Goal: Information Seeking & Learning: Learn about a topic

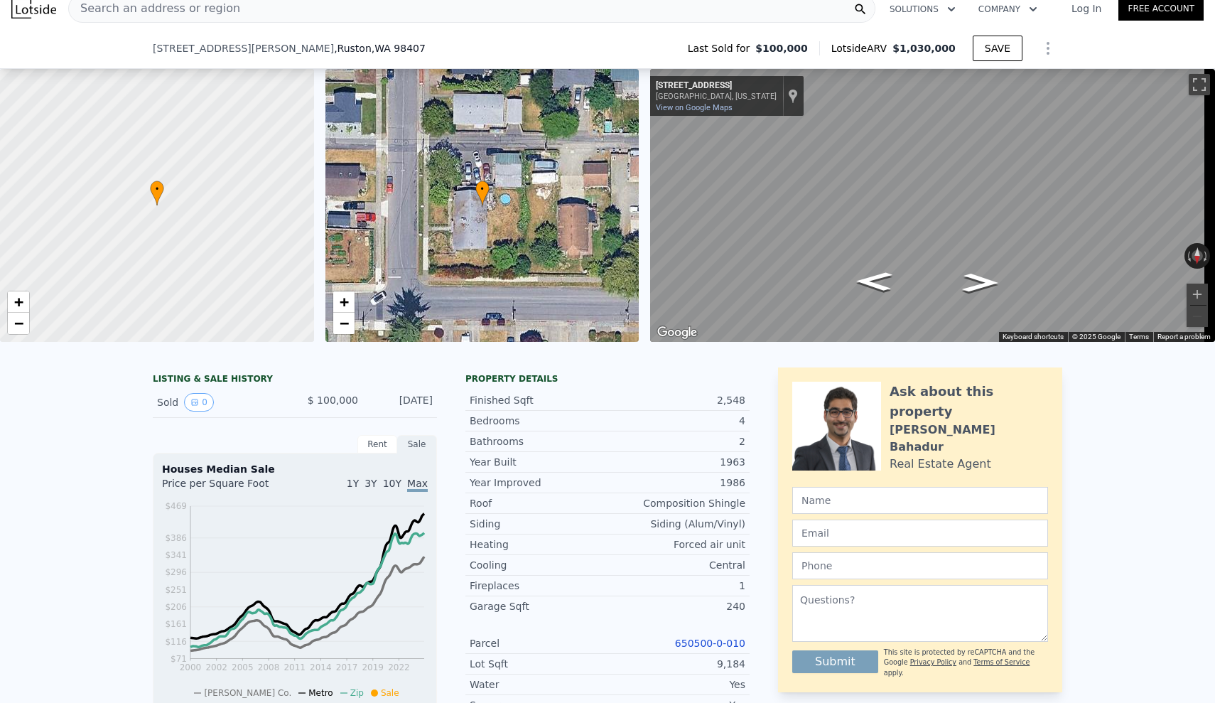
scroll to position [165, 0]
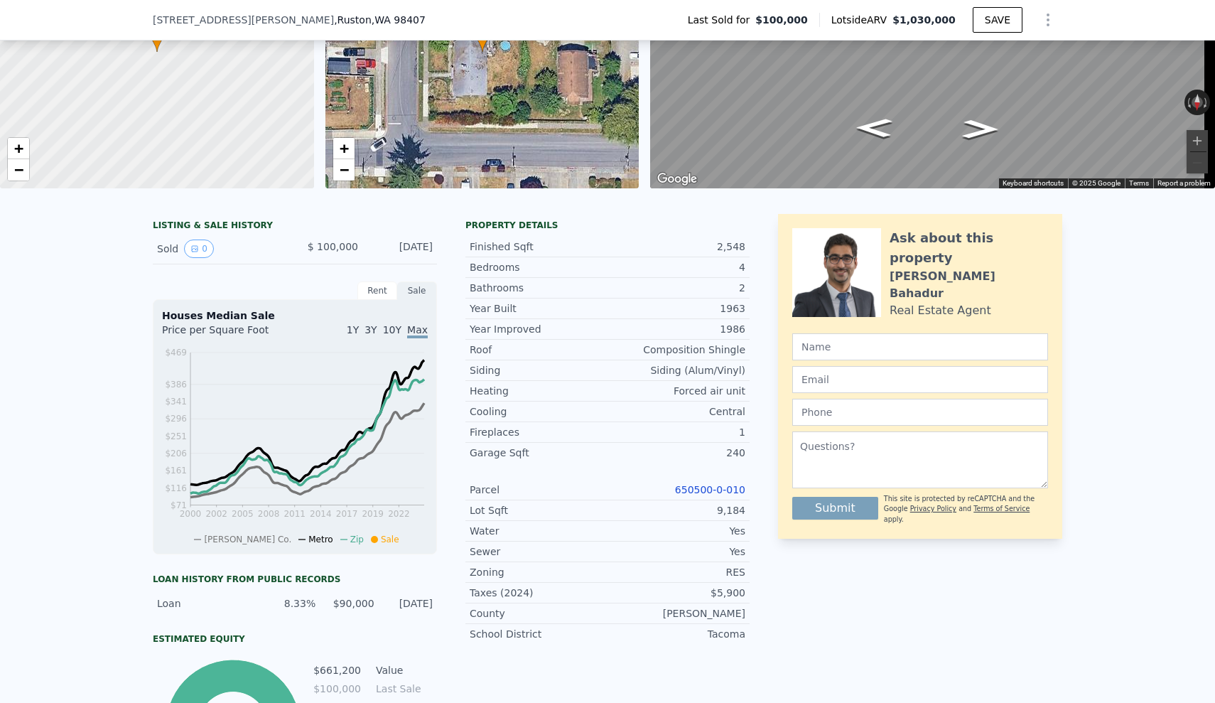
click at [728, 495] on link "650500-0-010" at bounding box center [710, 489] width 70 height 11
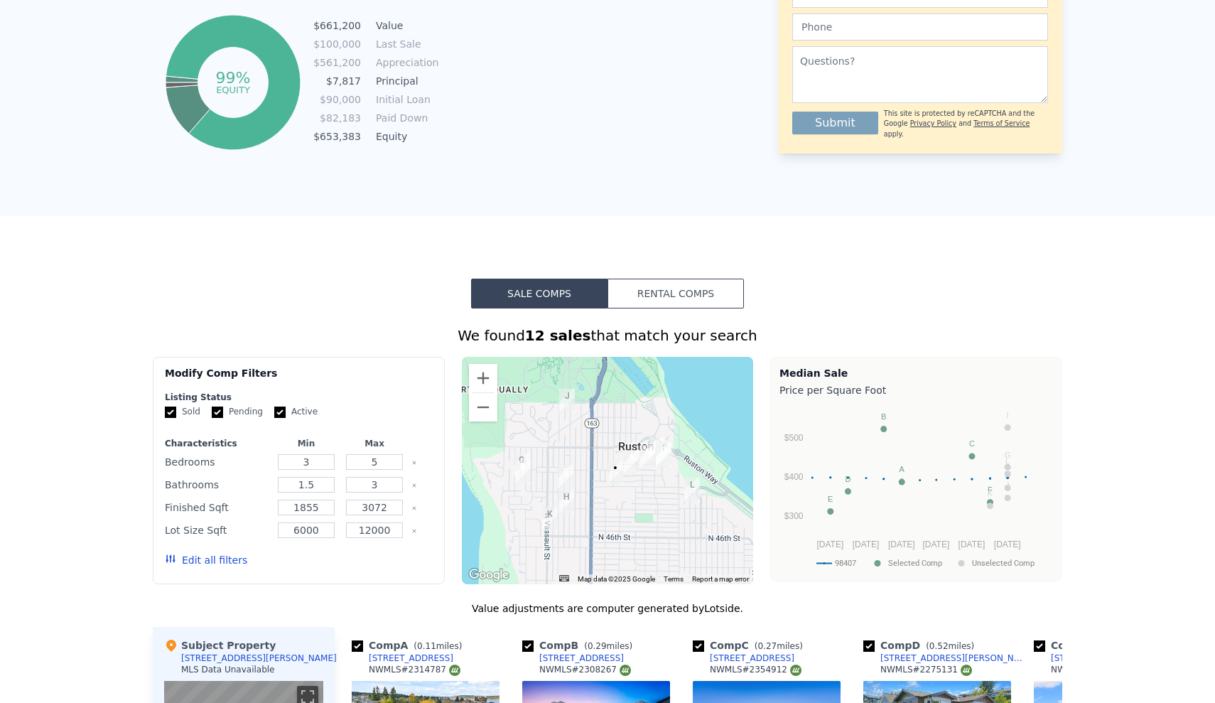
scroll to position [0, 0]
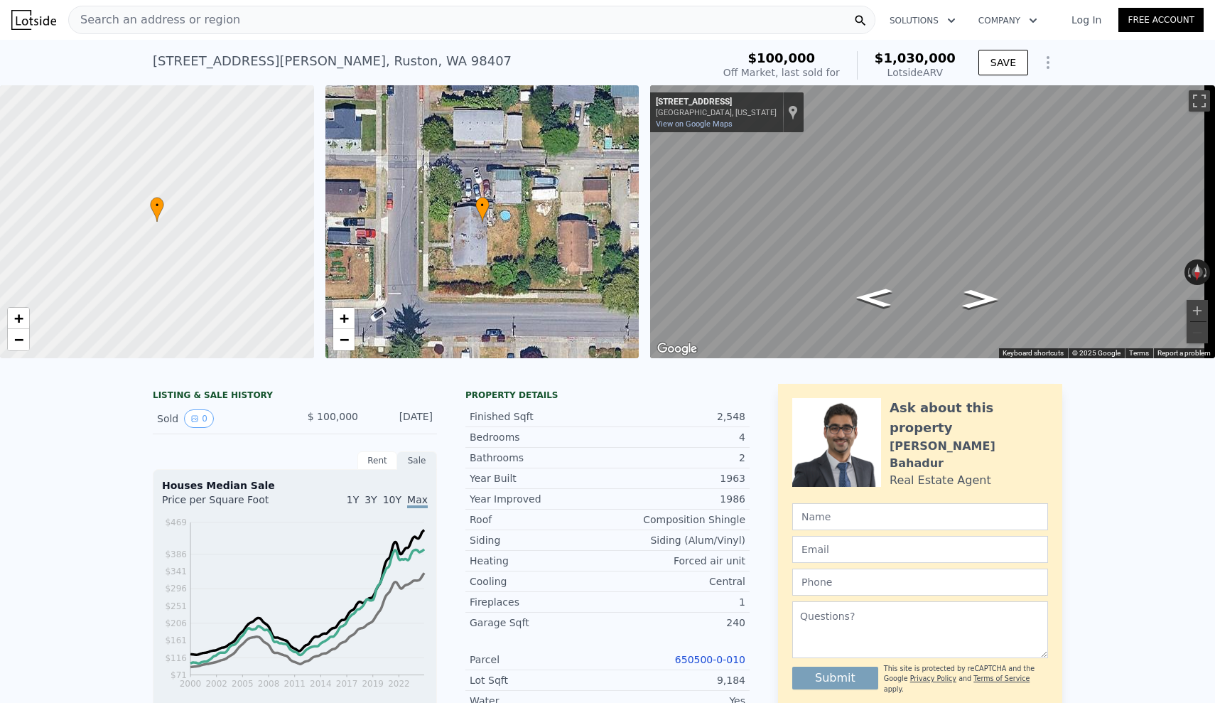
click at [67, 445] on div "LISTING & SALE HISTORY Sold 0 $ 100,000 [DATE] Rent Sale Rent over time Price p…" at bounding box center [607, 701] width 1215 height 658
click at [1134, 429] on div "LISTING & SALE HISTORY Sold 0 $ 100,000 [DATE] Rent Sale Rent over time Price p…" at bounding box center [607, 701] width 1215 height 658
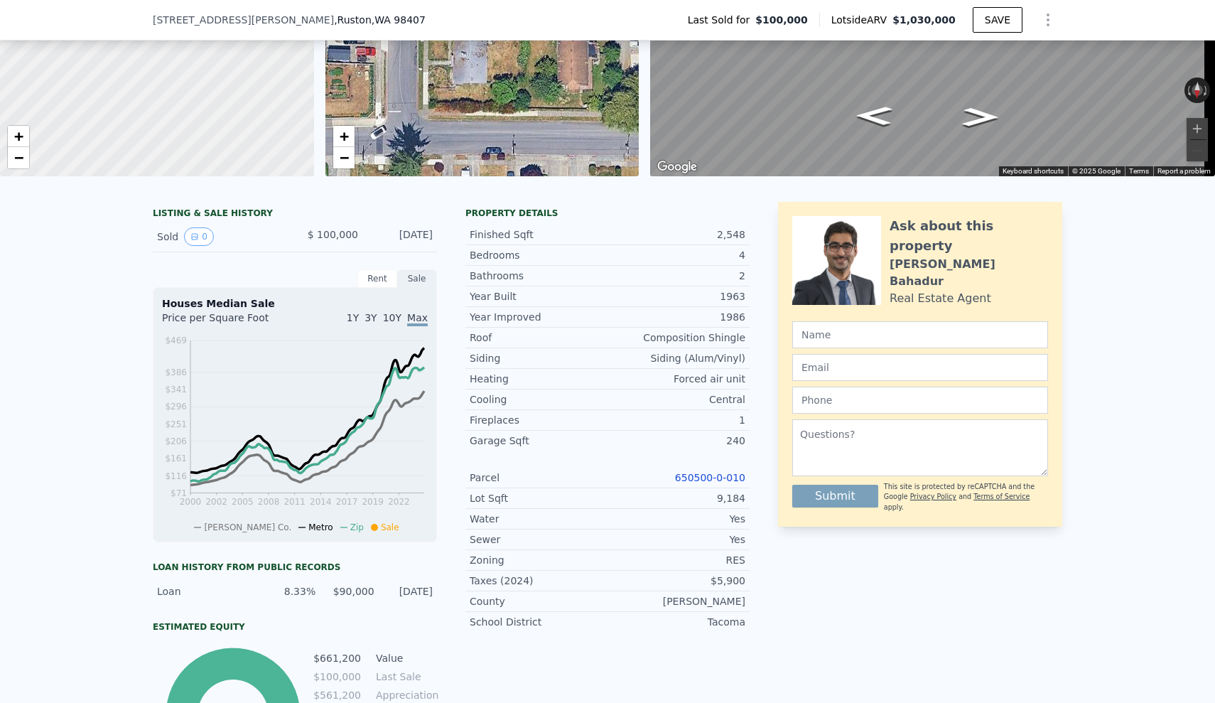
scroll to position [180, 0]
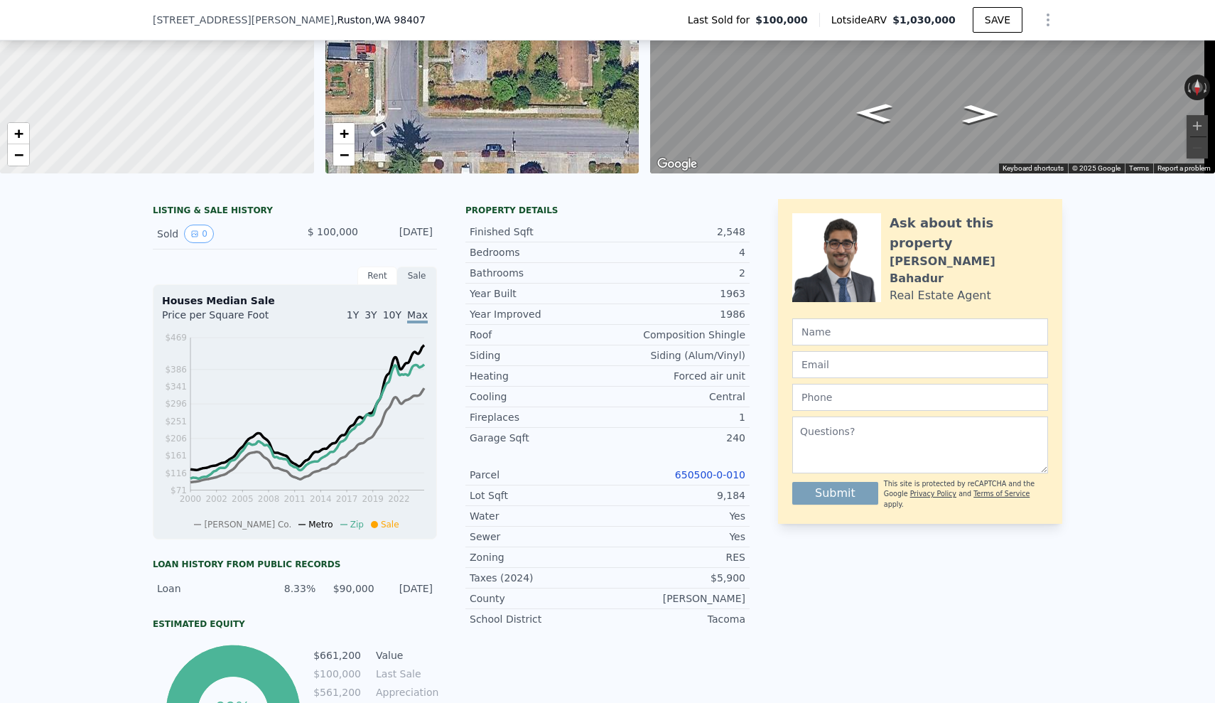
click at [674, 401] on div "Central" at bounding box center [677, 397] width 138 height 14
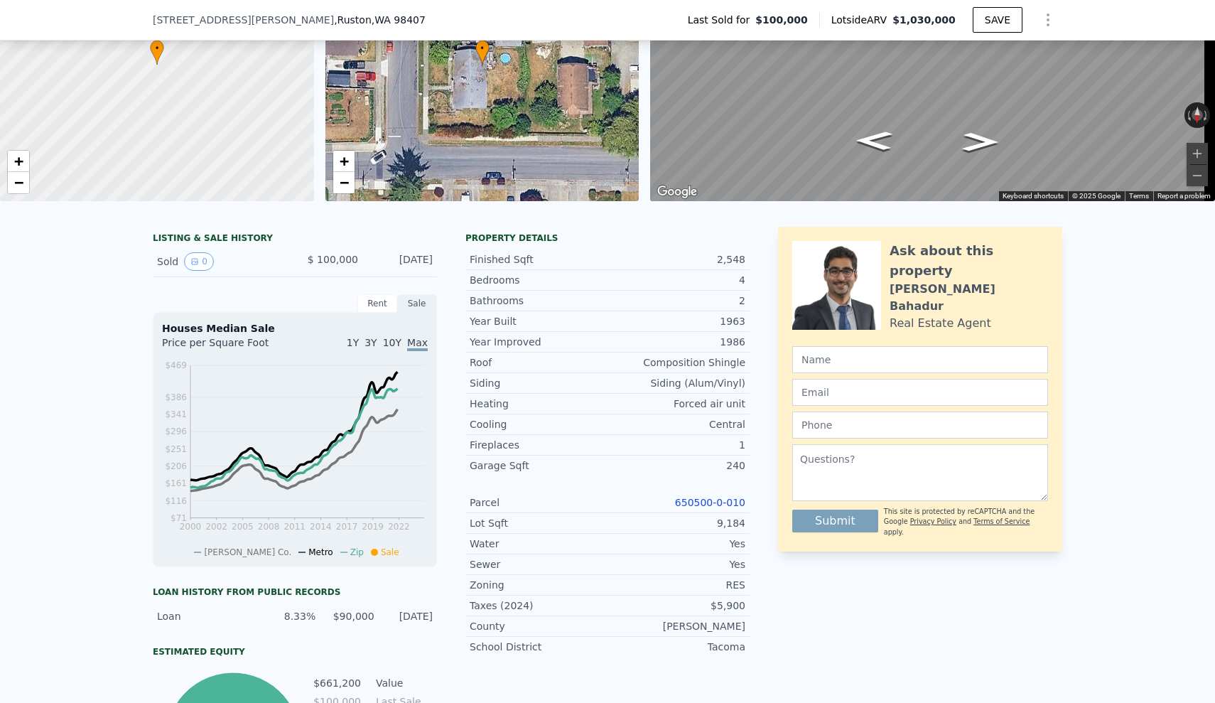
scroll to position [0, 0]
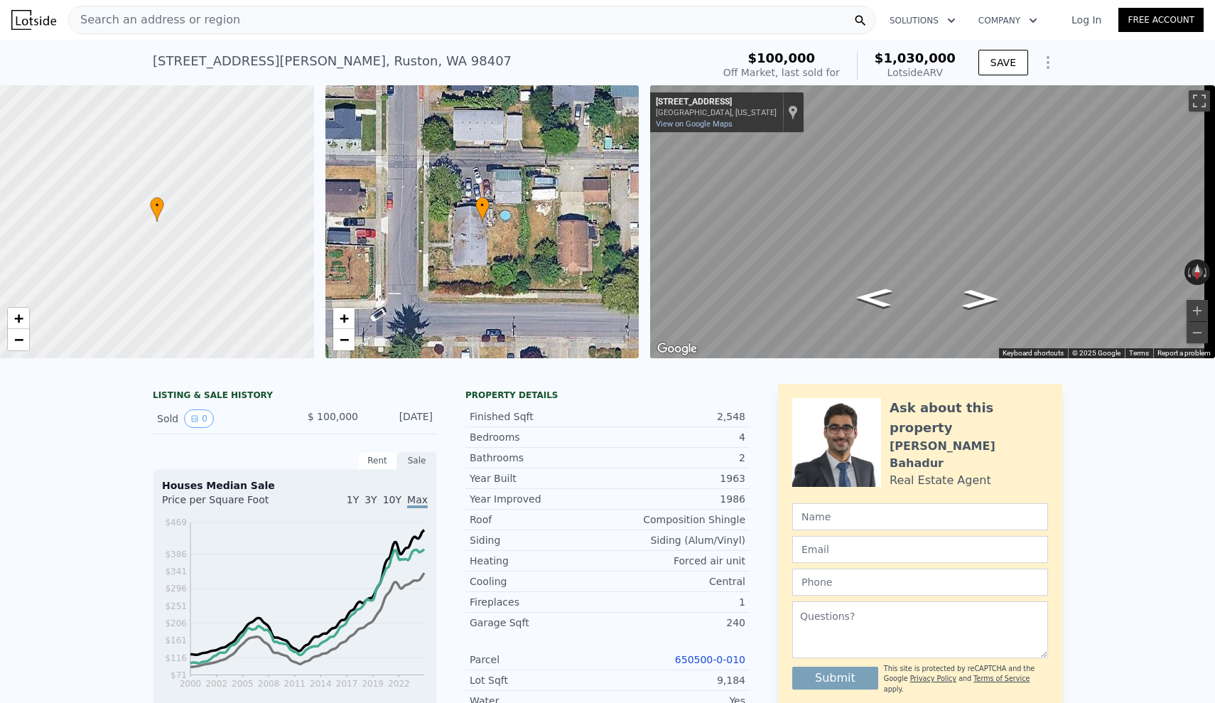
click at [696, 547] on div "Siding (Alum/Vinyl)" at bounding box center [677, 540] width 138 height 14
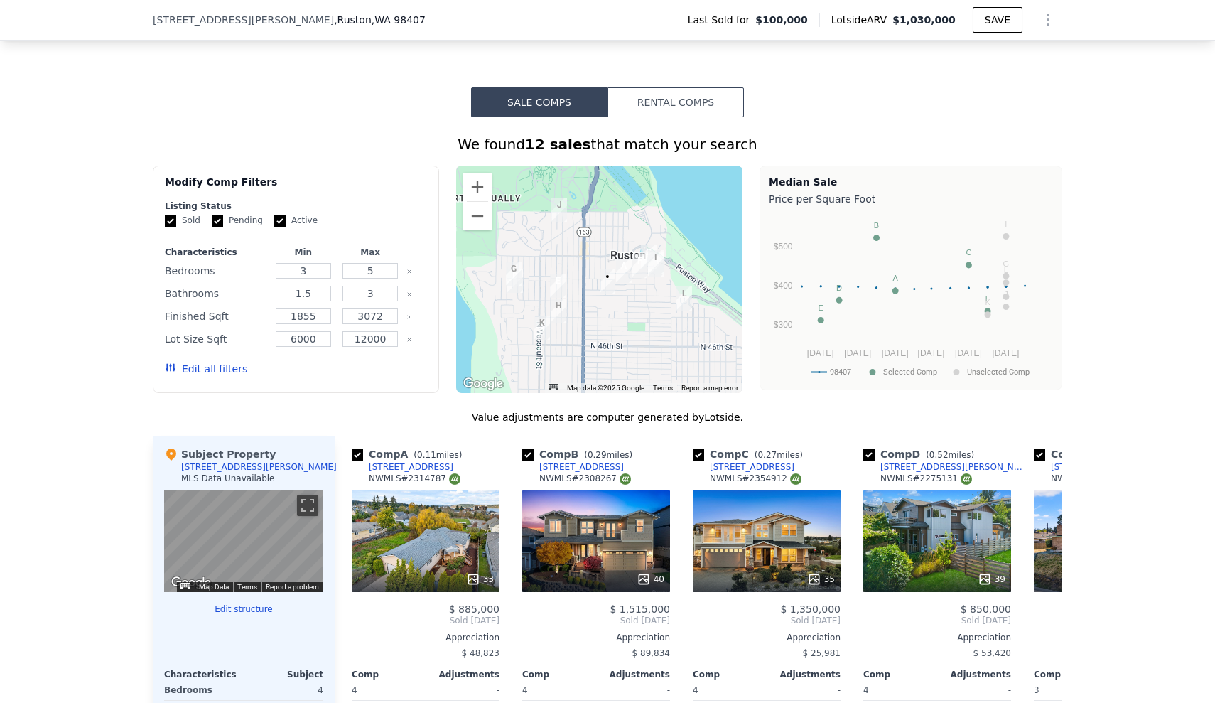
scroll to position [815, 0]
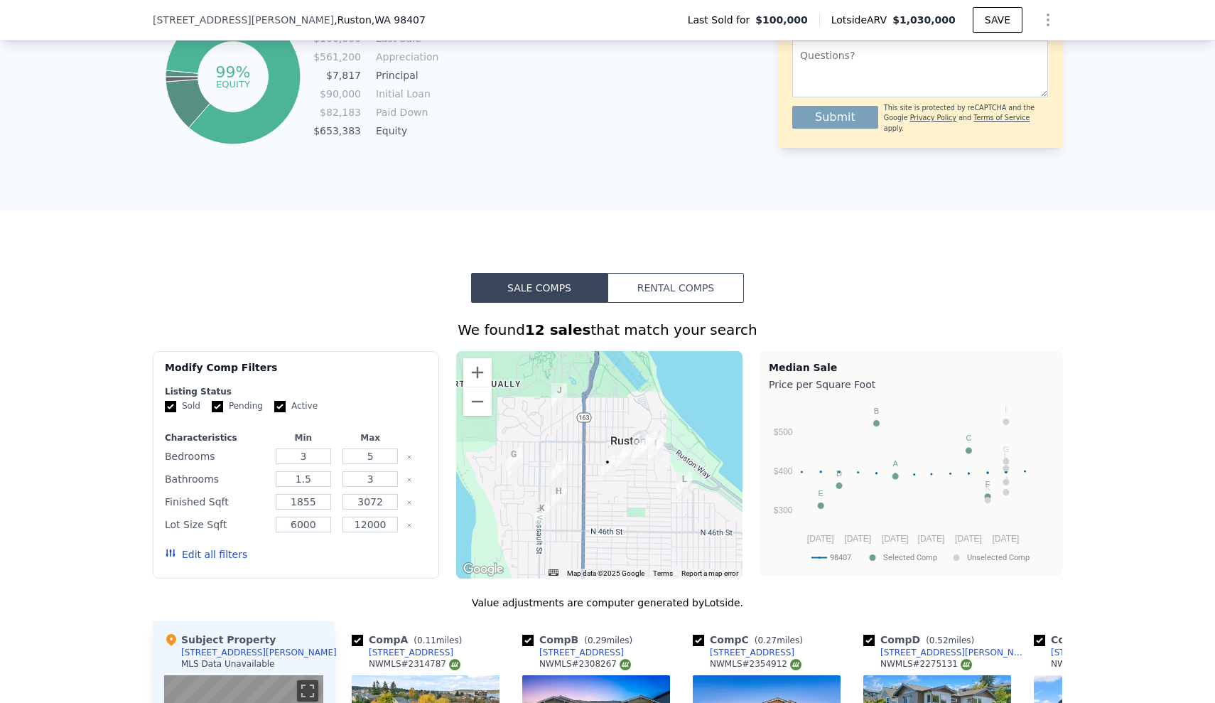
click at [214, 562] on button "Edit all filters" at bounding box center [206, 554] width 82 height 14
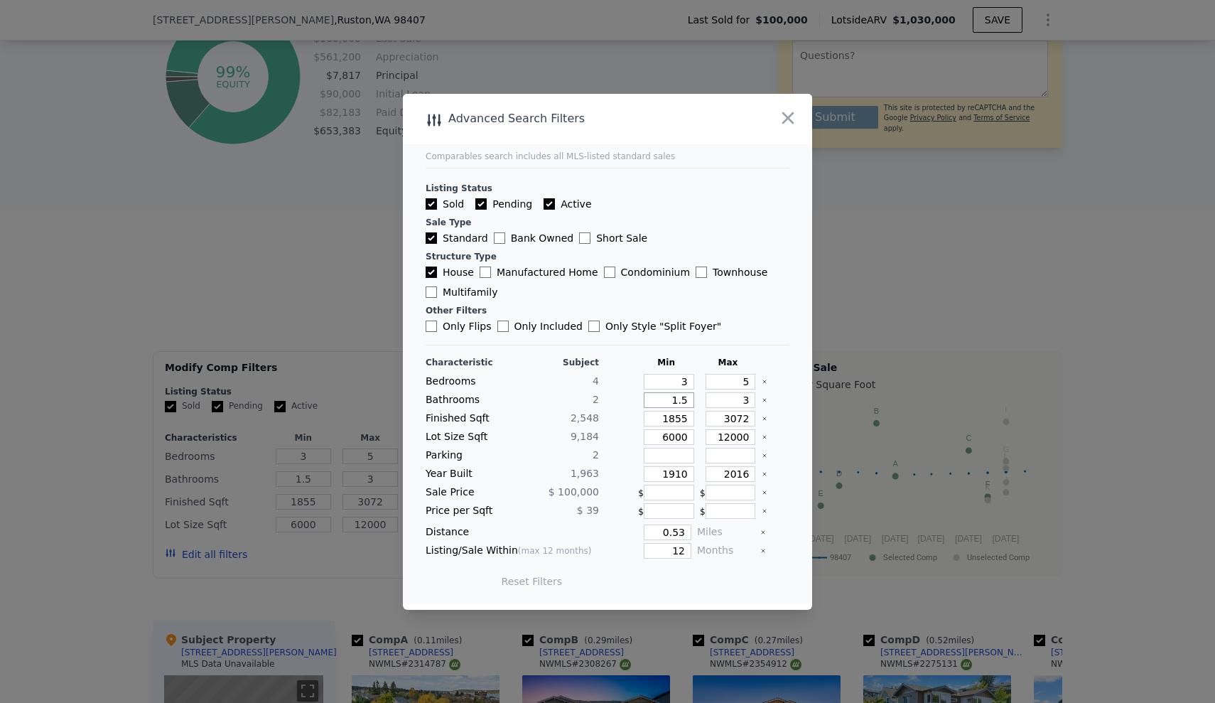
click at [683, 400] on input "1.5" at bounding box center [669, 400] width 50 height 16
type input "1"
click at [606, 430] on div at bounding box center [619, 437] width 28 height 16
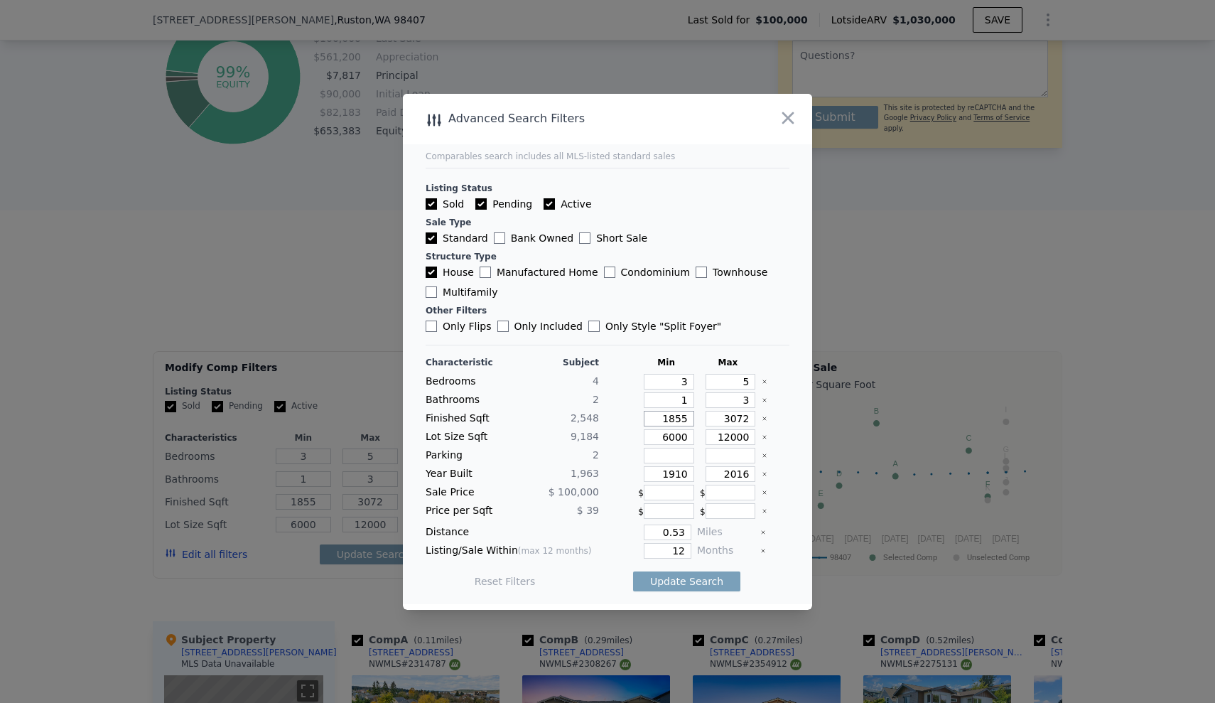
drag, startPoint x: 682, startPoint y: 417, endPoint x: 649, endPoint y: 417, distance: 33.4
click at [649, 417] on input "1855" at bounding box center [669, 419] width 50 height 16
type input "2"
type input "23"
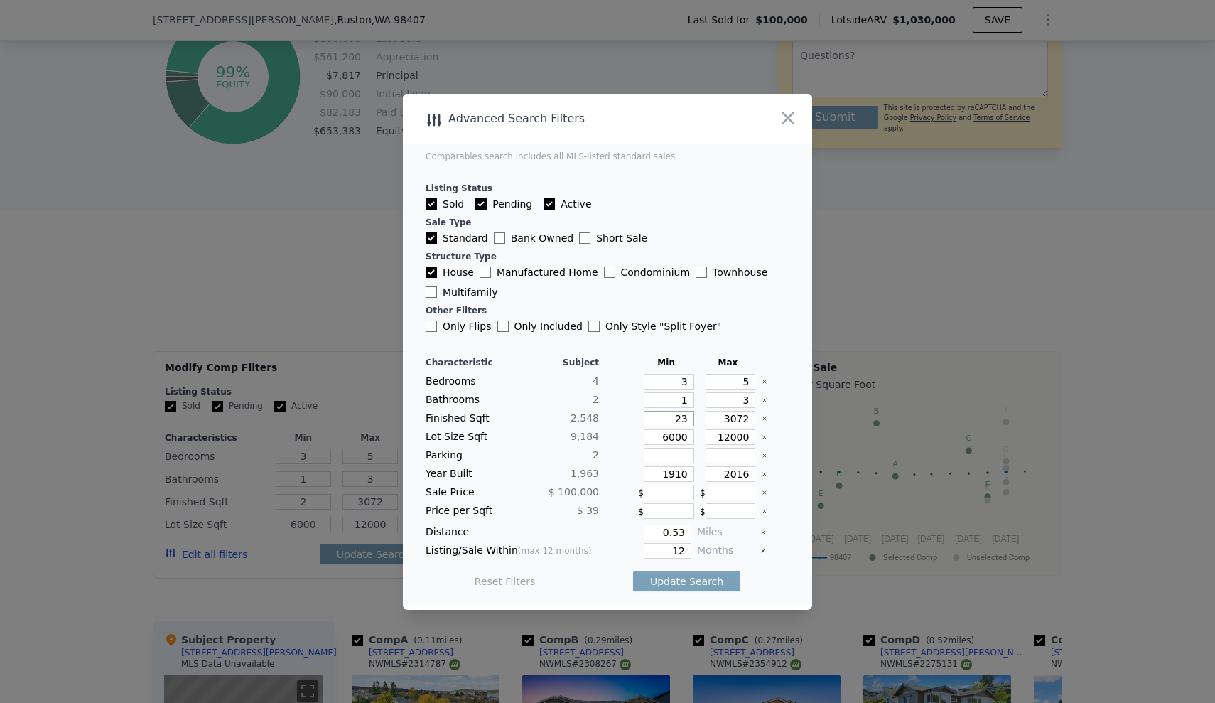
type input "23"
type input "230"
type input "2300"
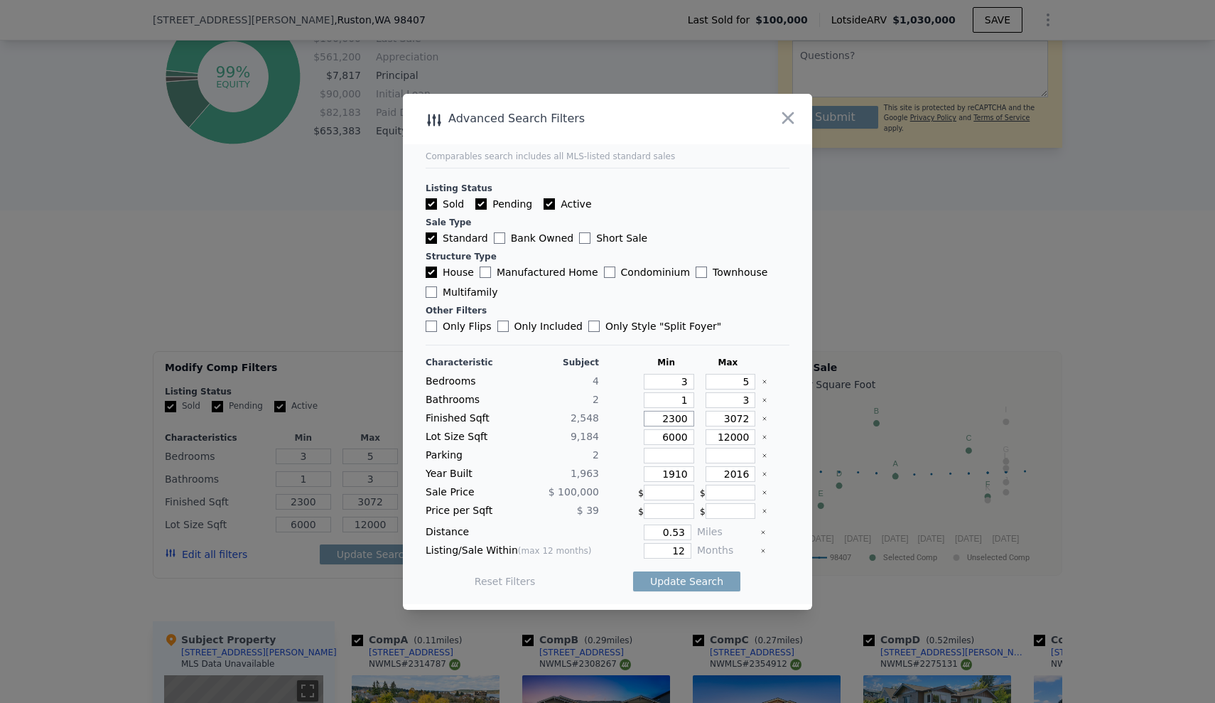
type input "2300"
click at [724, 424] on input "3072" at bounding box center [731, 419] width 50 height 16
drag, startPoint x: 711, startPoint y: 419, endPoint x: 744, endPoint y: 419, distance: 33.4
click at [744, 419] on input "3072" at bounding box center [731, 419] width 50 height 16
type input "2"
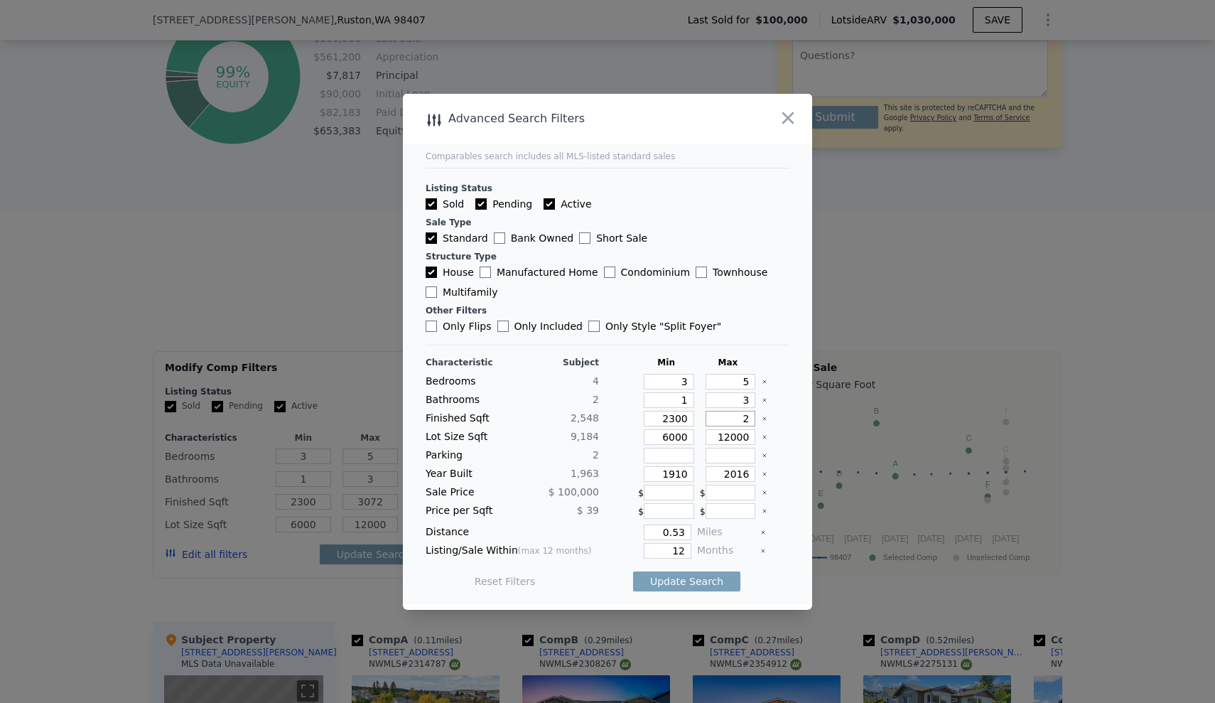
type input "2"
type input "28"
type input "280"
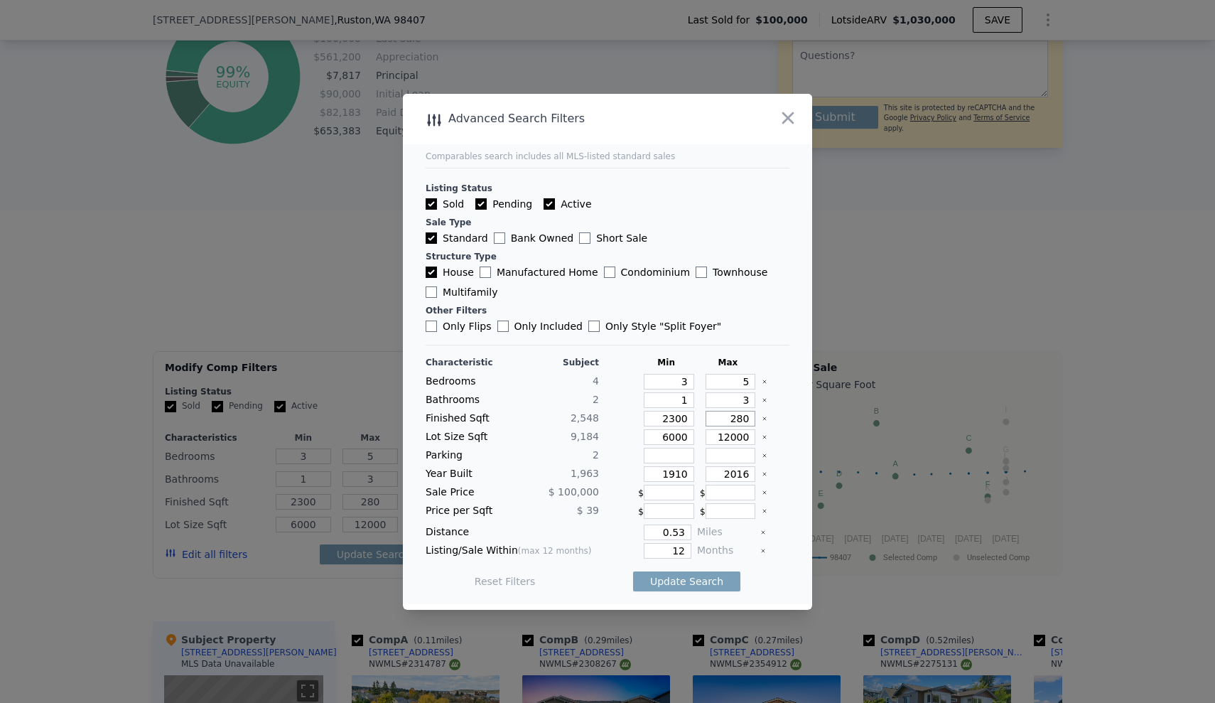
type input "2800"
type input "28000"
type input "2800"
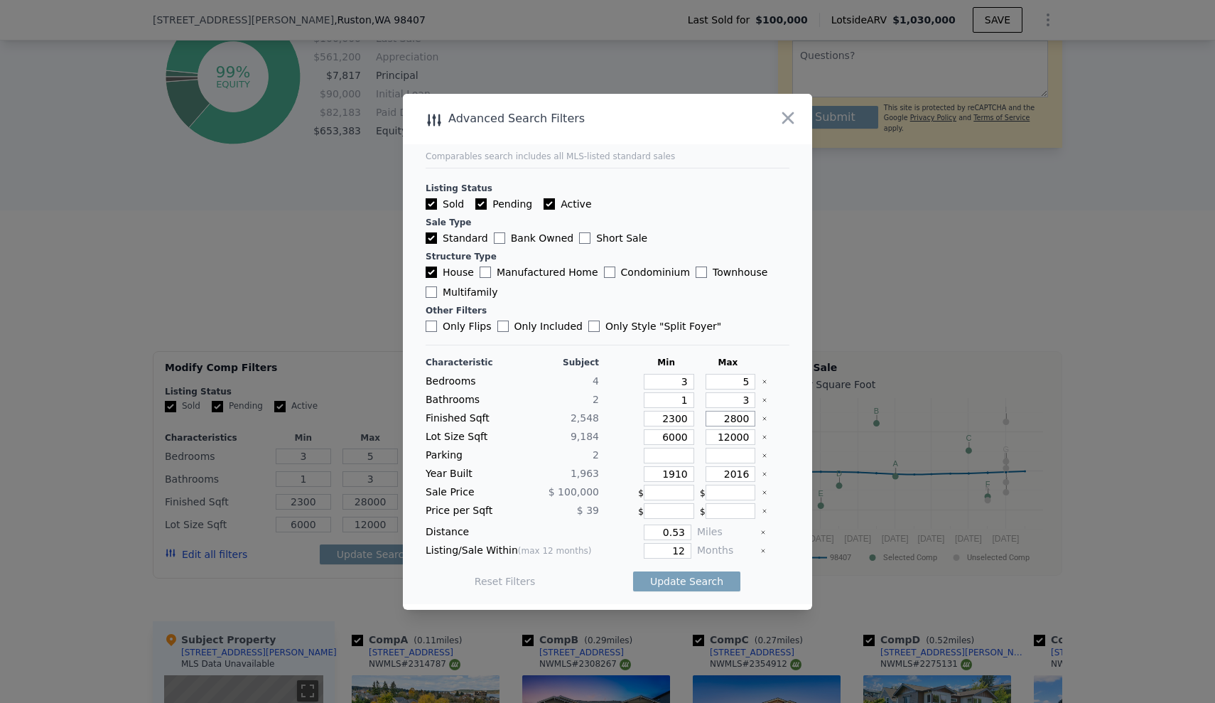
type input "2800"
click at [509, 444] on div "Lot Size Sqft 9,184 6000 12000" at bounding box center [608, 437] width 364 height 16
click at [762, 436] on icon "Clear" at bounding box center [765, 437] width 6 height 6
click at [762, 471] on icon "Clear" at bounding box center [765, 474] width 6 height 6
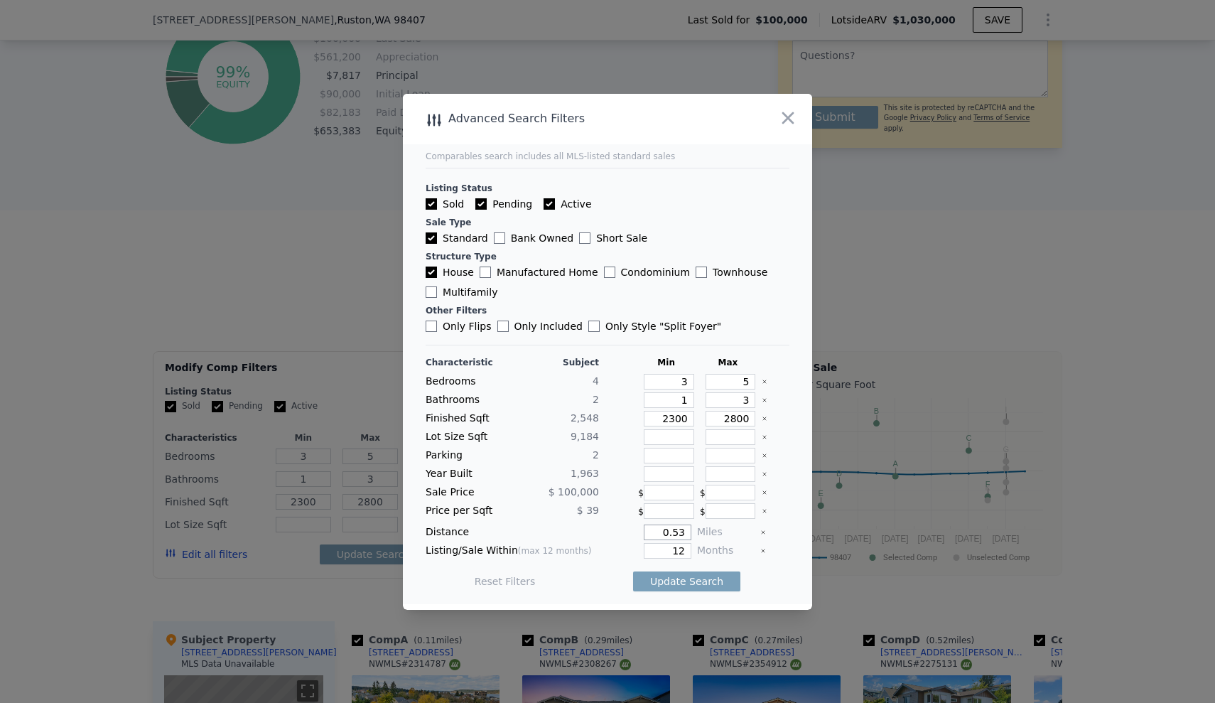
click at [679, 530] on input "0.53" at bounding box center [668, 533] width 48 height 16
type input "0.5"
drag, startPoint x: 676, startPoint y: 547, endPoint x: 662, endPoint y: 552, distance: 15.3
click at [662, 552] on input "12" at bounding box center [668, 551] width 48 height 16
type input "6"
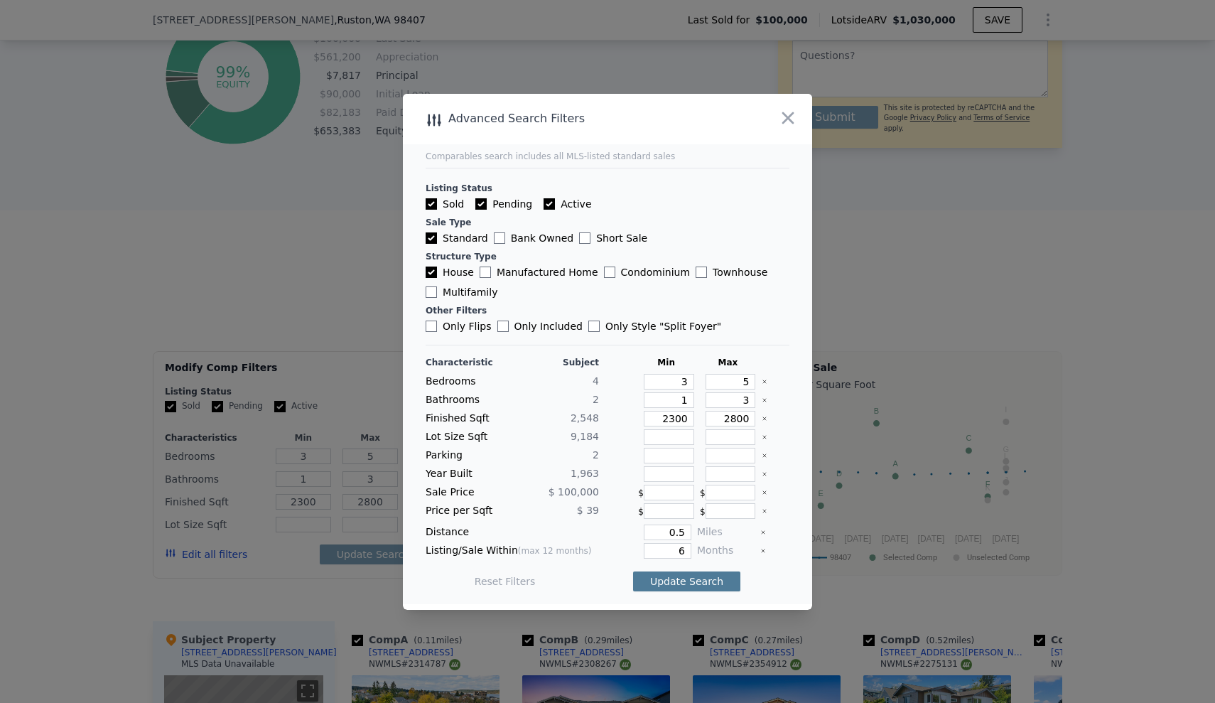
click at [682, 584] on button "Update Search" at bounding box center [686, 581] width 107 height 20
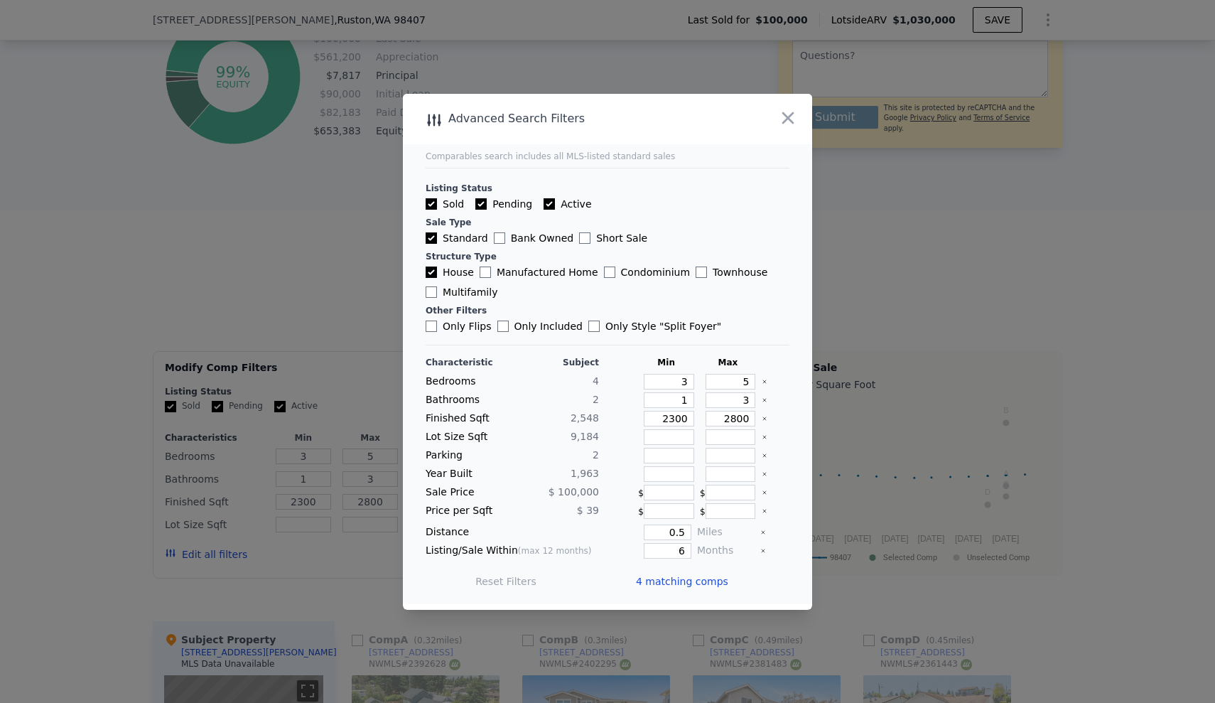
click at [696, 582] on span "4 matching comps" at bounding box center [682, 581] width 92 height 14
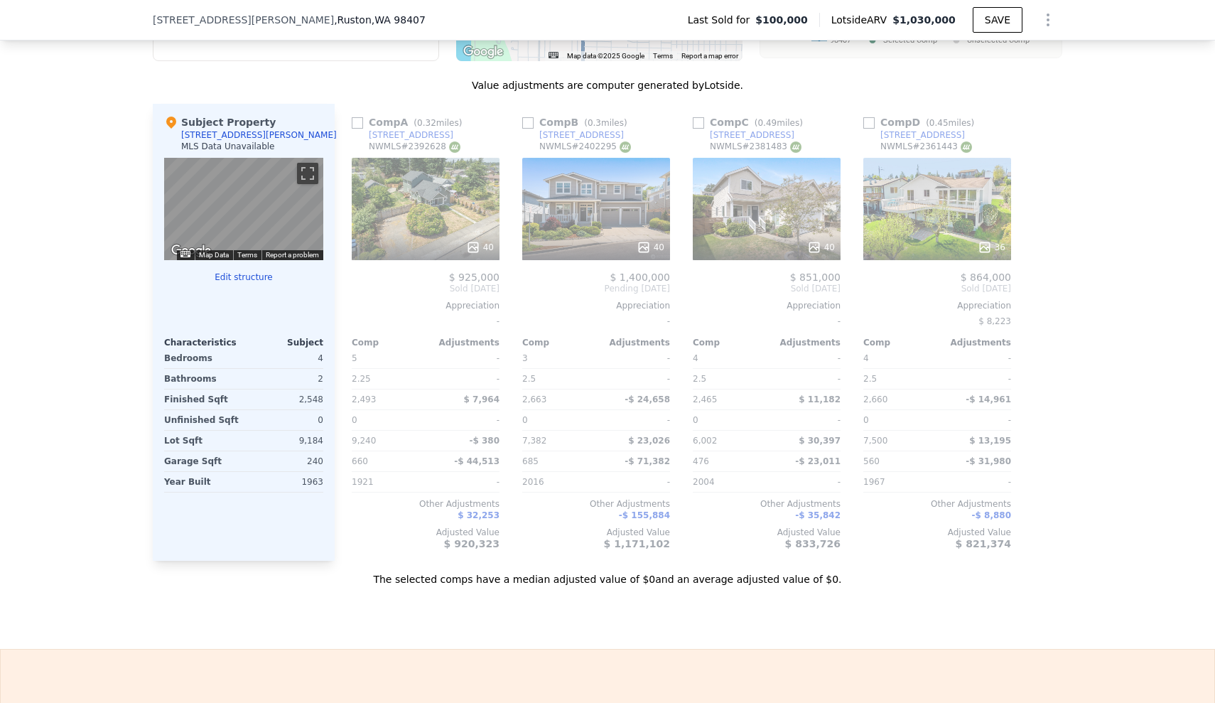
scroll to position [1392, 0]
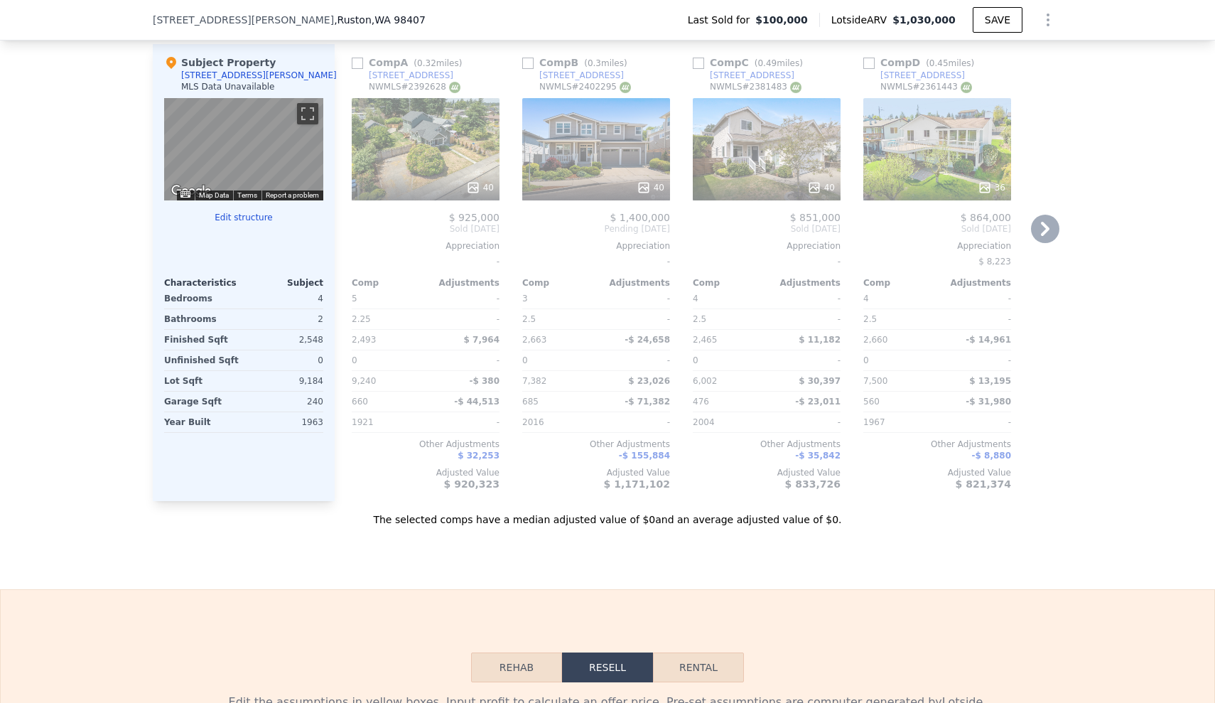
click at [429, 161] on div "40" at bounding box center [426, 149] width 148 height 102
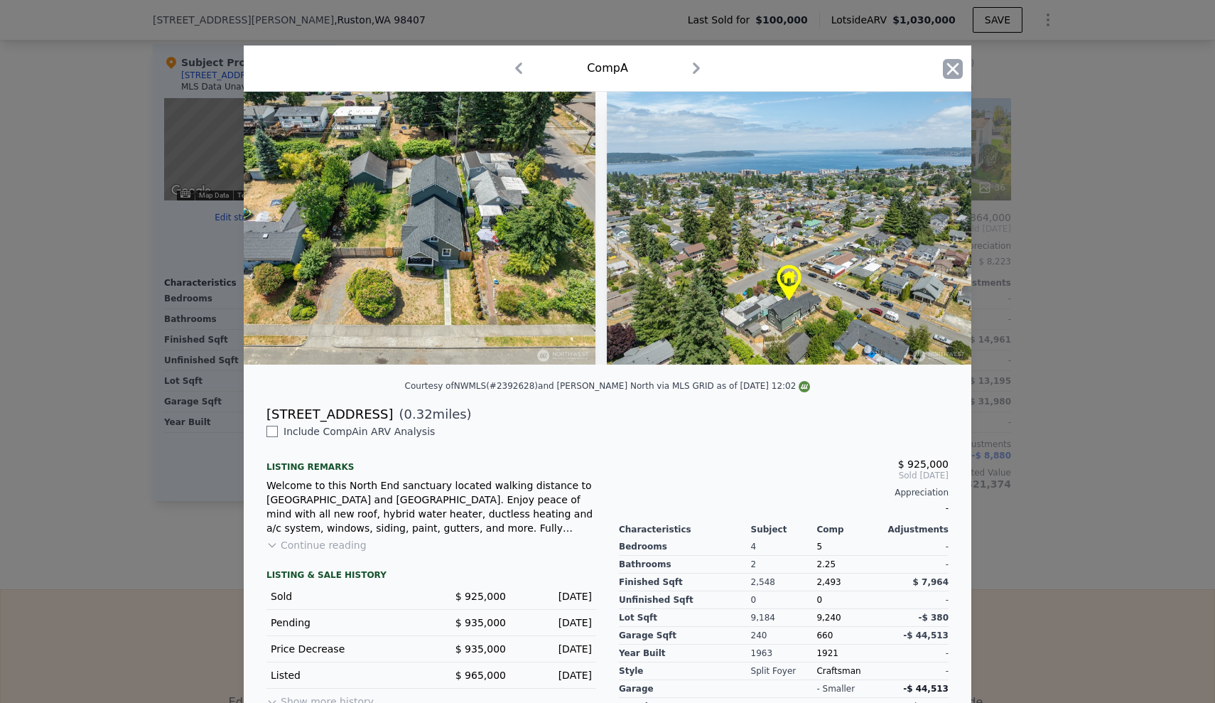
click at [947, 65] on icon "button" at bounding box center [953, 69] width 12 height 12
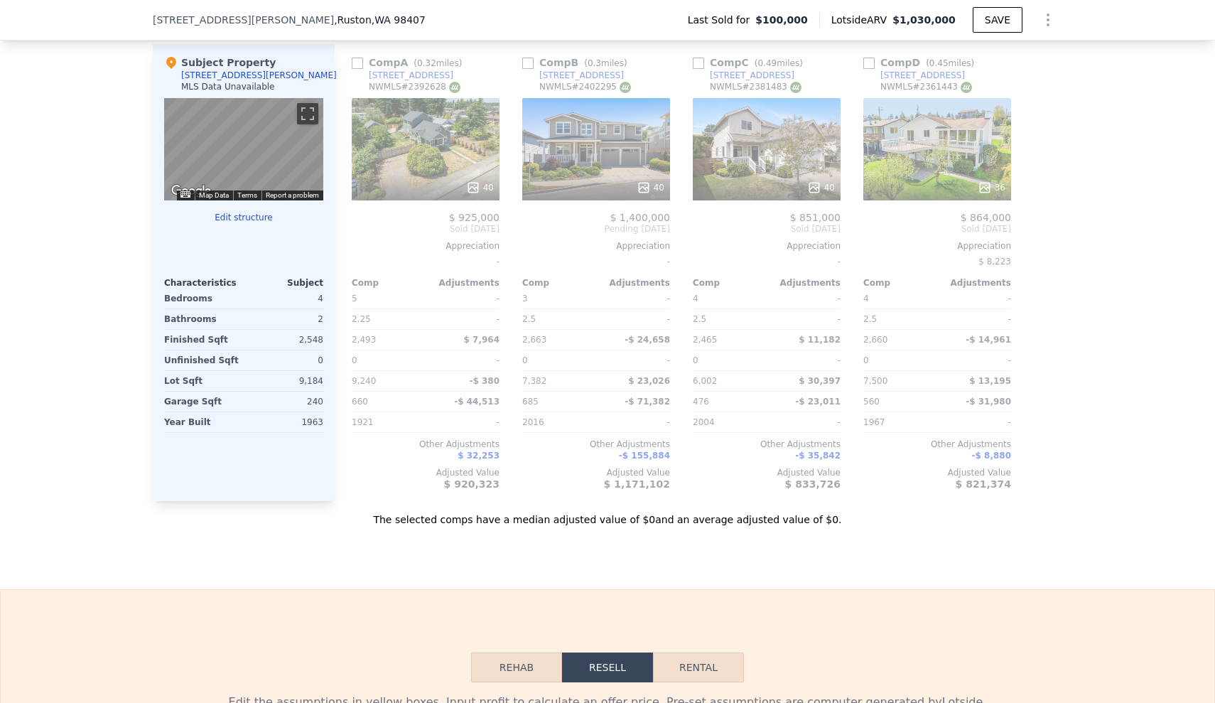
click at [578, 163] on div "40" at bounding box center [596, 149] width 148 height 102
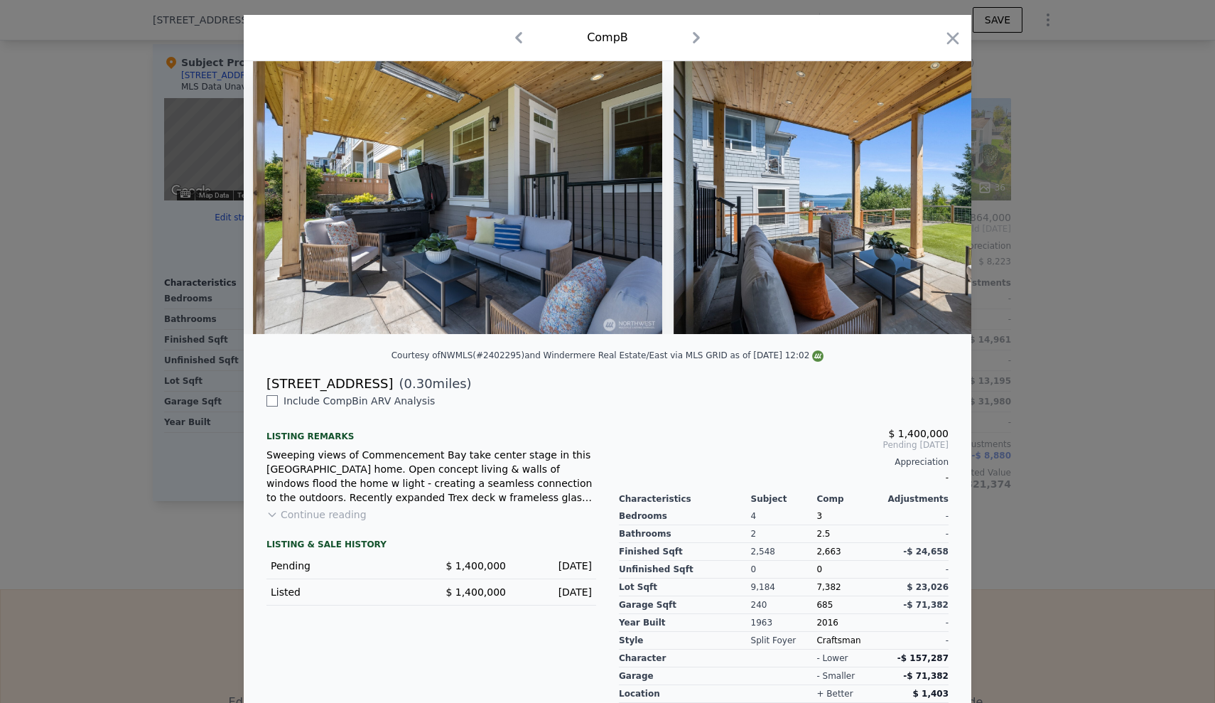
scroll to position [90, 0]
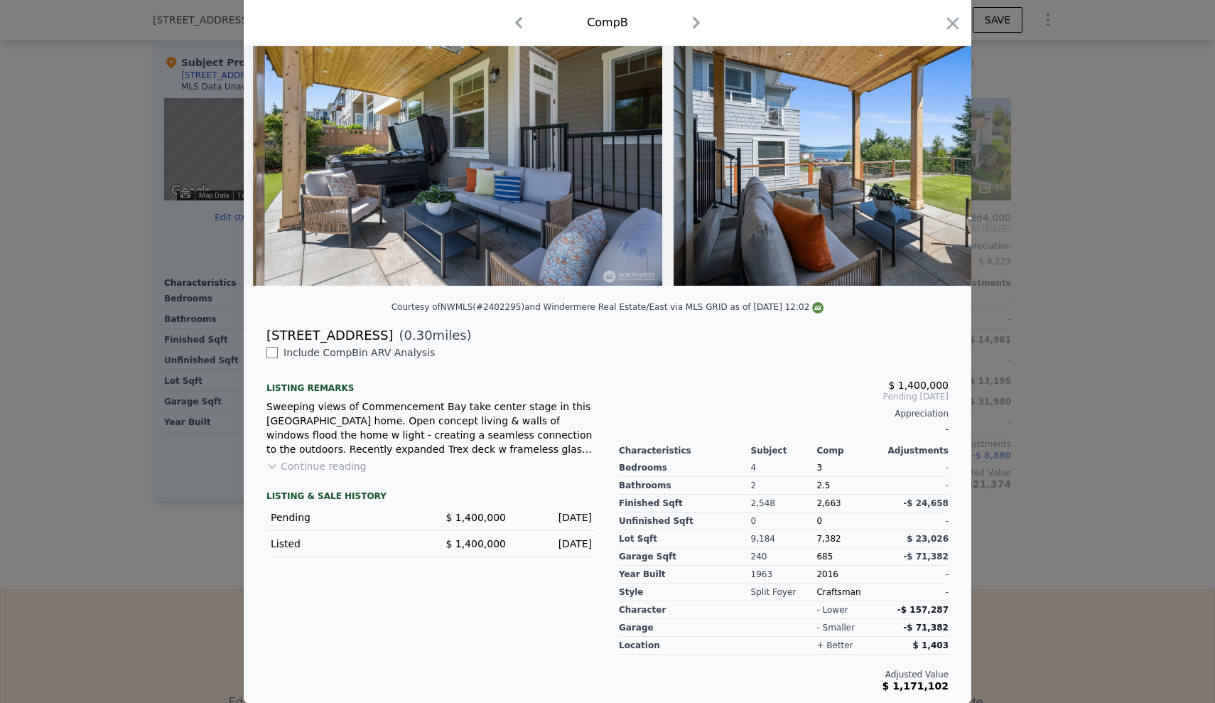
click at [1103, 433] on div at bounding box center [607, 351] width 1215 height 703
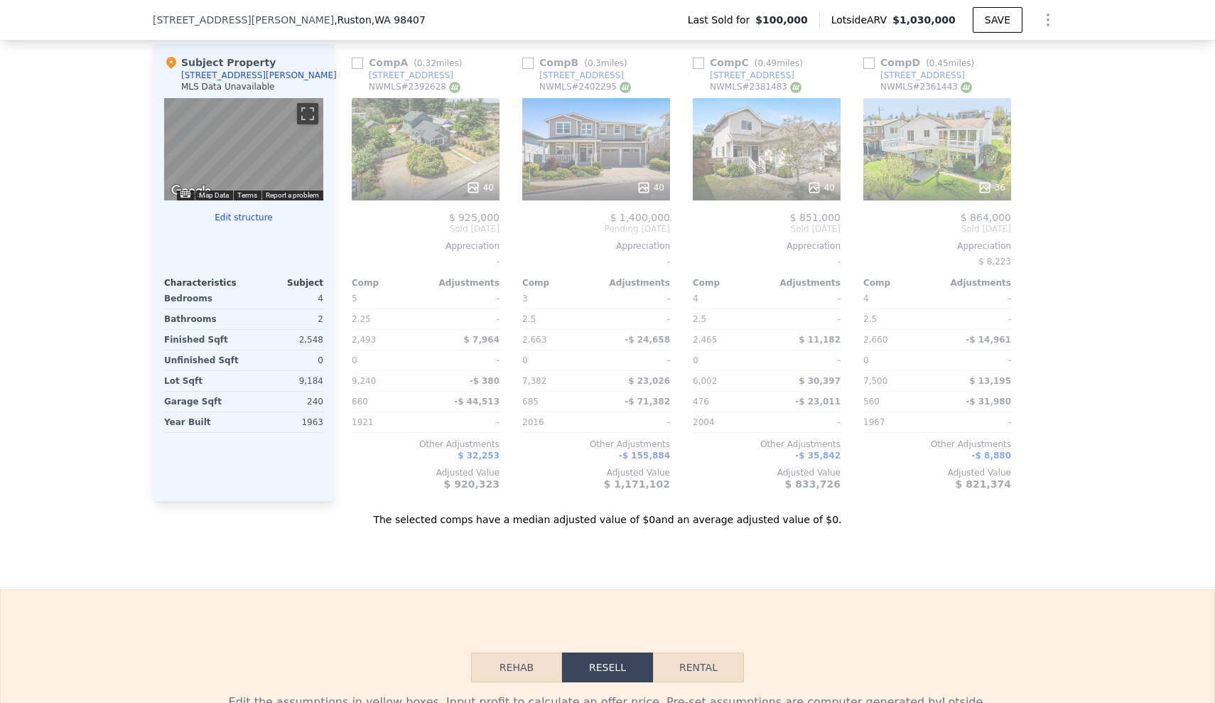
click at [775, 175] on div "40" at bounding box center [767, 149] width 148 height 102
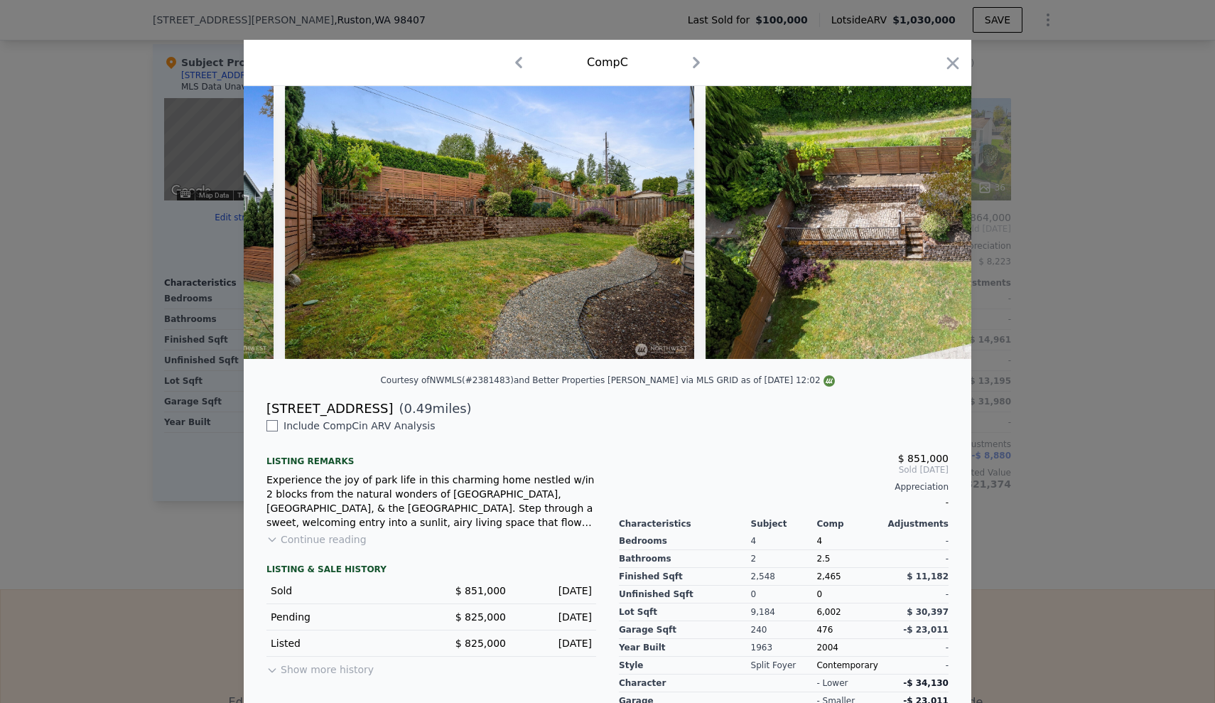
scroll to position [90, 0]
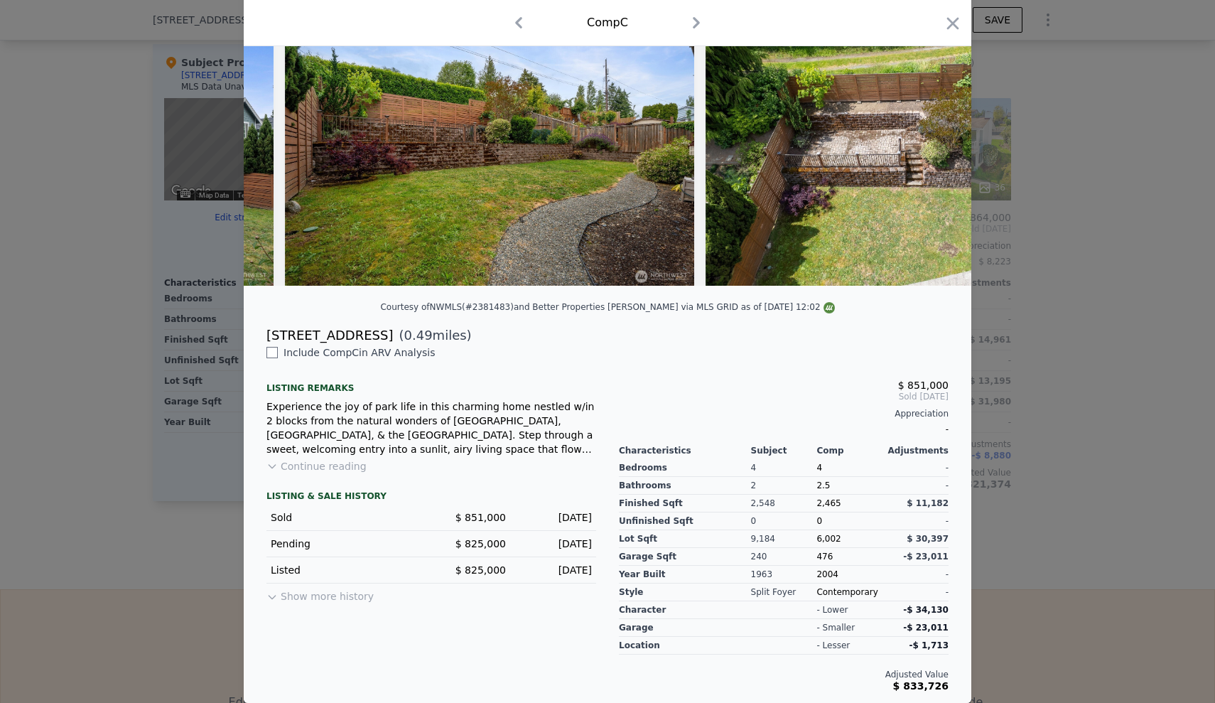
click at [1138, 274] on div at bounding box center [607, 351] width 1215 height 703
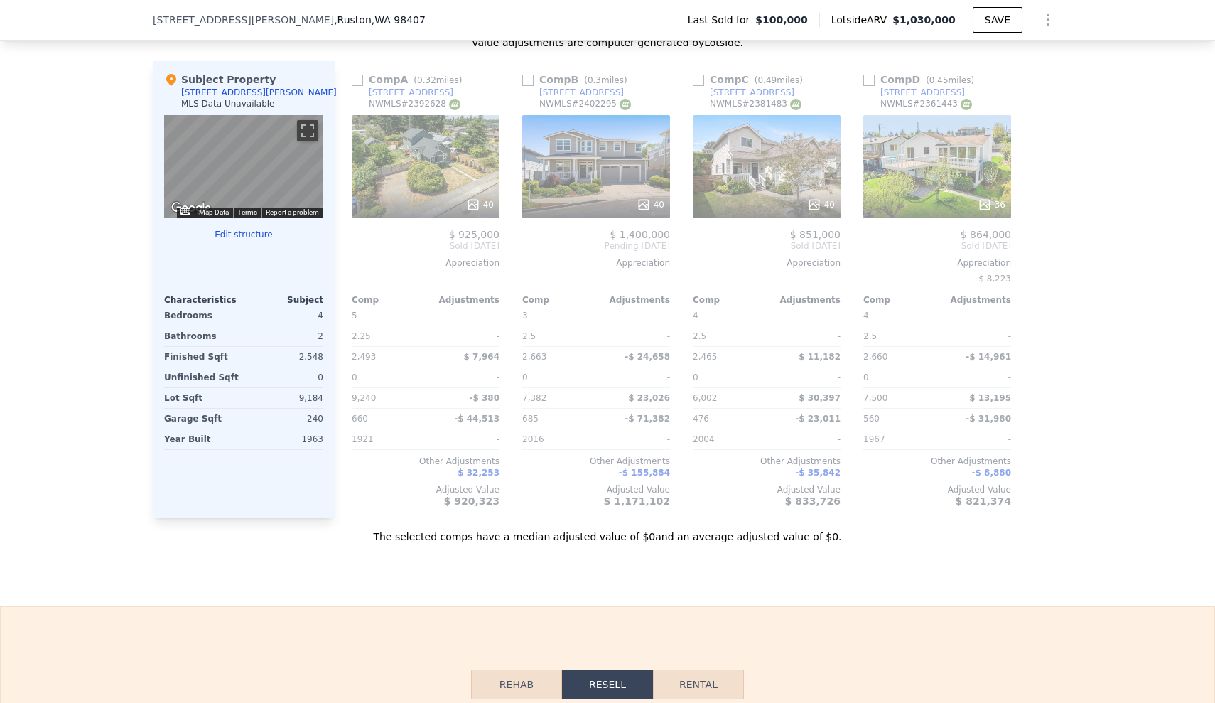
scroll to position [1373, 0]
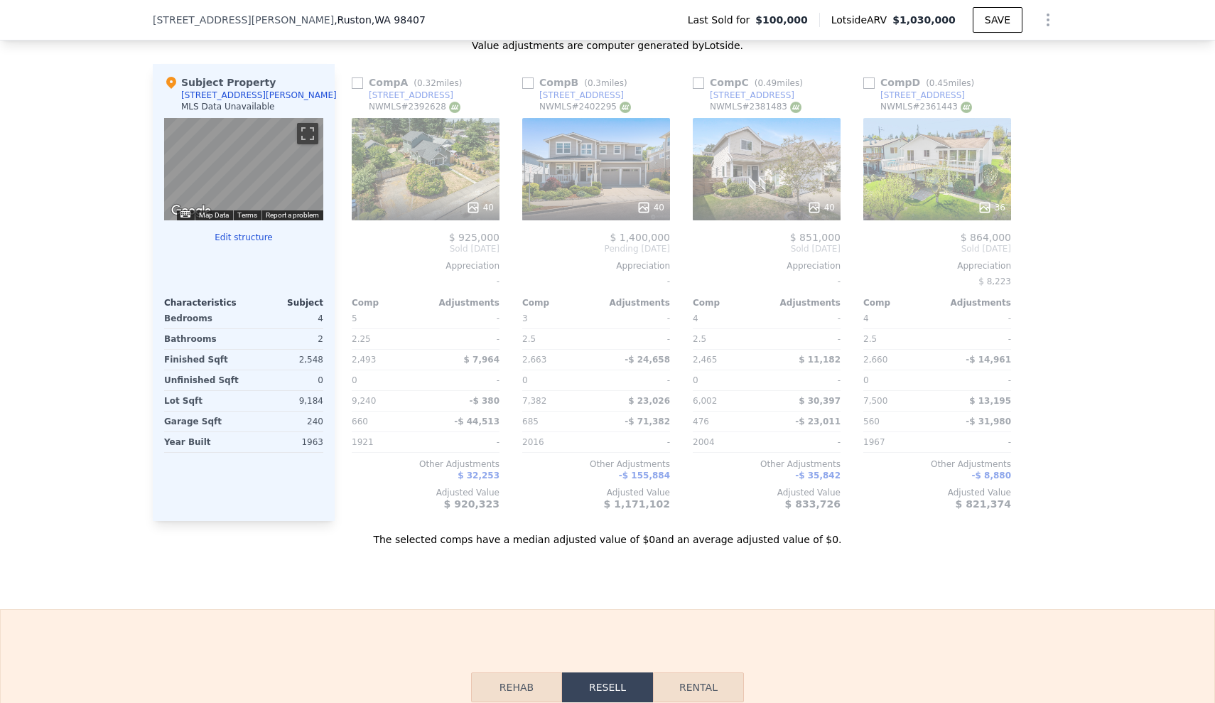
click at [327, 589] on div "Sale Comps Rental Comps We found 4 sales that match your search Filters Map Pri…" at bounding box center [607, 131] width 1215 height 956
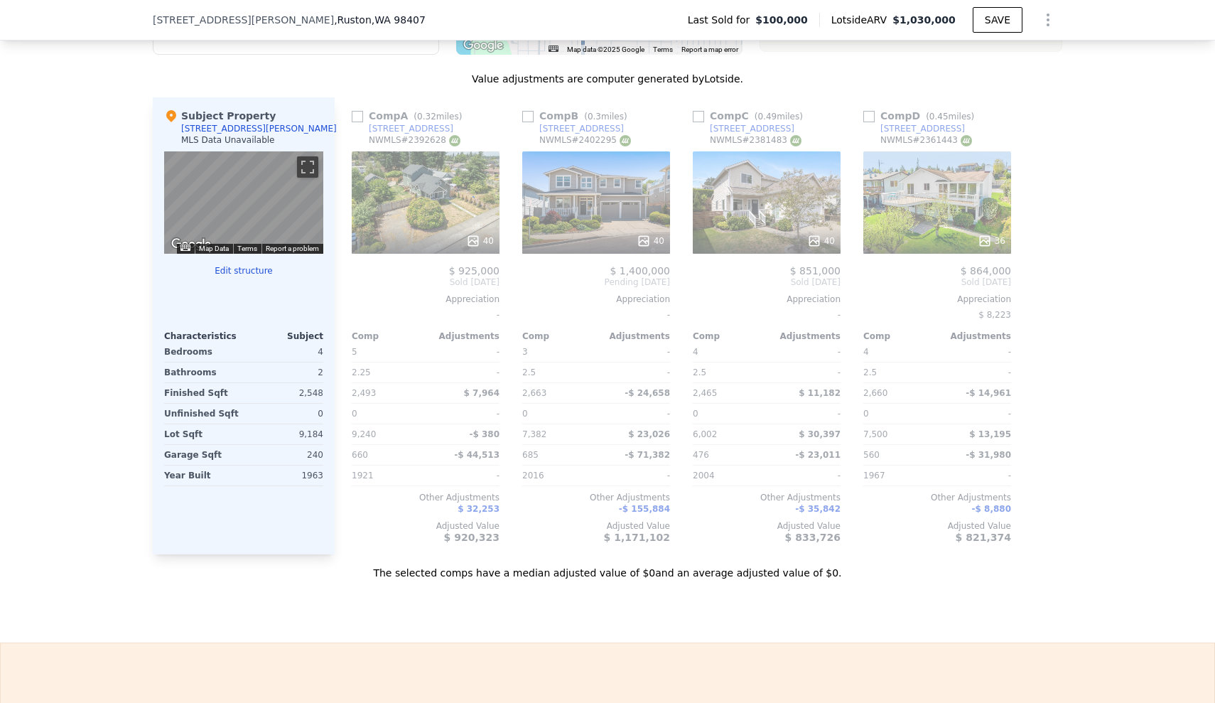
scroll to position [934, 0]
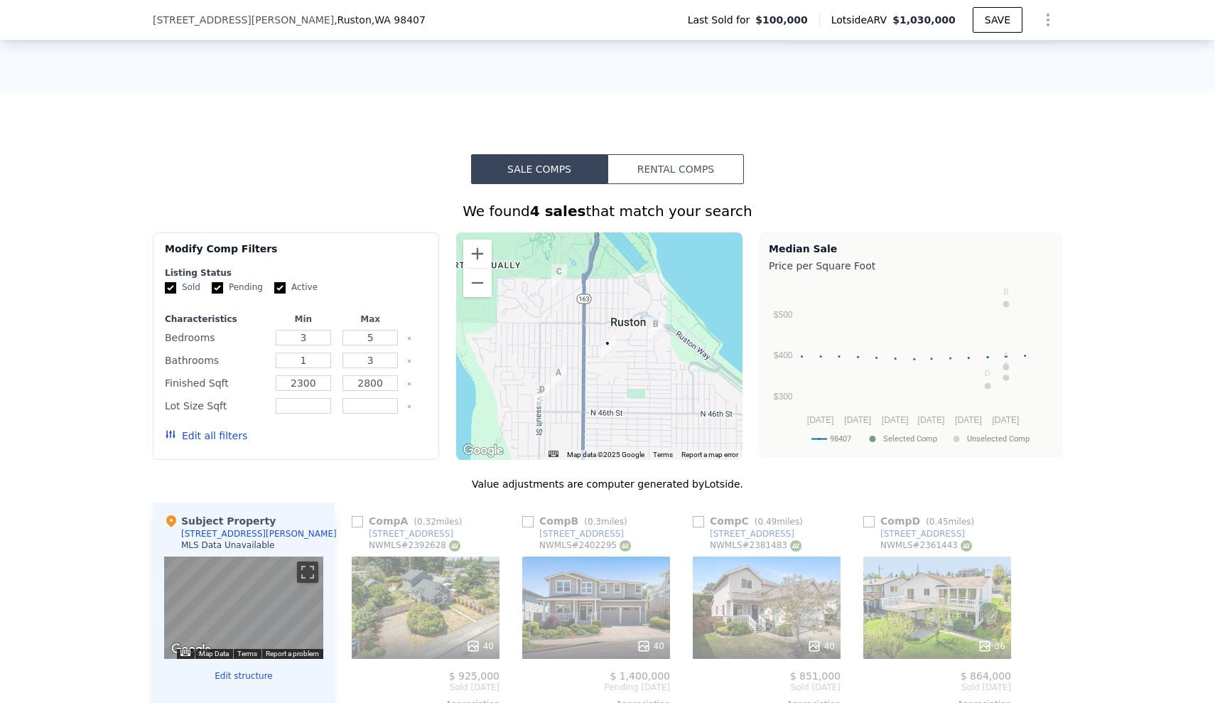
click at [220, 443] on button "Edit all filters" at bounding box center [206, 436] width 82 height 14
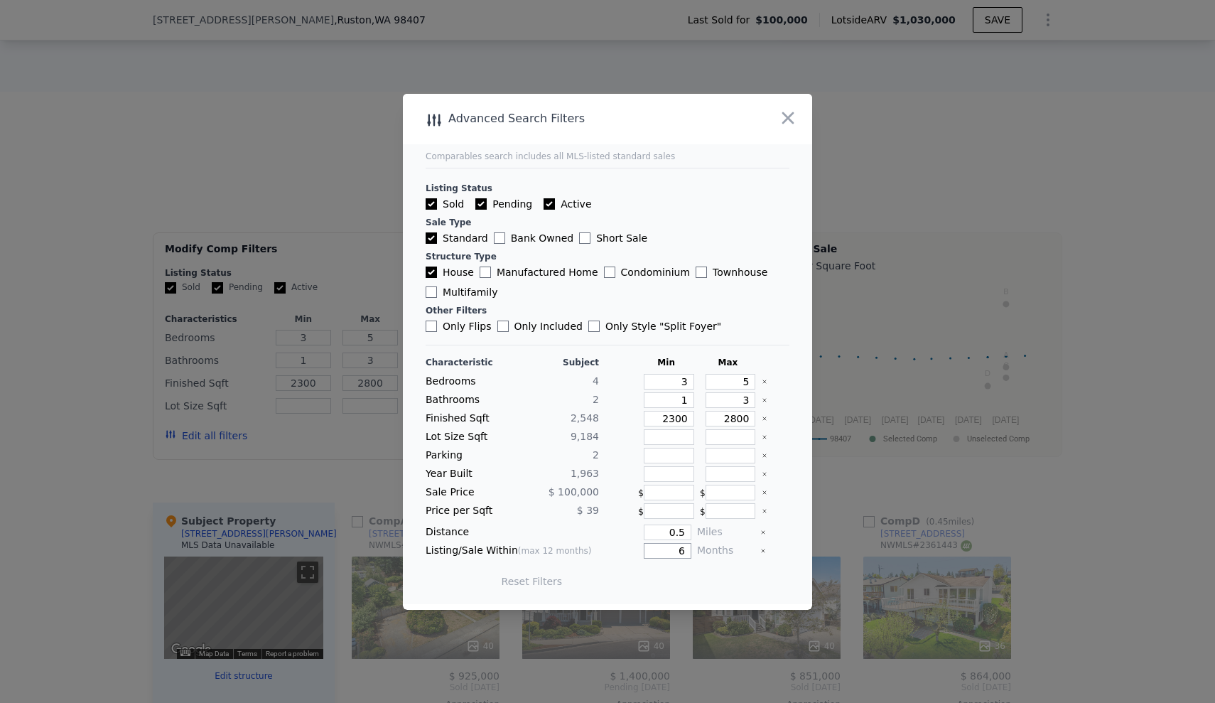
drag, startPoint x: 679, startPoint y: 552, endPoint x: 655, endPoint y: 550, distance: 23.5
click at [655, 550] on input "6" at bounding box center [668, 551] width 48 height 16
type input "12"
click at [684, 576] on button "Update Search" at bounding box center [686, 581] width 107 height 20
click at [692, 581] on span "5 matching comps" at bounding box center [682, 581] width 92 height 14
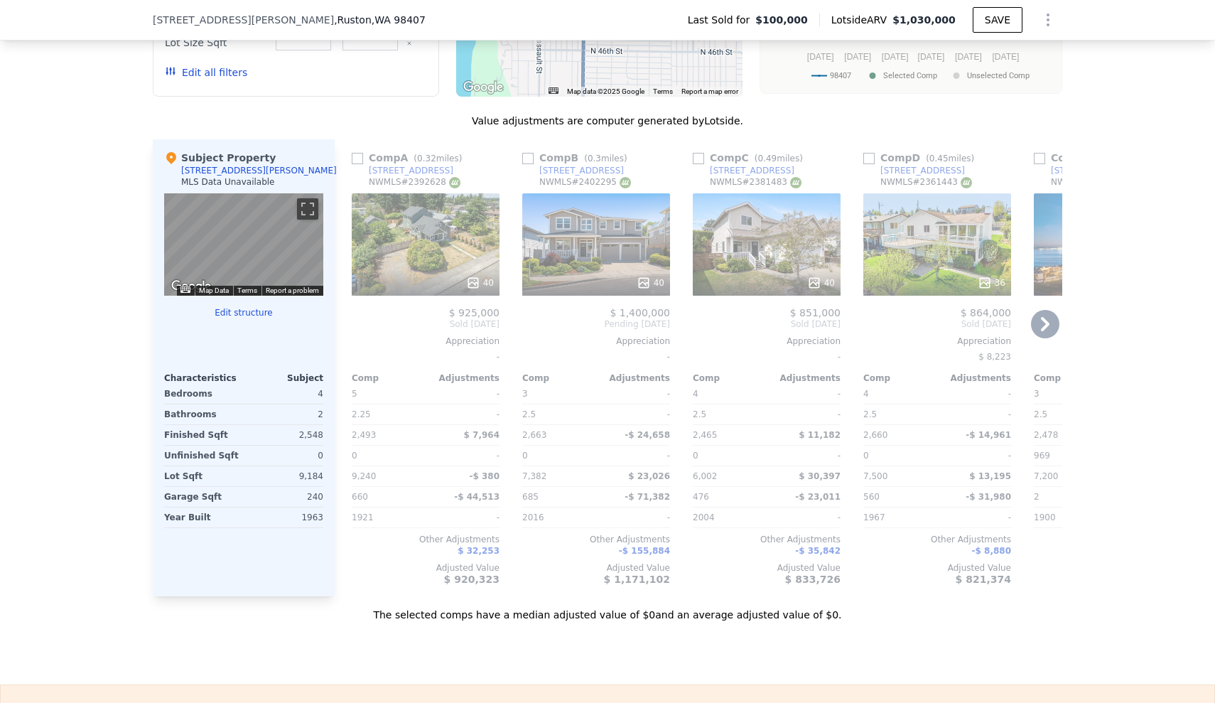
scroll to position [0, 159]
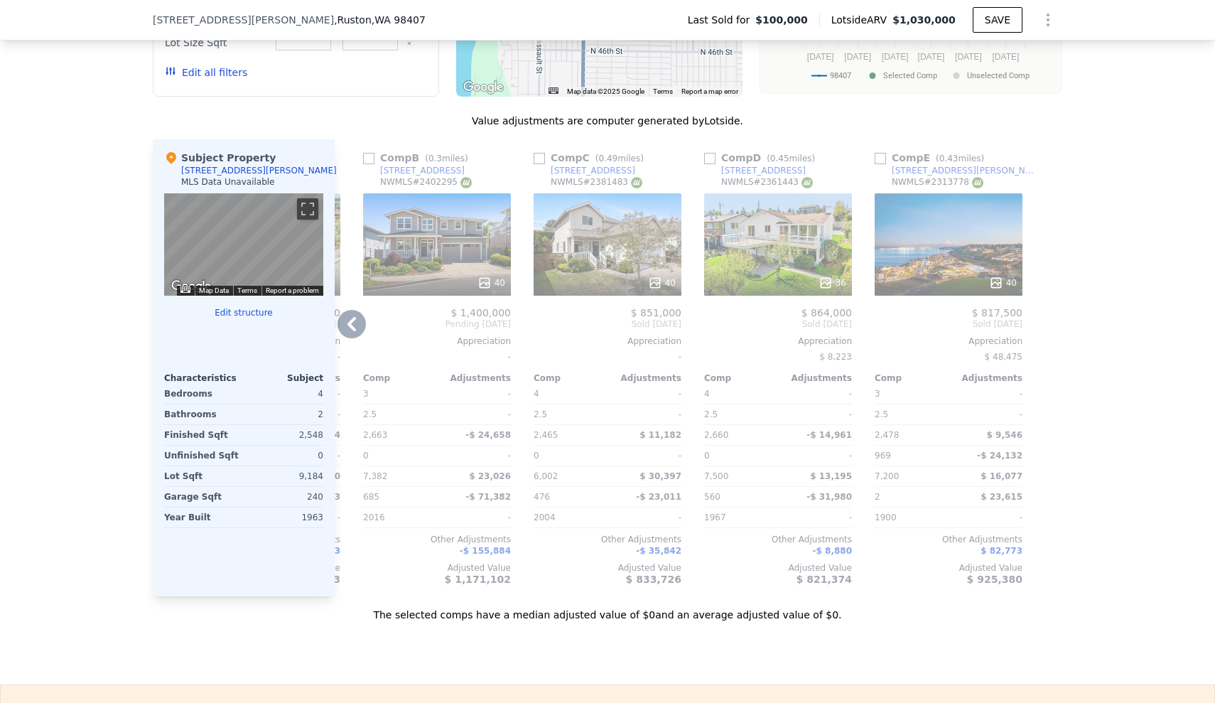
click at [926, 244] on div "40" at bounding box center [949, 244] width 148 height 102
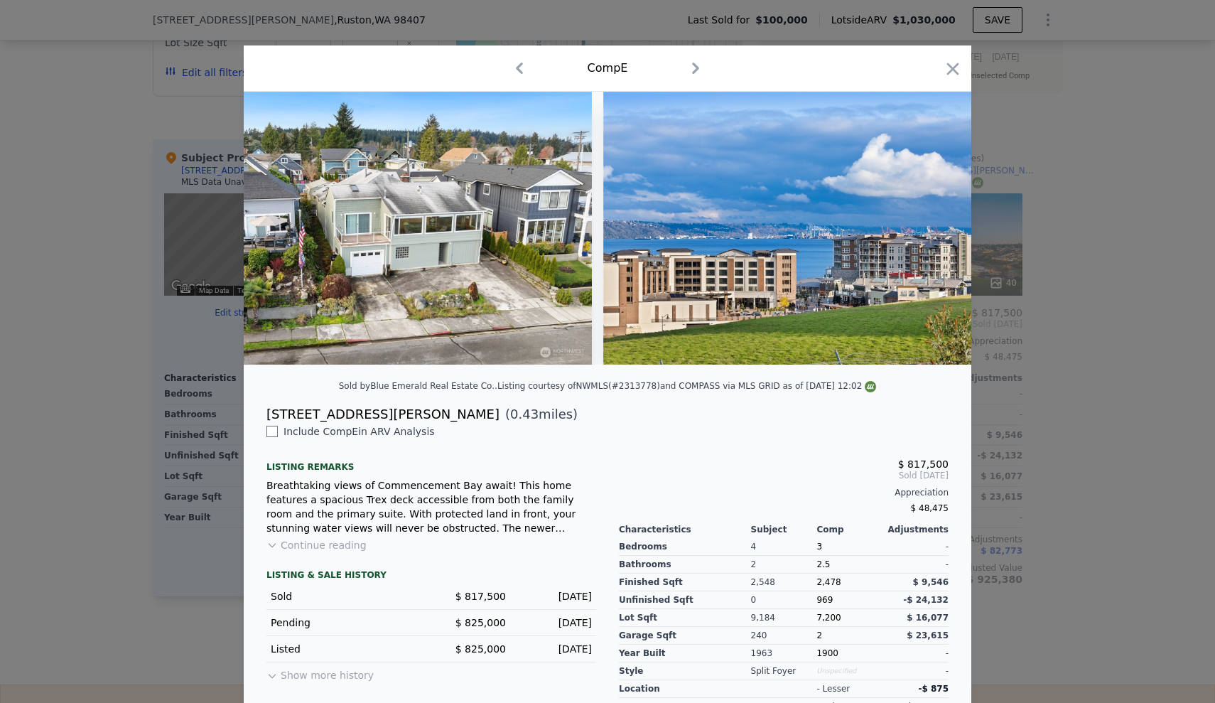
scroll to position [0, 16708]
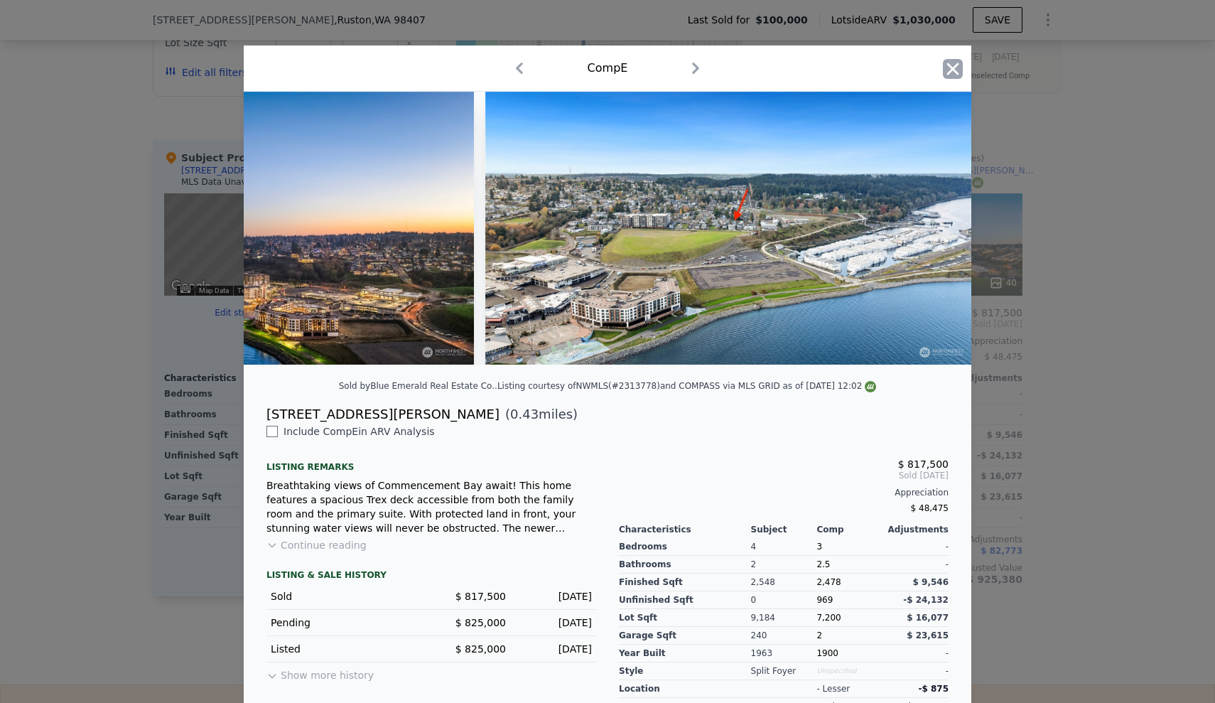
click at [955, 66] on icon "button" at bounding box center [953, 69] width 20 height 20
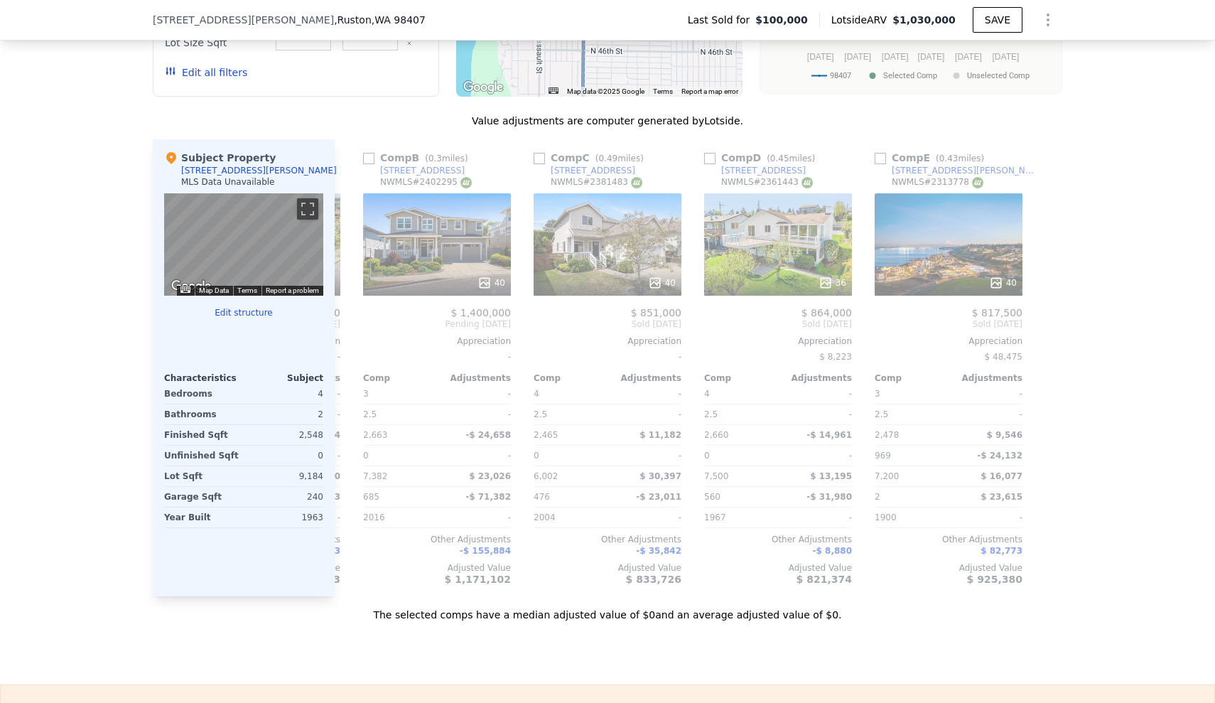
click at [1162, 342] on div "We found 5 sales that match your search Filters Map Prices Modify Comp Filters …" at bounding box center [607, 221] width 1215 height 801
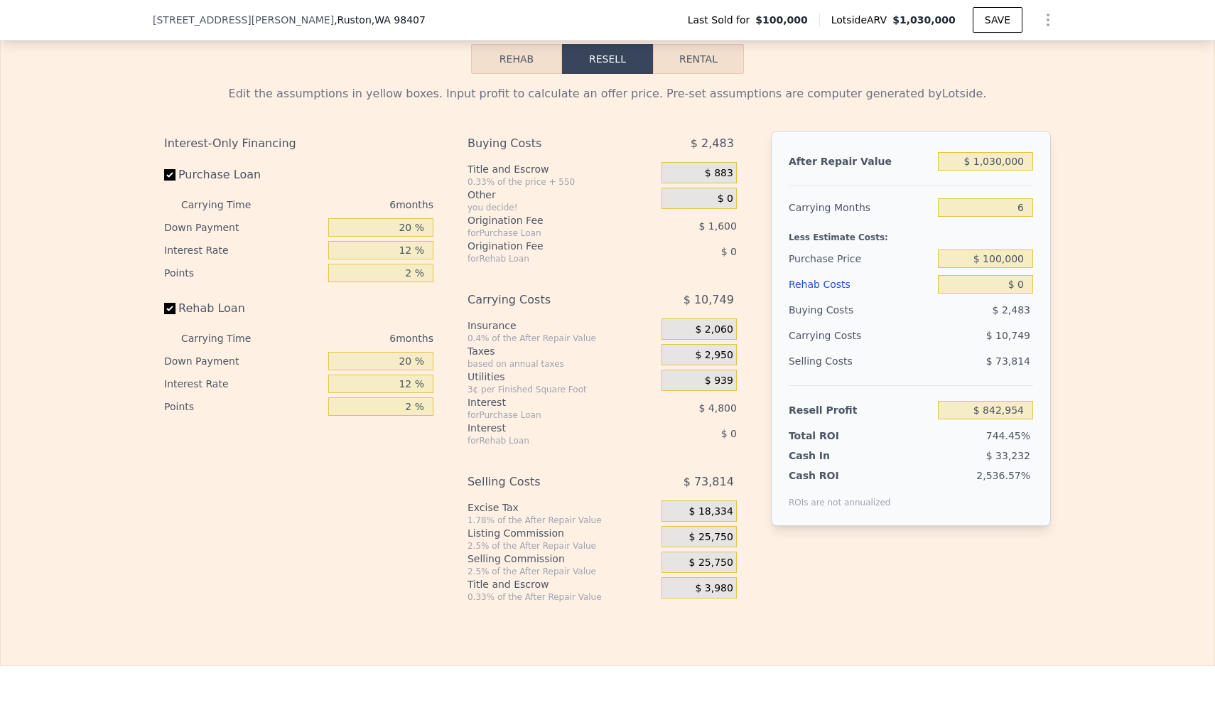
scroll to position [2004, 0]
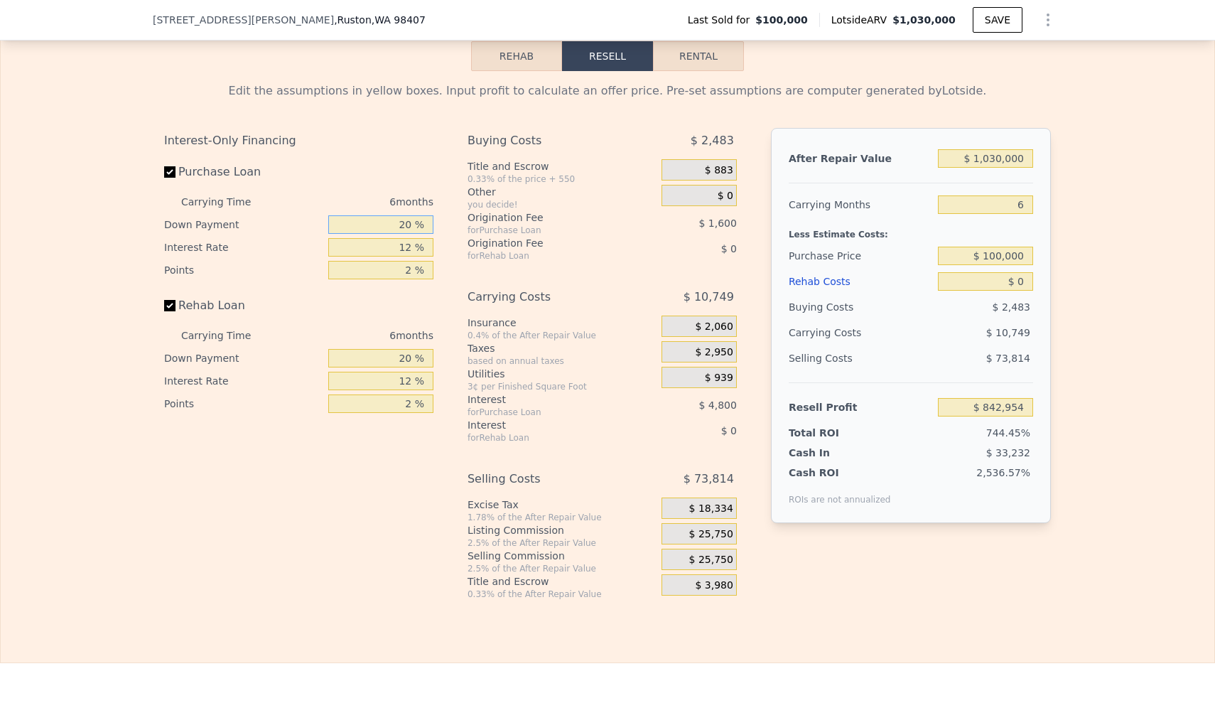
click at [400, 234] on input "20 %" at bounding box center [380, 224] width 105 height 18
type input "0 %"
type input "$ 841,354"
type input "10 %"
type input "$ 842,154"
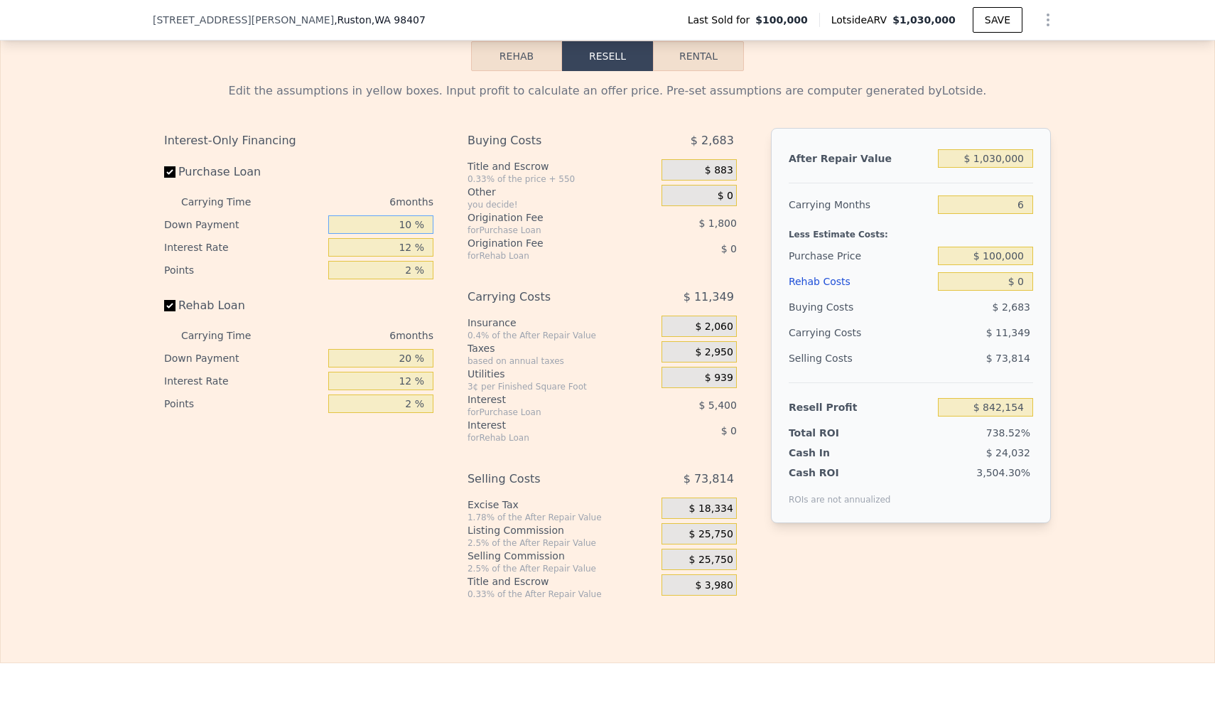
type input "10 %"
click at [407, 257] on input "12 %" at bounding box center [380, 247] width 105 height 18
type input "1 %"
type input "$ 847,104"
type input "10 %"
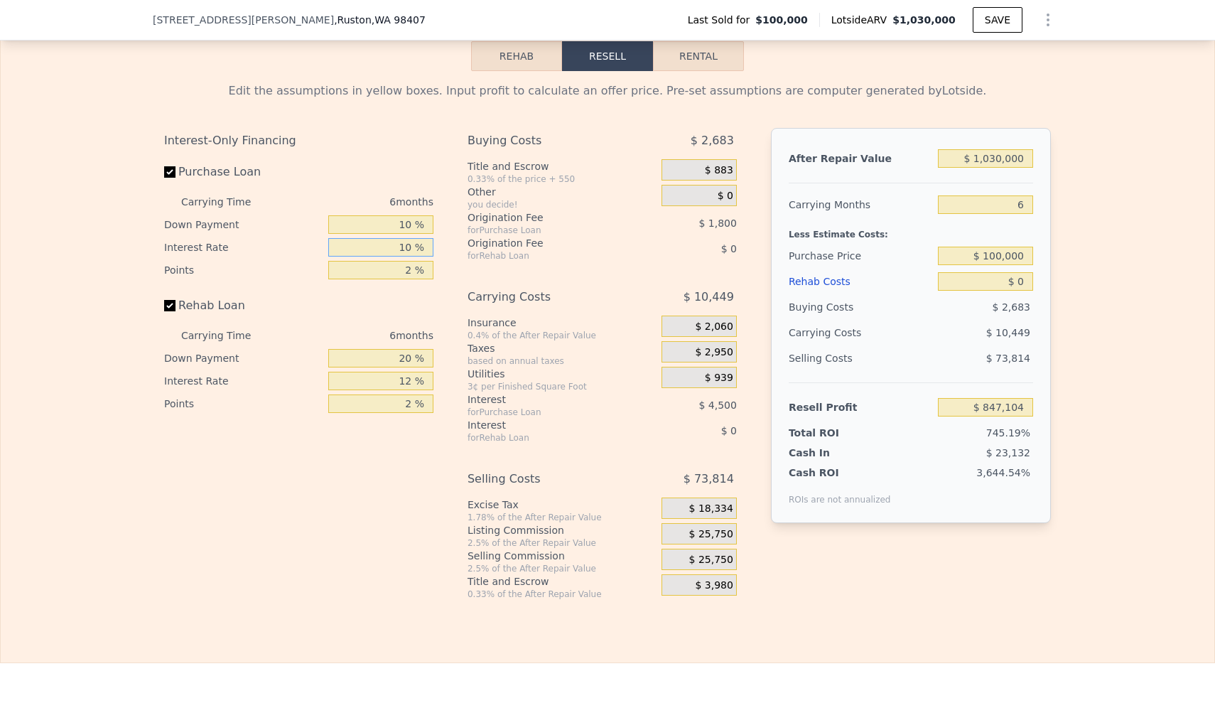
type input "$ 843,054"
type input "10 %"
click at [407, 279] on input "2 %" at bounding box center [380, 270] width 105 height 18
type input "1 %"
type input "$ 843,954"
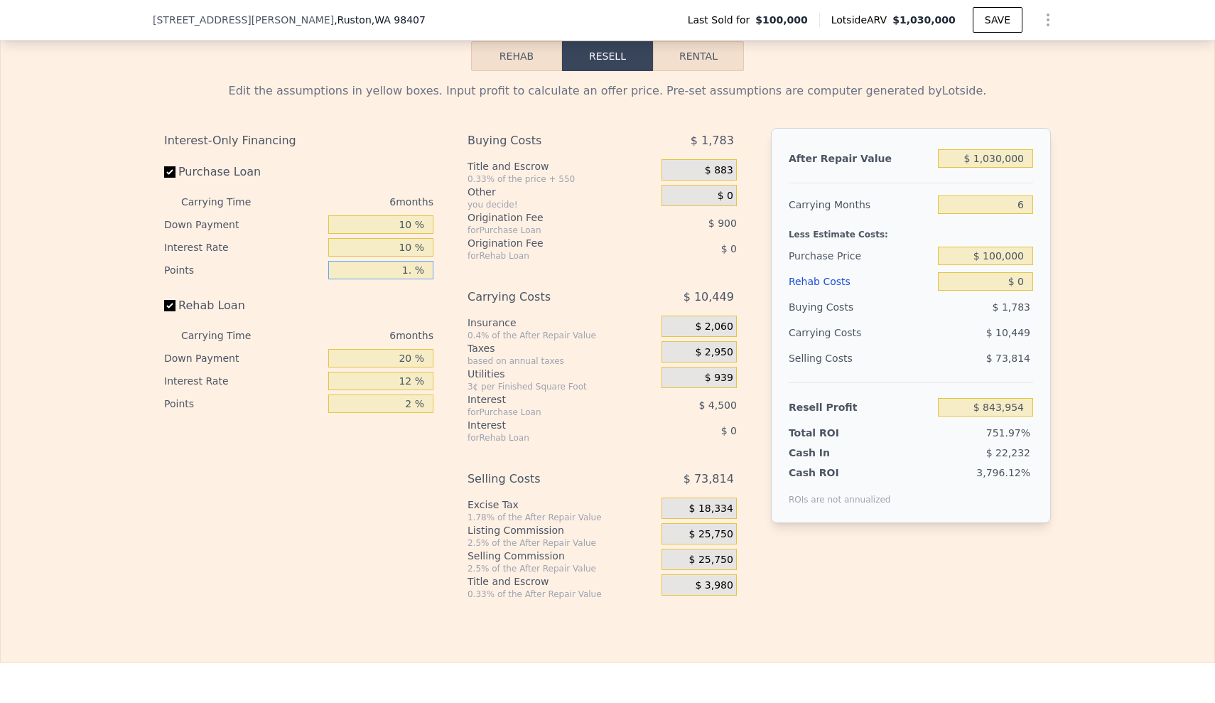
type input "1.5 %"
type input "$ 843,504"
type input "1.5 %"
click at [401, 367] on input "20 %" at bounding box center [380, 358] width 105 height 18
type input "10 %"
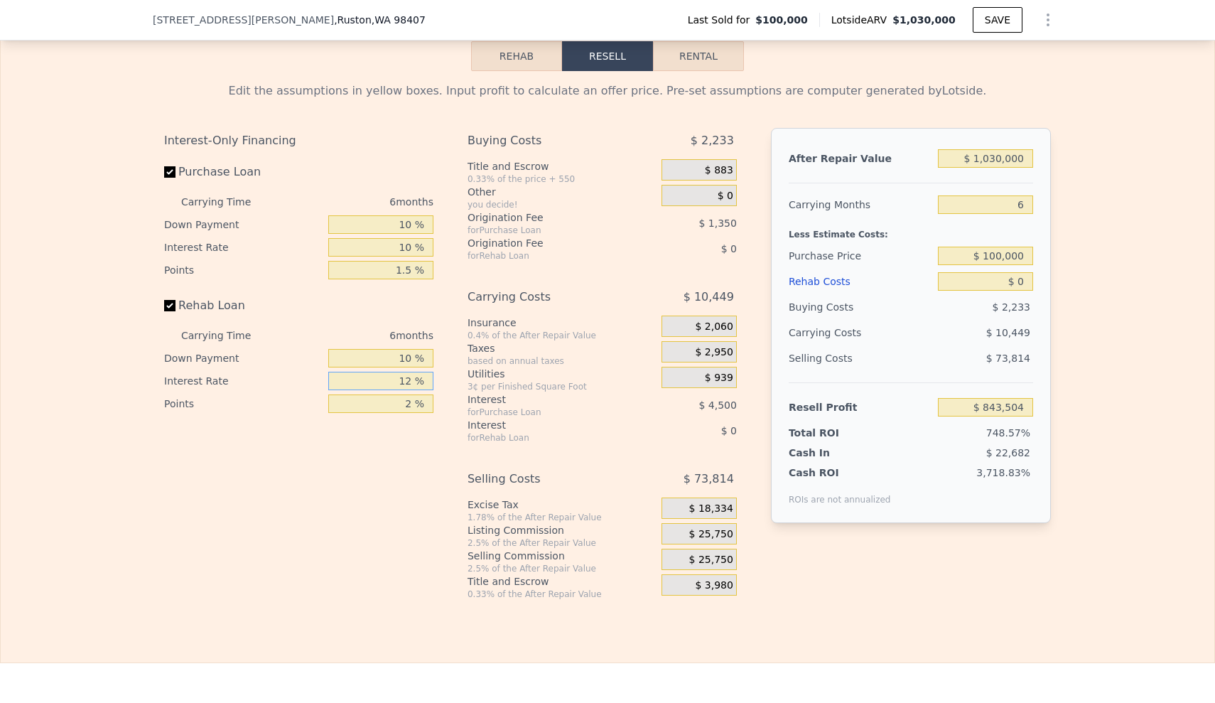
click at [412, 390] on input "12 %" at bounding box center [380, 381] width 105 height 18
type input "10 %"
click at [412, 413] on input "2 %" at bounding box center [380, 403] width 105 height 18
type input "1.5 %"
click at [714, 567] on span "$ 25,750" at bounding box center [711, 560] width 44 height 13
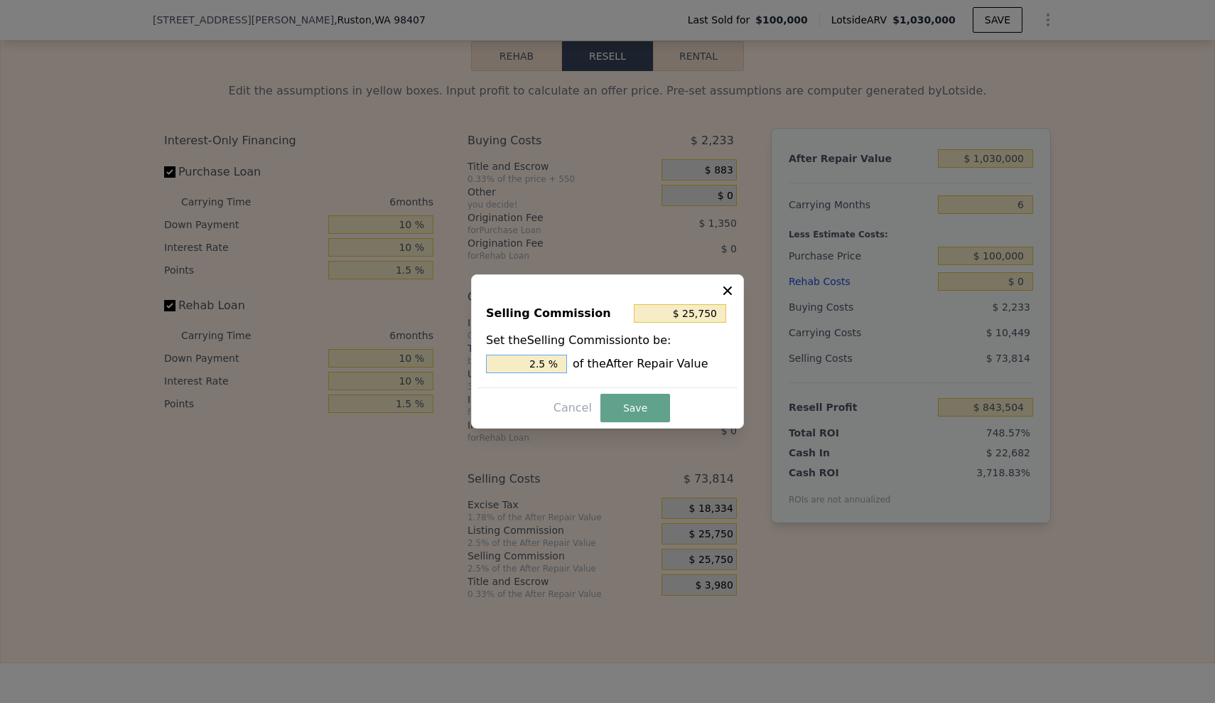
drag, startPoint x: 527, startPoint y: 365, endPoint x: 585, endPoint y: 363, distance: 57.6
click at [585, 363] on div "2.5 % of the After Repair Value" at bounding box center [607, 364] width 243 height 18
type input "$ 0"
type input "0 %"
click at [651, 398] on button "Save" at bounding box center [636, 408] width 70 height 28
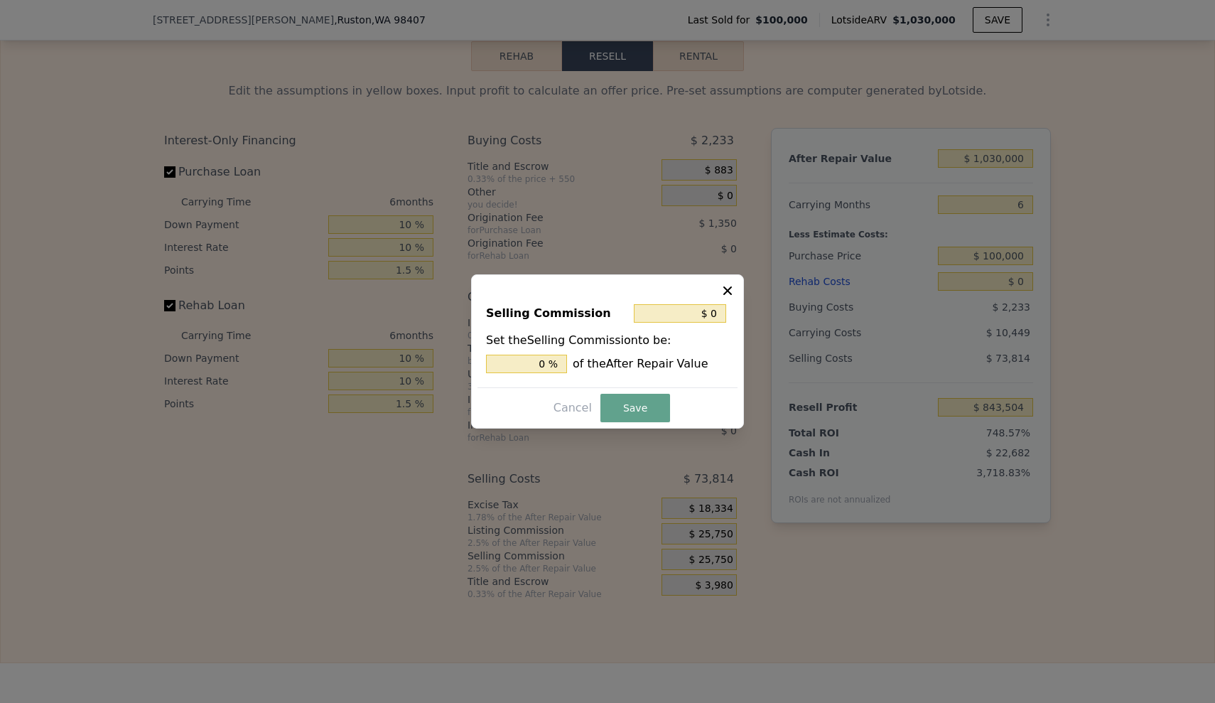
type input "$ 869,254"
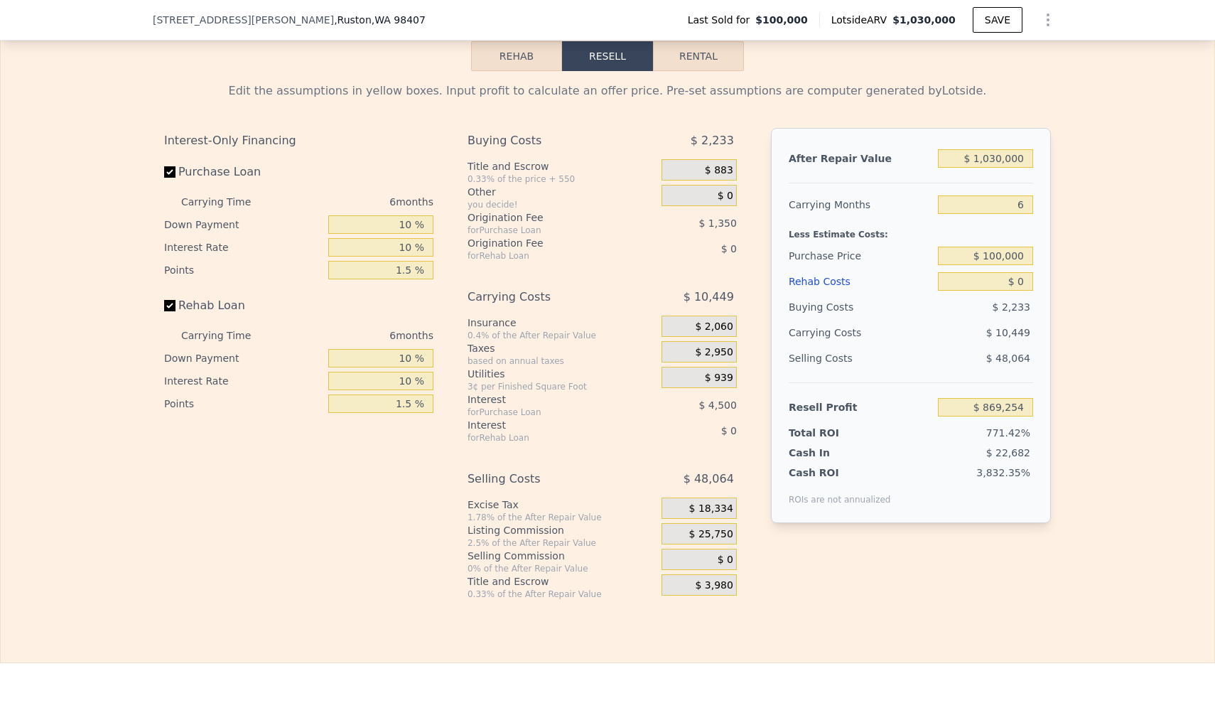
click at [1102, 388] on div "Edit the assumptions in yellow boxes. Input profit to calculate an offer price.…" at bounding box center [608, 335] width 1214 height 529
click at [933, 269] on div "Purchase Price $ 100,000" at bounding box center [911, 256] width 245 height 26
drag, startPoint x: 959, startPoint y: 279, endPoint x: 966, endPoint y: 278, distance: 7.1
click at [960, 265] on input "$ 100,000" at bounding box center [985, 256] width 95 height 18
drag, startPoint x: 961, startPoint y: 277, endPoint x: 1079, endPoint y: 283, distance: 118.2
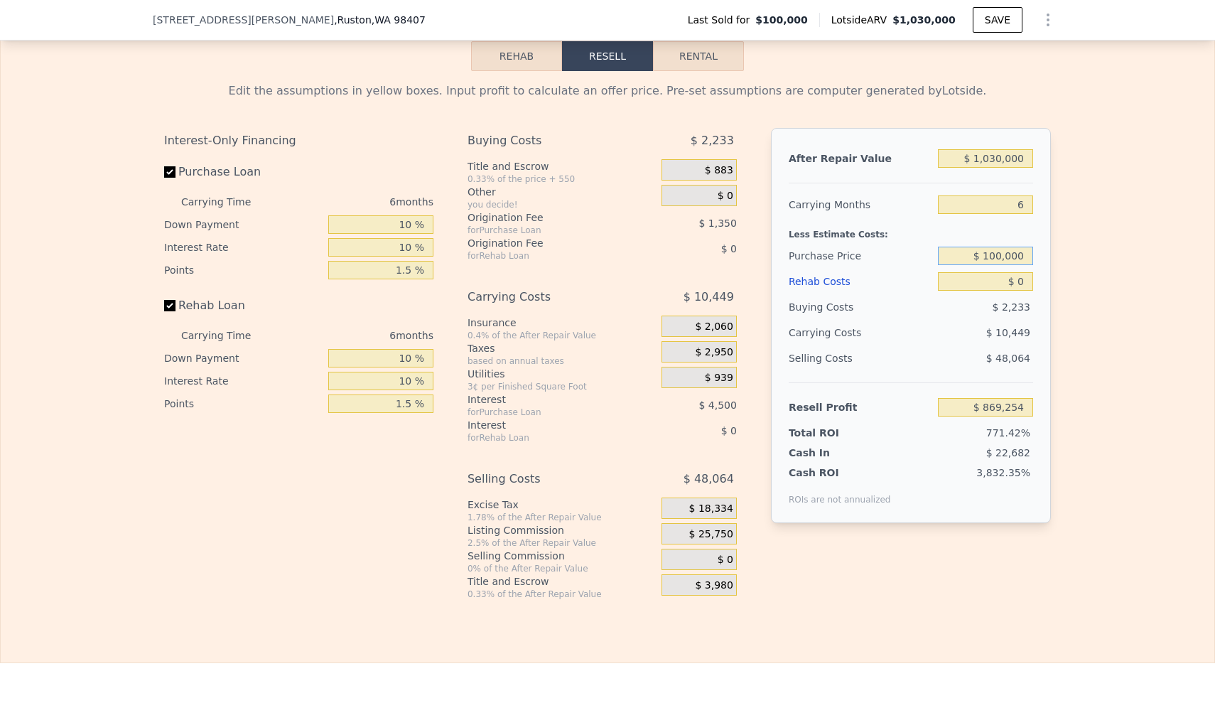
click at [1075, 284] on div "Edit the assumptions in yellow boxes. Input profit to calculate an offer price.…" at bounding box center [608, 335] width 1214 height 529
type input "$ 505,000"
click at [1103, 320] on div "Edit the assumptions in yellow boxes. Input profit to calculate an offer price.…" at bounding box center [608, 335] width 1214 height 529
type input "$ 439,209"
click at [1024, 291] on input "$ 0" at bounding box center [985, 281] width 95 height 18
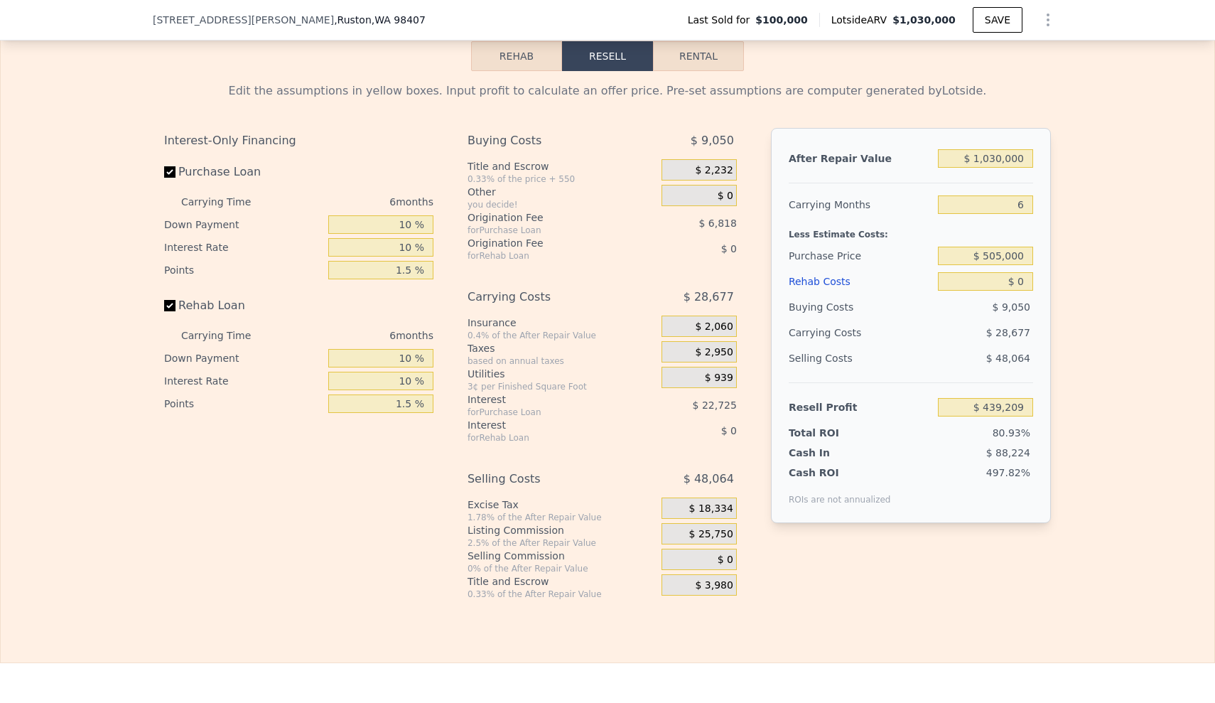
click at [825, 294] on div "Rehab Costs" at bounding box center [861, 282] width 144 height 26
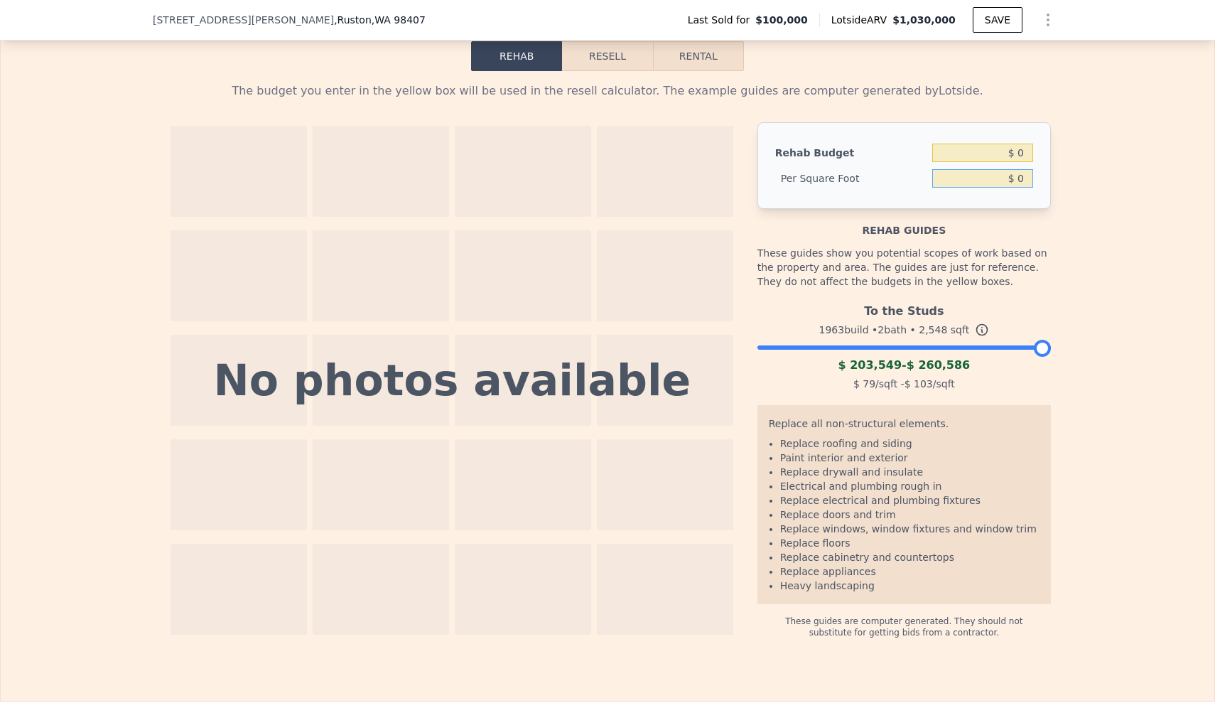
drag, startPoint x: 980, startPoint y: 203, endPoint x: 1036, endPoint y: 203, distance: 56.2
click at [1036, 203] on div "Rehab Budget $ 0 Per Square Foot $ 0" at bounding box center [905, 165] width 294 height 87
type input "$ 90"
type input "$ 229,320"
click at [611, 71] on button "Resell" at bounding box center [607, 56] width 90 height 30
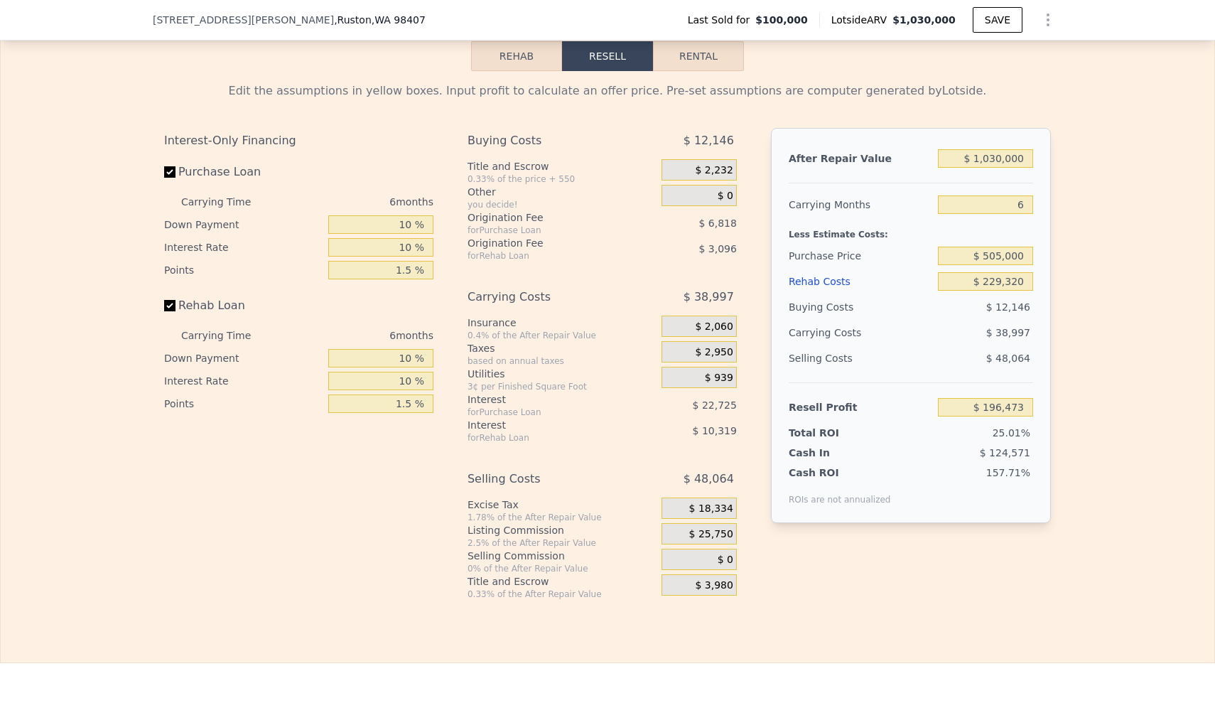
click at [1113, 497] on div "Edit the assumptions in yellow boxes. Input profit to calculate an offer price.…" at bounding box center [608, 335] width 1214 height 529
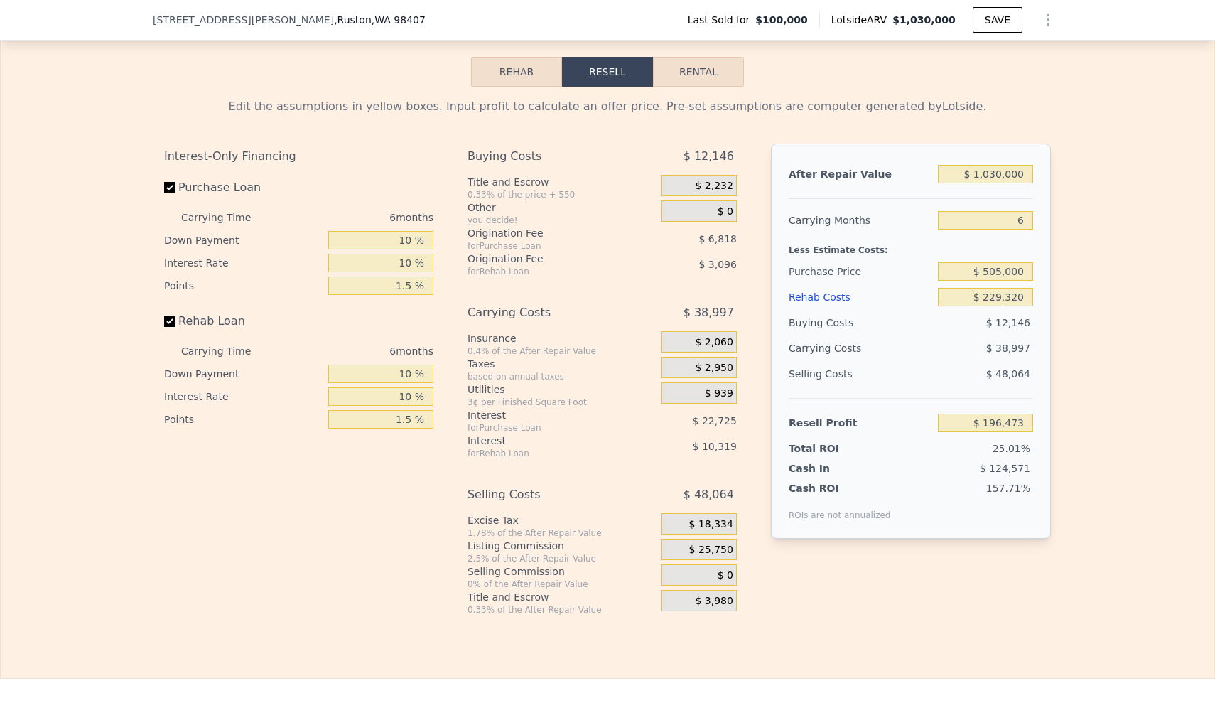
scroll to position [2125, 0]
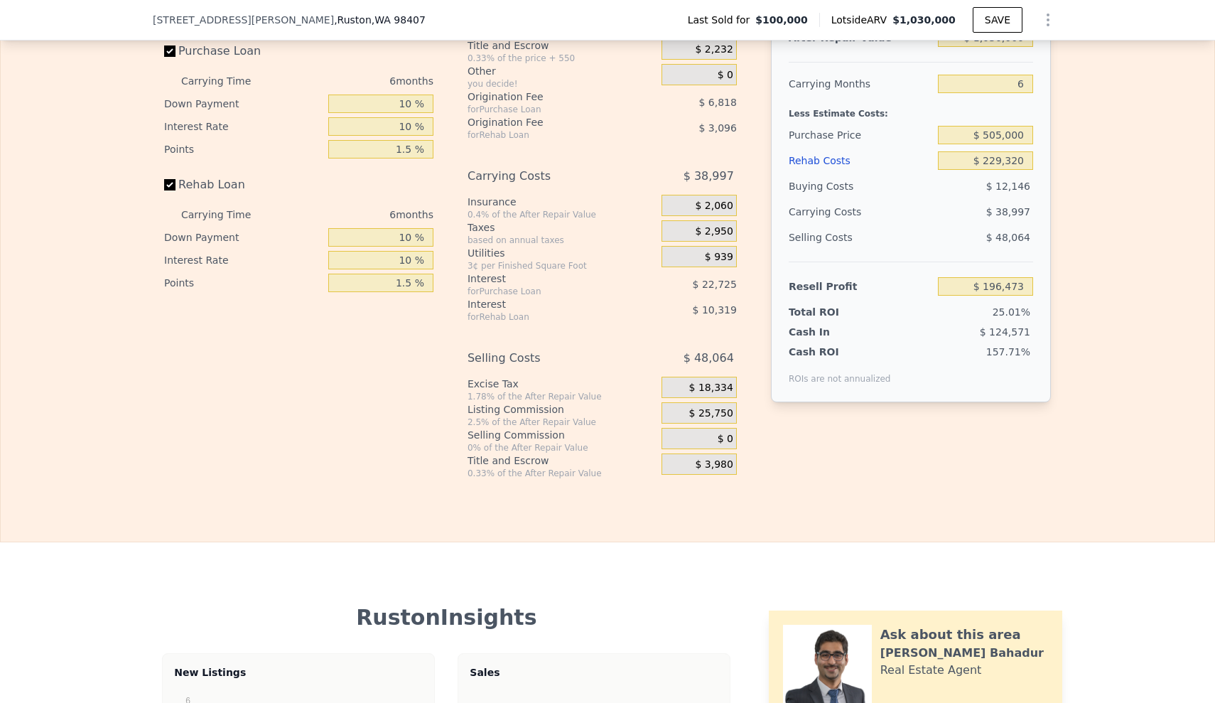
click at [1002, 429] on div "After Repair Value $ 1,030,000 Carrying Months 6 Less Estimate Costs: Purchase …" at bounding box center [911, 231] width 280 height 449
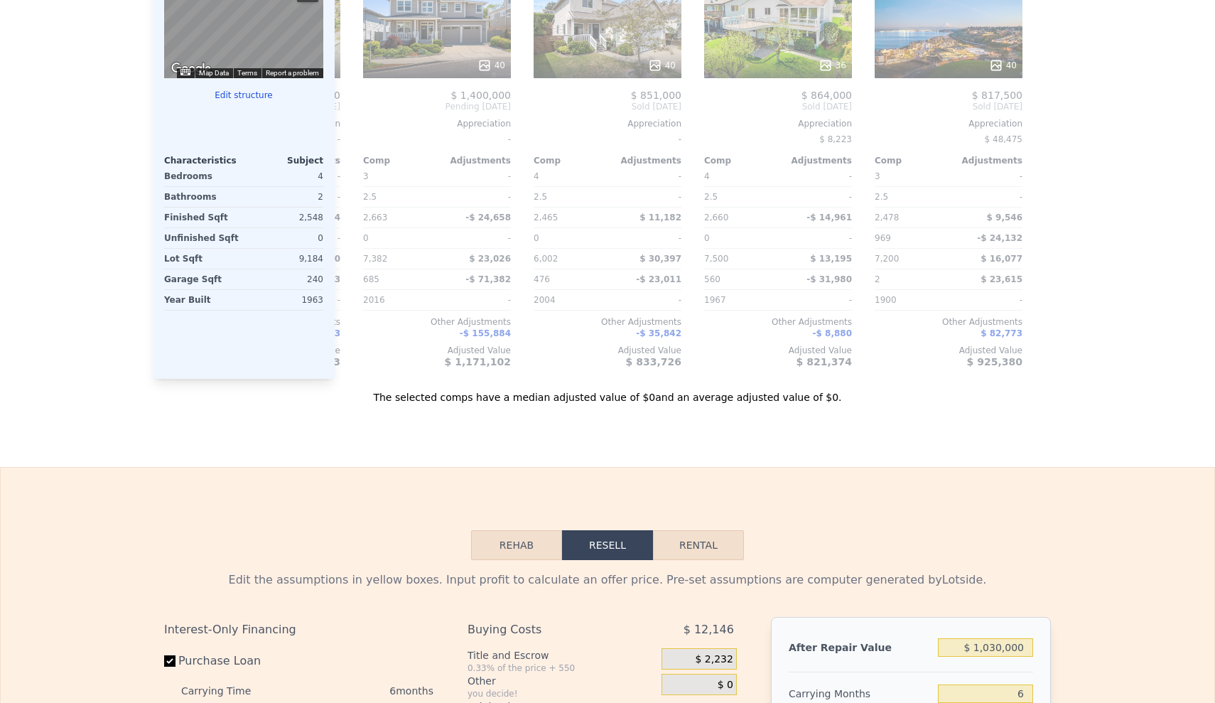
scroll to position [0, 0]
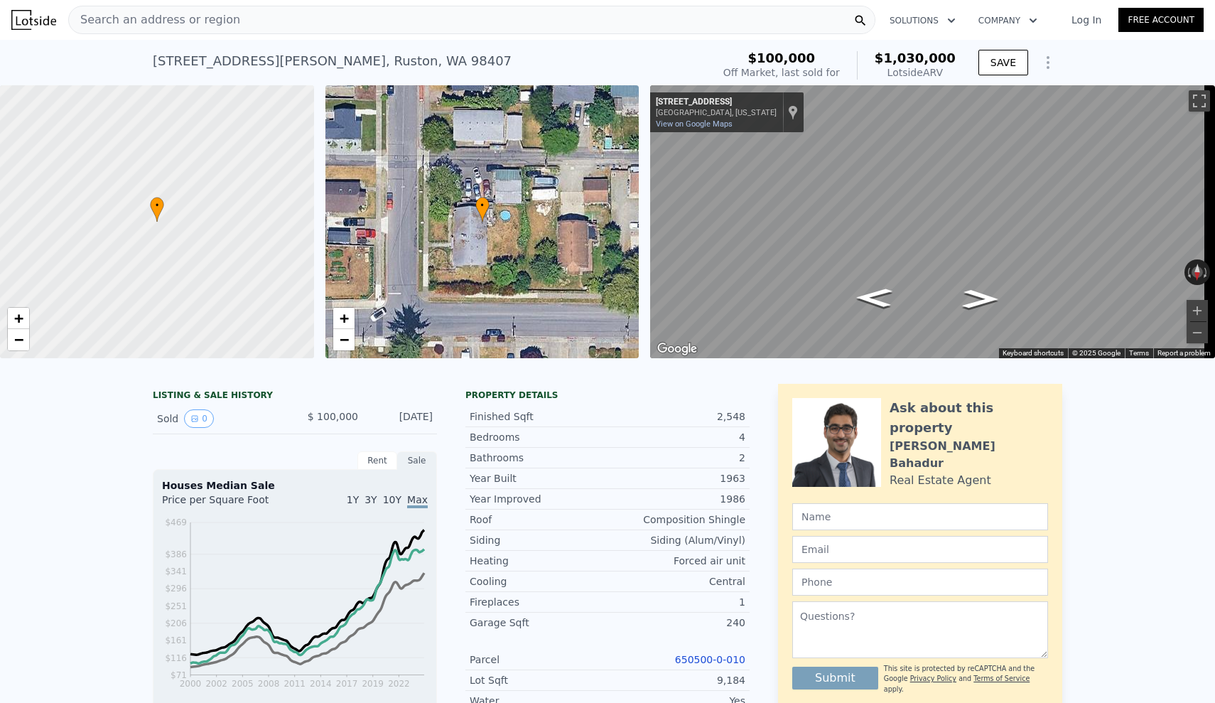
click at [1132, 438] on div "LISTING & SALE HISTORY Sold 0 $ 100,000 [DATE] Rent Sale Rent over time Price p…" at bounding box center [607, 701] width 1215 height 658
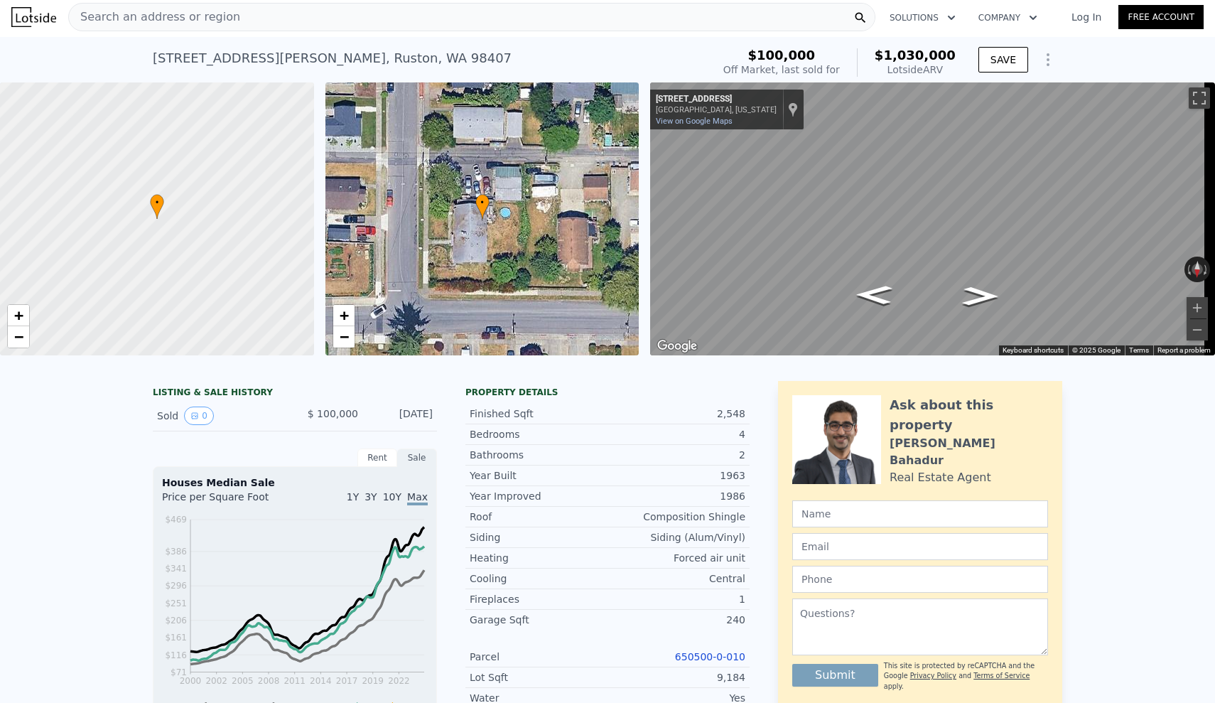
scroll to position [6, 0]
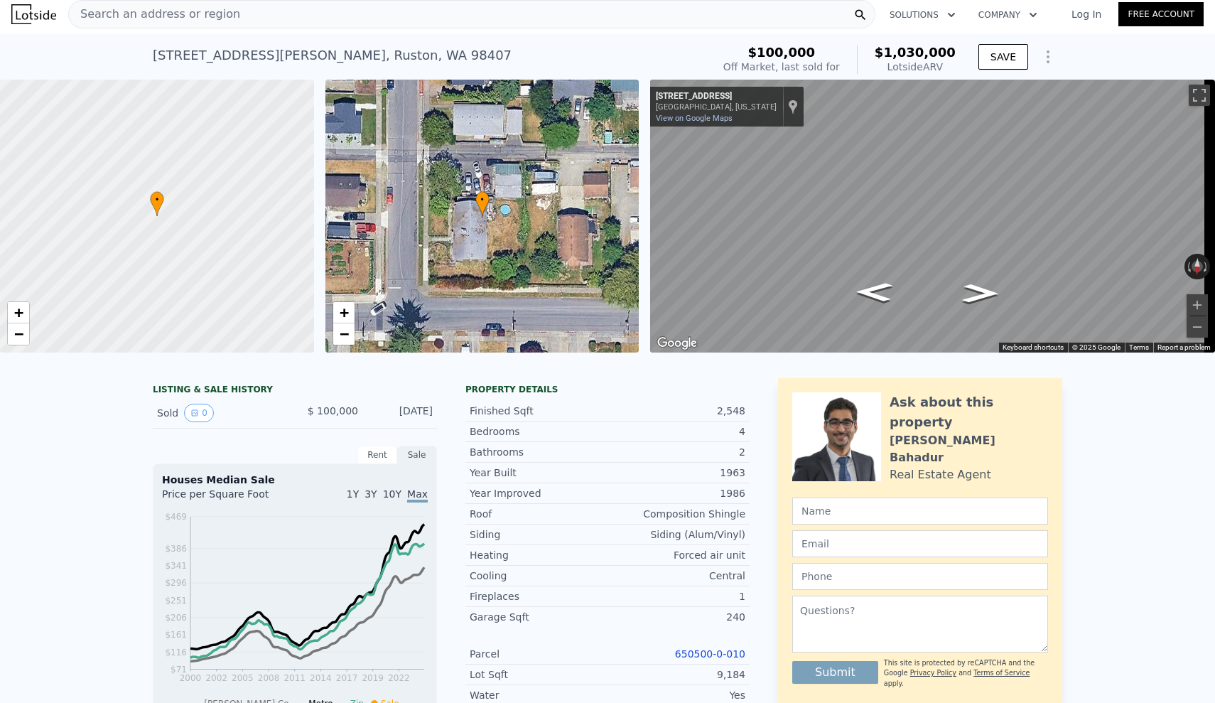
click at [549, 562] on div "Heating" at bounding box center [539, 555] width 138 height 14
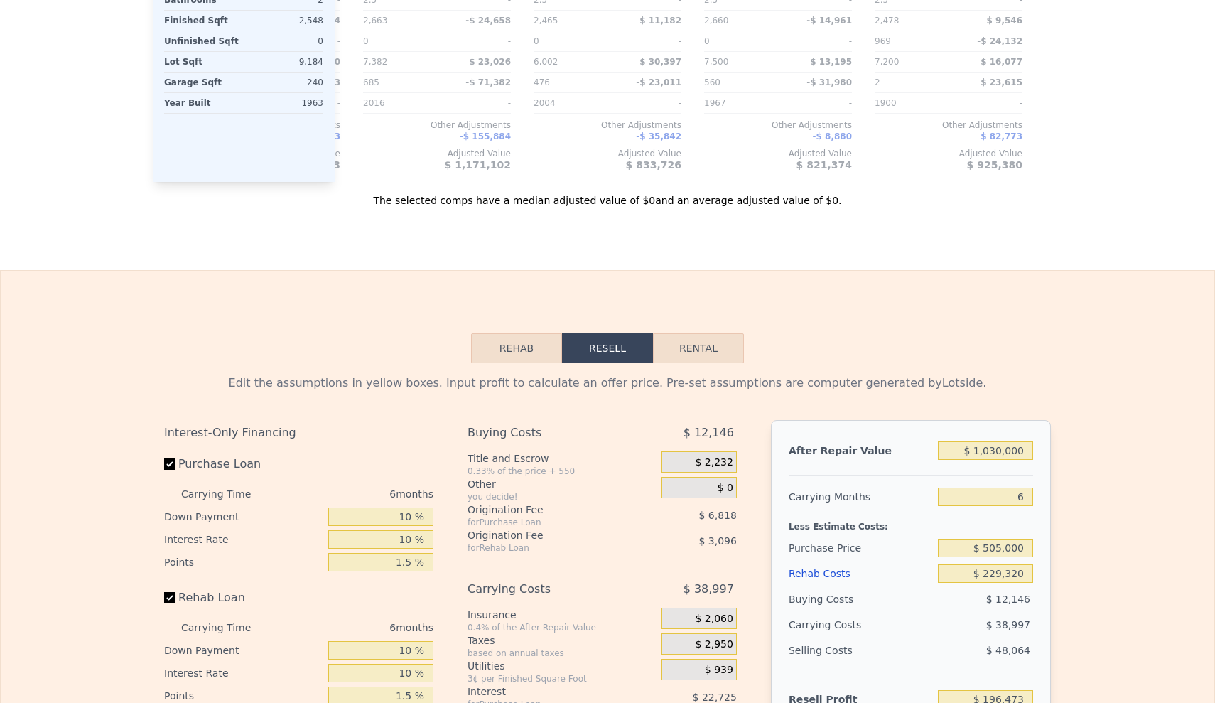
scroll to position [0, 0]
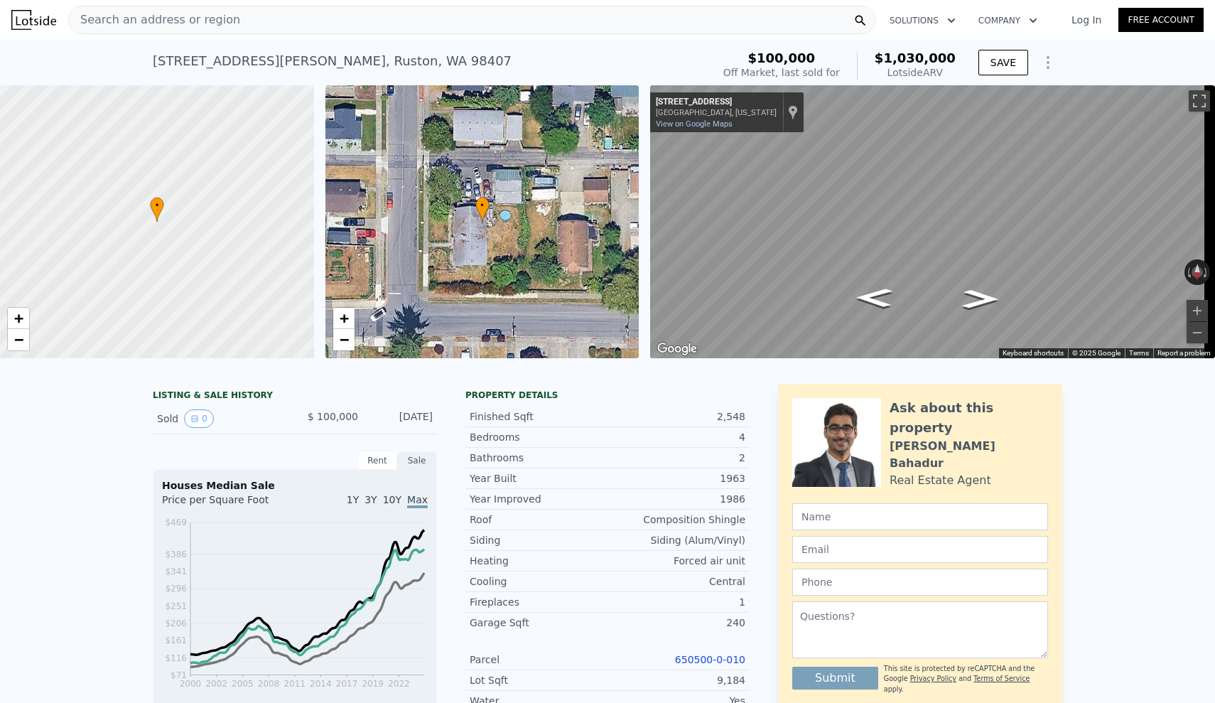
click at [1161, 521] on div "LISTING & SALE HISTORY Sold 0 $ 100,000 [DATE] Rent Sale Rent over time Price p…" at bounding box center [607, 701] width 1215 height 658
type input "$ 0"
type input "1.5"
type input "1855"
type input "3072"
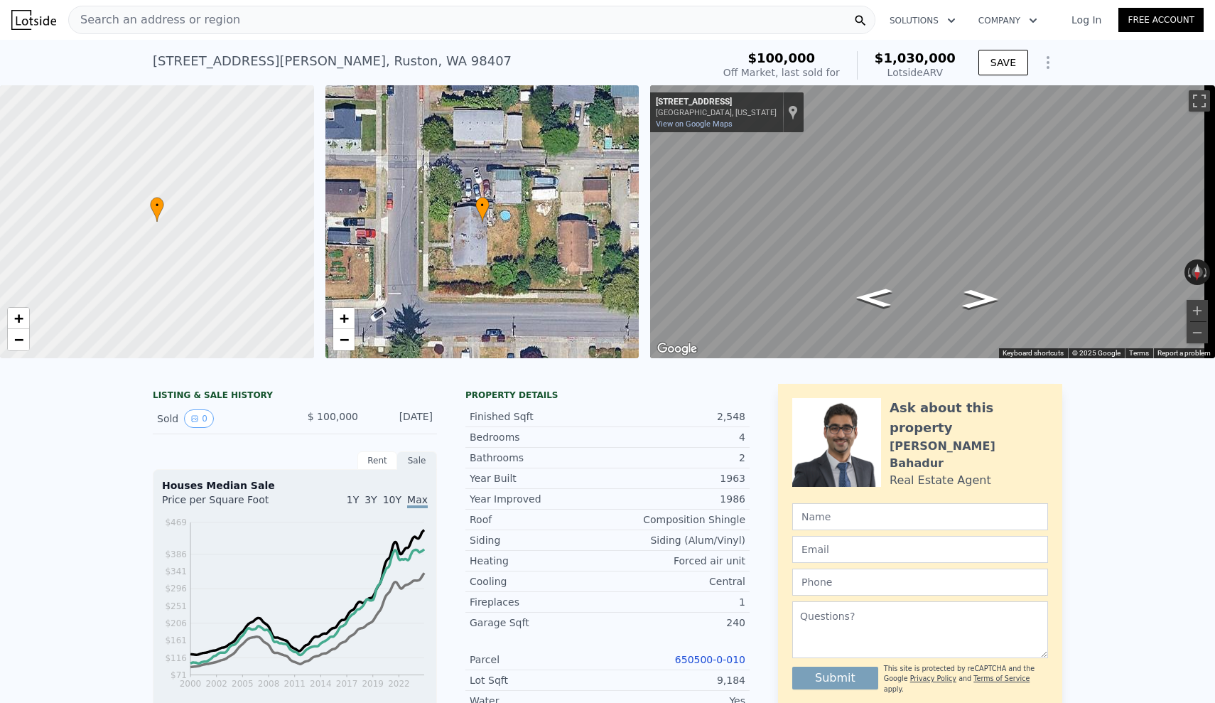
type input "6000"
type input "12000"
type input "$ 842,954"
click at [1092, 460] on div "LISTING & SALE HISTORY Sold 0 $ 100,000 [DATE] Rent Sale Rent over time Price p…" at bounding box center [607, 701] width 1215 height 658
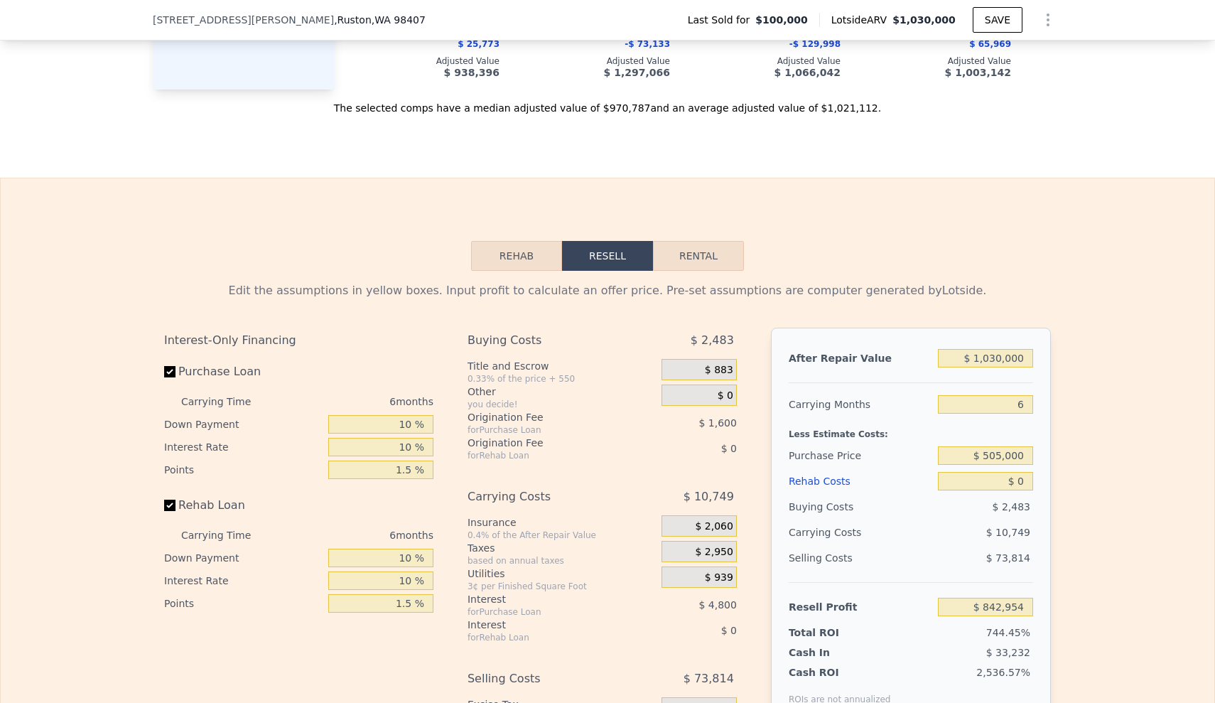
scroll to position [2014, 0]
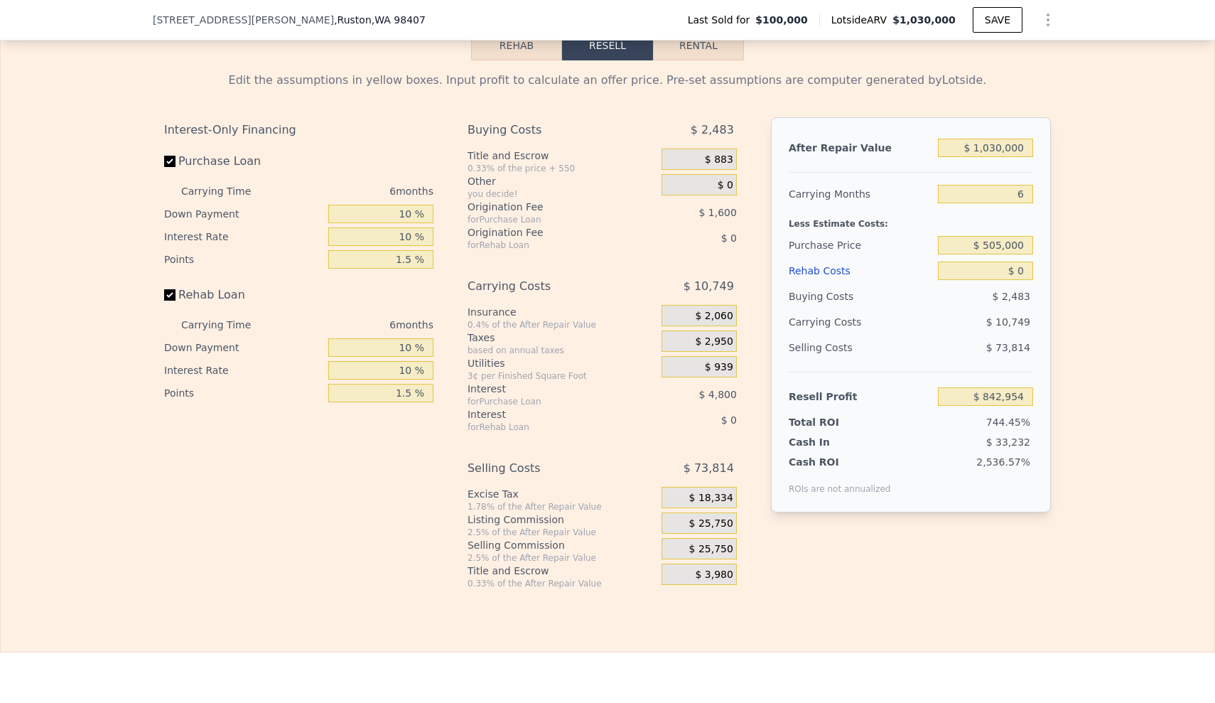
click at [1104, 469] on div "Edit the assumptions in yellow boxes. Input profit to calculate an offer price.…" at bounding box center [608, 324] width 1214 height 529
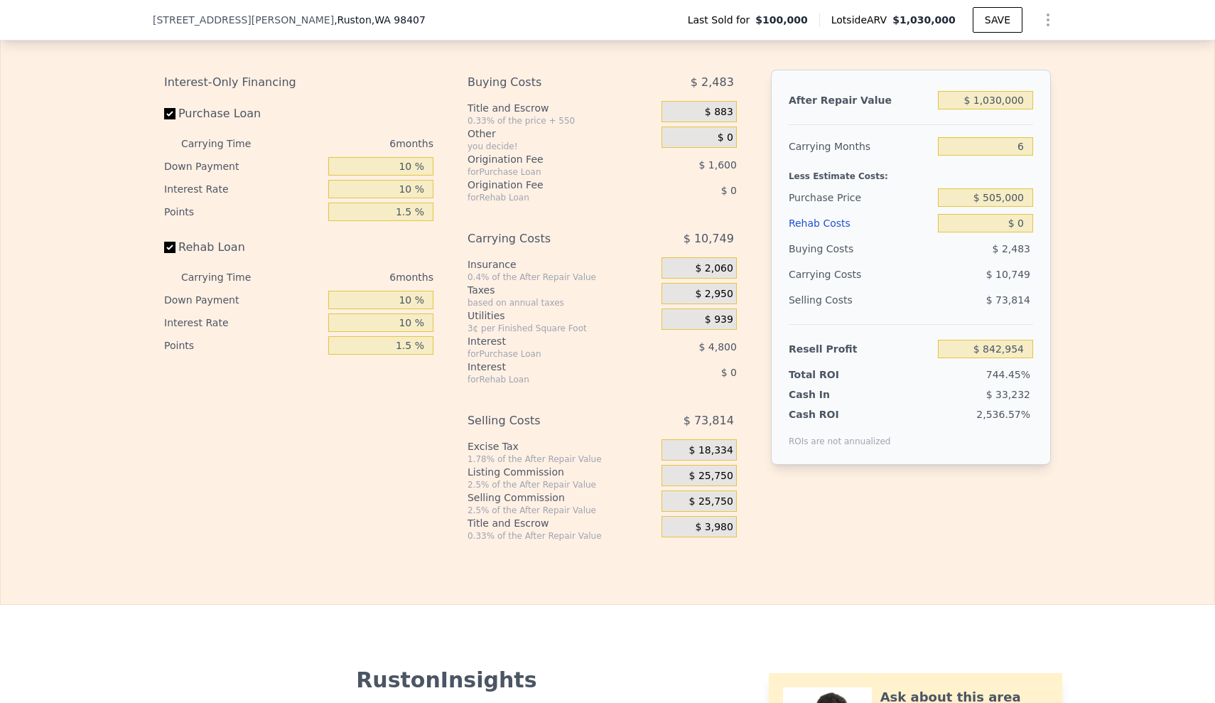
scroll to position [2059, 0]
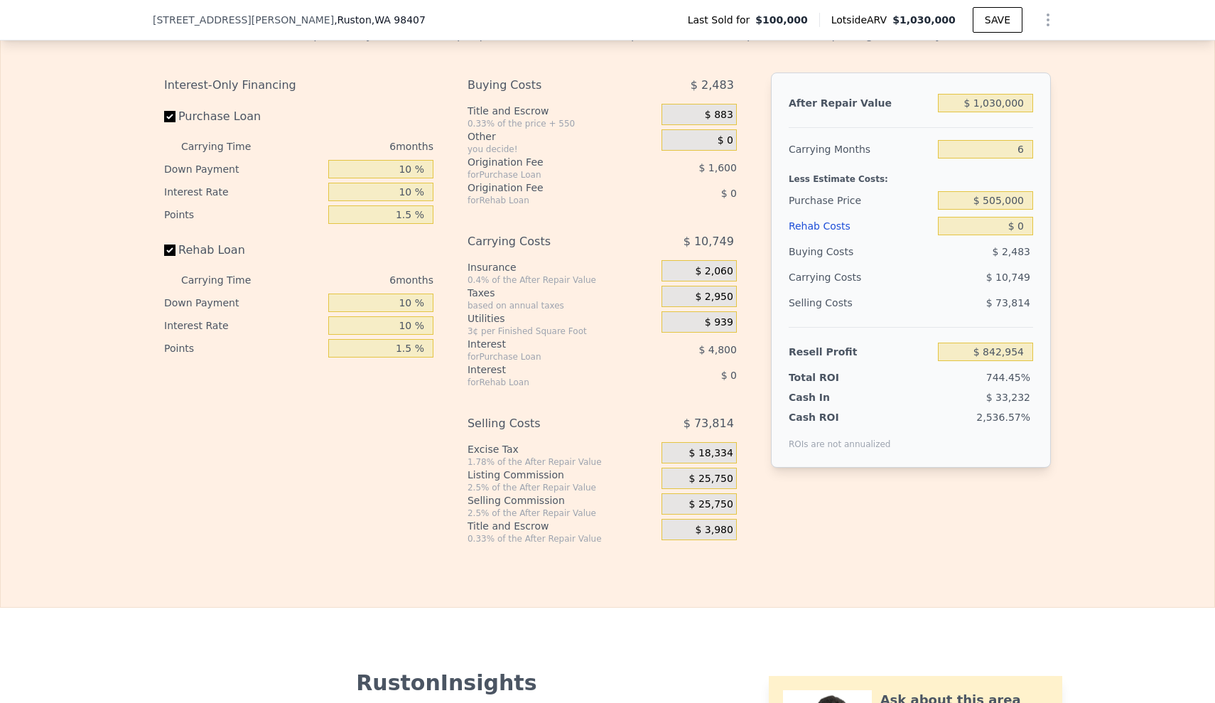
click at [1104, 469] on div "Edit the assumptions in yellow boxes. Input profit to calculate an offer price.…" at bounding box center [608, 280] width 1214 height 529
click at [831, 290] on div "Carrying Costs" at bounding box center [833, 277] width 89 height 26
click at [242, 485] on div "Interest-Only Financing Purchase Loan Carrying Time 6 months Down Payment 10 % …" at bounding box center [304, 309] width 281 height 472
click at [721, 511] on span "$ 25,750" at bounding box center [711, 504] width 44 height 13
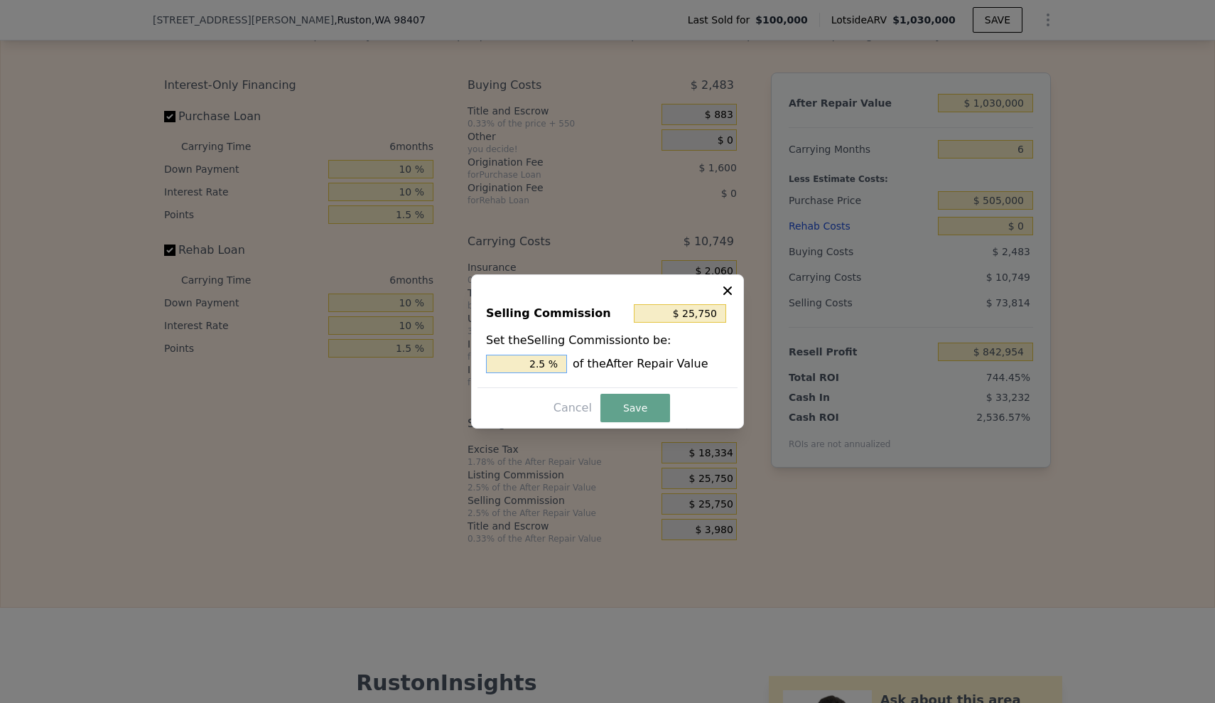
drag, startPoint x: 520, startPoint y: 361, endPoint x: 580, endPoint y: 358, distance: 59.8
click at [570, 361] on div "2.5 % of the After Repair Value" at bounding box center [607, 364] width 243 height 18
type input "$ 0"
type input "0 %"
click at [631, 400] on button "Save" at bounding box center [636, 408] width 70 height 28
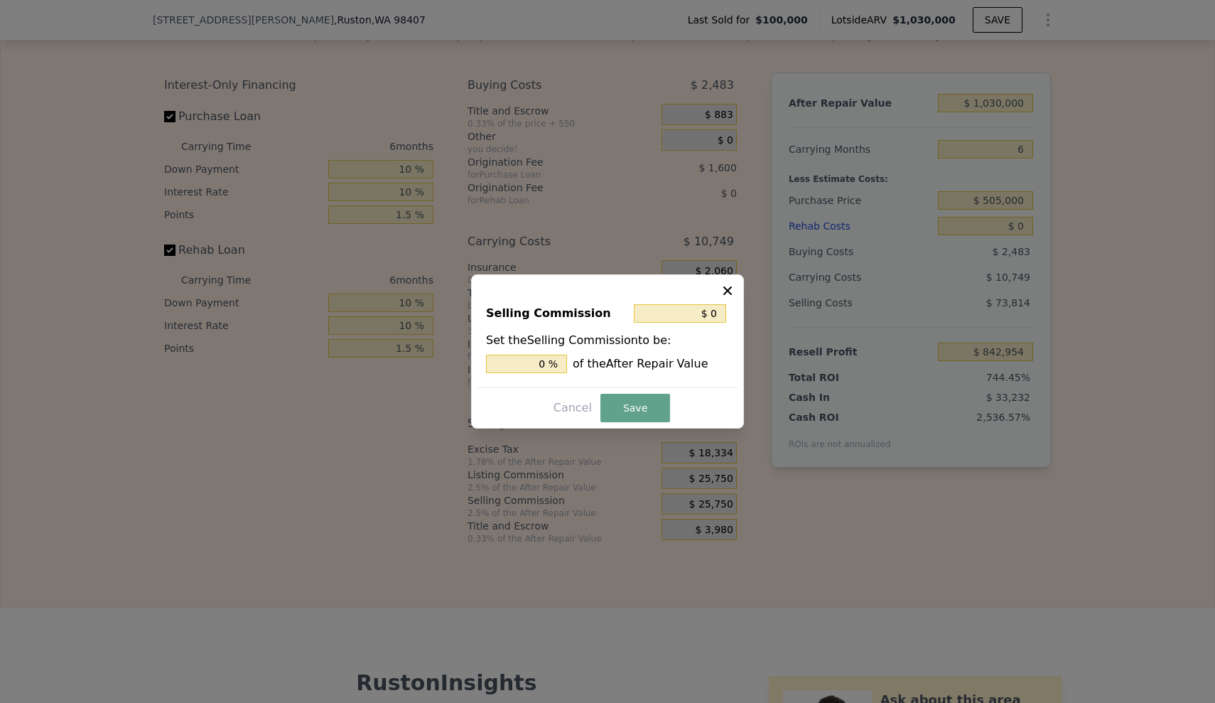
type input "$ 868,704"
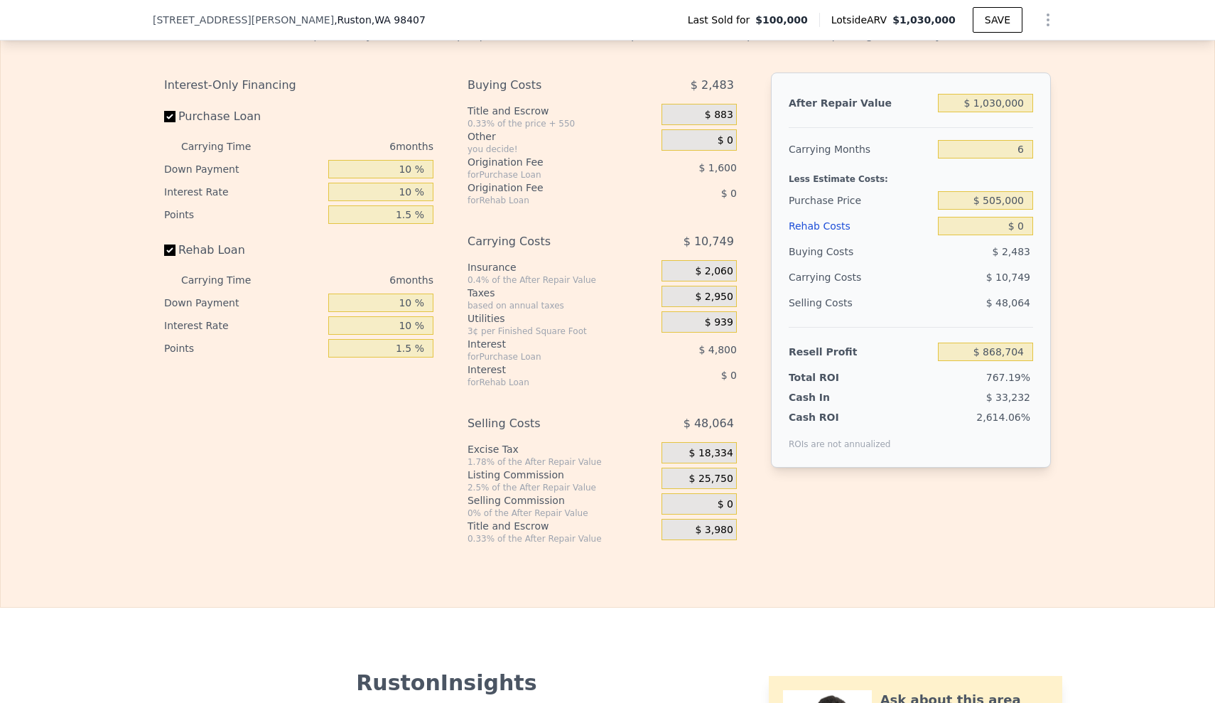
click at [1072, 183] on div "Edit the assumptions in yellow boxes. Input profit to calculate an offer price.…" at bounding box center [608, 280] width 1214 height 529
click at [1023, 116] on div "$ 1,030,000" at bounding box center [985, 103] width 95 height 26
click at [978, 112] on input "$ 1,030,000" at bounding box center [985, 103] width 95 height 18
drag, startPoint x: 962, startPoint y: 125, endPoint x: 1043, endPoint y: 131, distance: 81.3
click at [1043, 131] on div "After Repair Value $ 1,030,000 Carrying Months 6 Less Estimate Costs: Purchase …" at bounding box center [911, 270] width 280 height 395
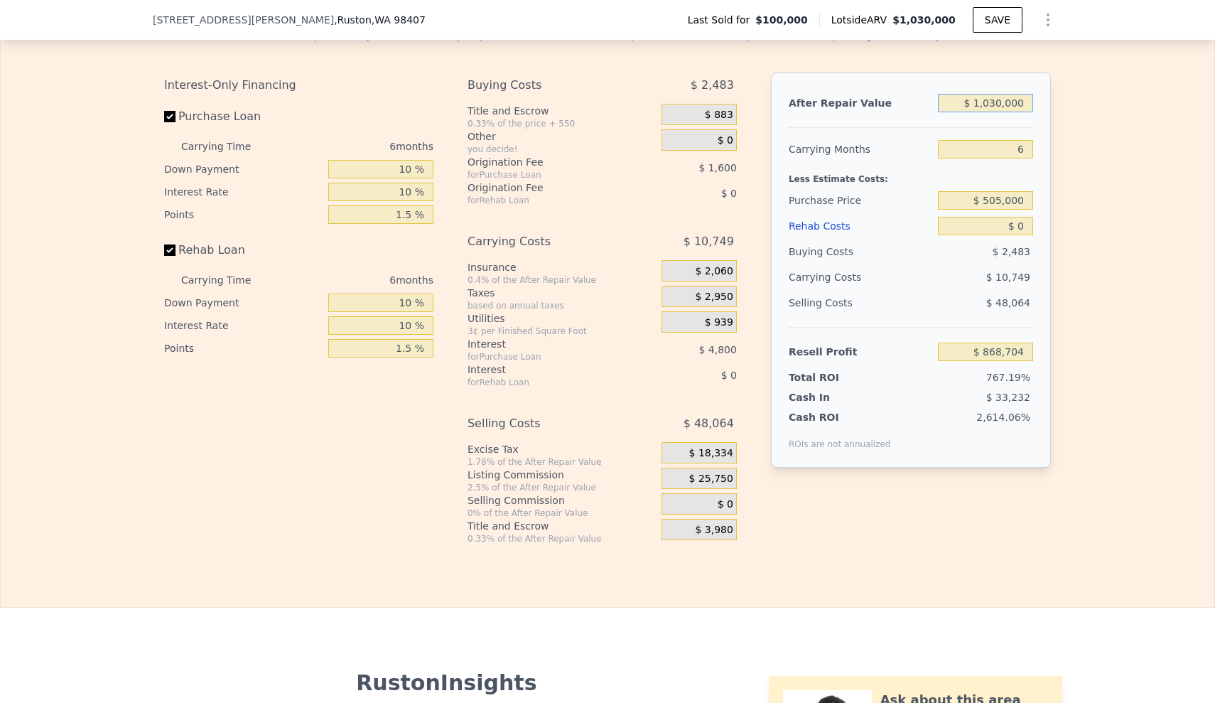
type input "$ 9"
type input "-$ 111,713"
type input "$ 95"
type input "-$ 111,631"
type input "$ 950"
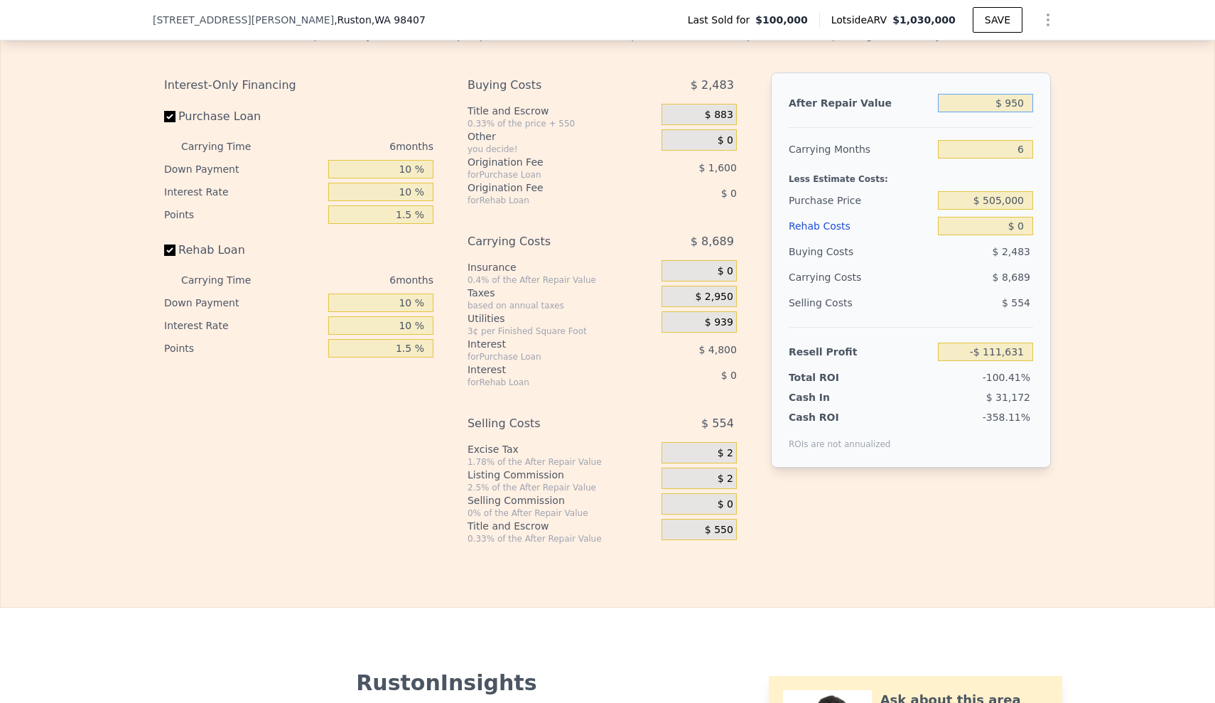
type input "-$ 110,818"
type input "$ 9,500"
type input "-$ 102,680"
type input "$ 95,000"
type input "-$ 21,294"
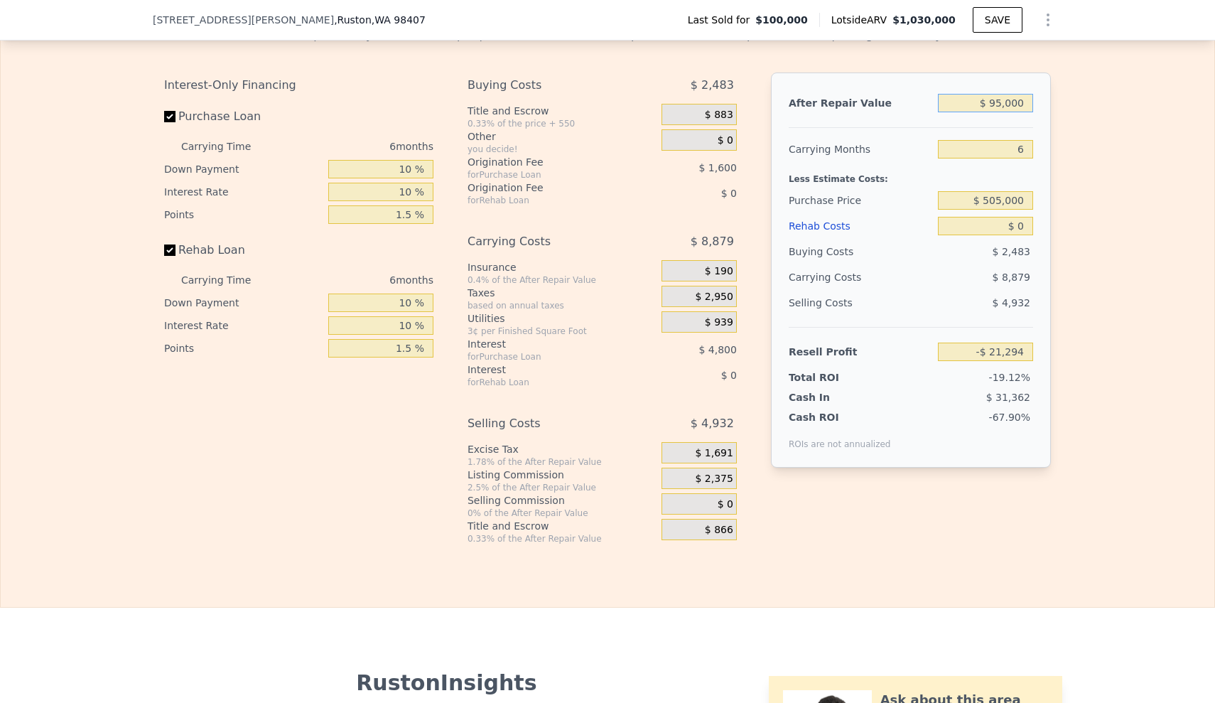
type input "$ 950,000"
type input "$ 792,554"
click at [1131, 156] on div "Edit the assumptions in yellow boxes. Input profit to calculate an offer price.…" at bounding box center [608, 280] width 1214 height 529
click at [937, 290] on div "$ 10,589" at bounding box center [959, 277] width 150 height 26
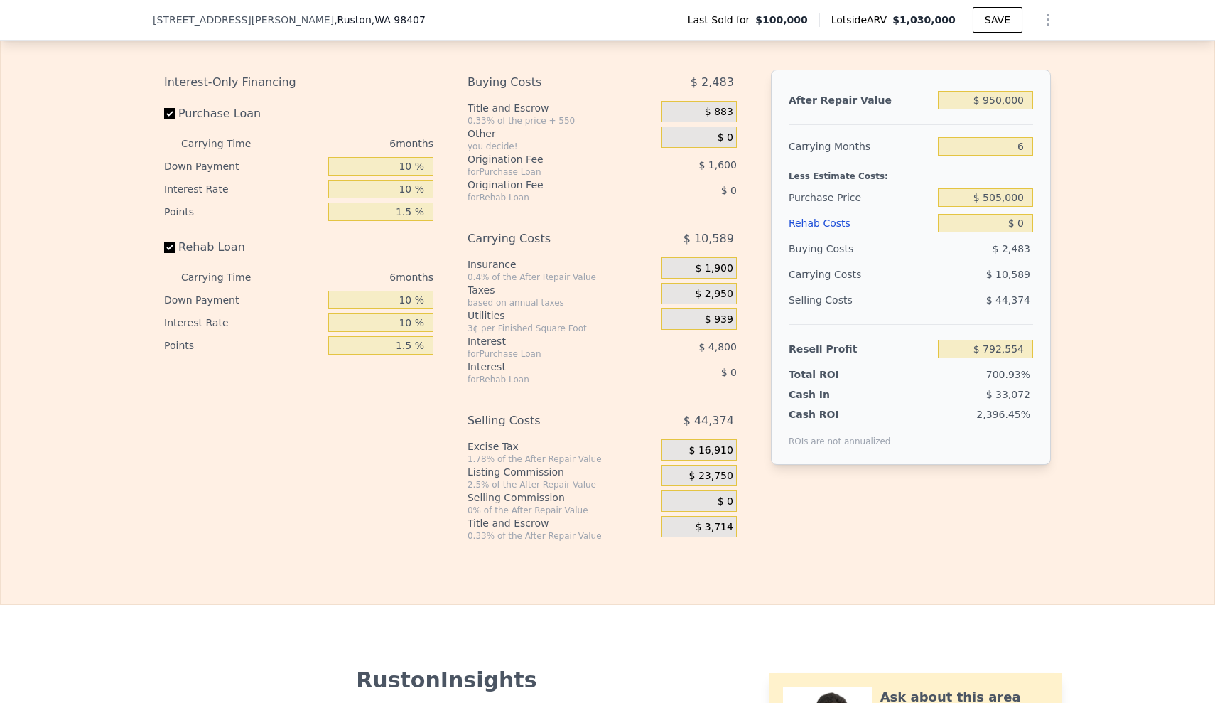
click at [825, 236] on div "Rehab Costs" at bounding box center [861, 223] width 144 height 26
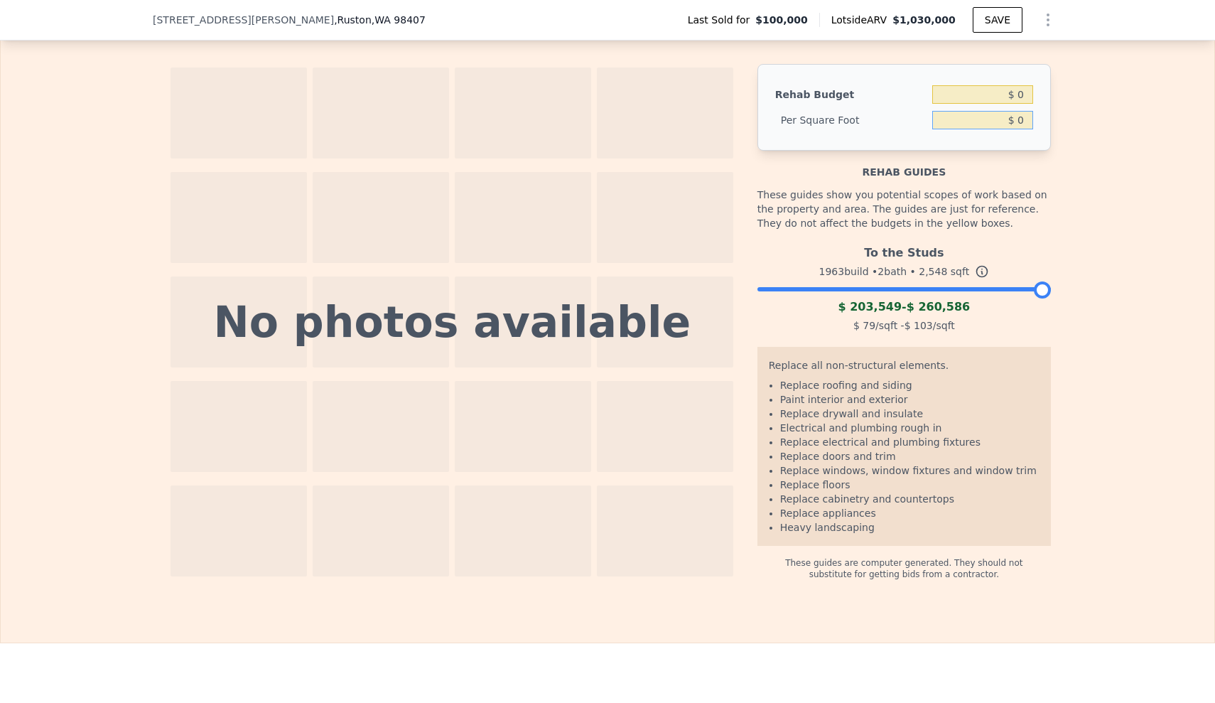
drag, startPoint x: 992, startPoint y: 141, endPoint x: 1036, endPoint y: 140, distance: 43.4
click at [1036, 140] on div "Rehab Budget $ 0 Per Square Foot $ 0" at bounding box center [905, 107] width 294 height 87
type input "$ 90"
type input "$ 229,320"
click at [1049, 139] on div "The budget you enter in the yellow box will be used in the resell calculator. T…" at bounding box center [608, 296] width 910 height 567
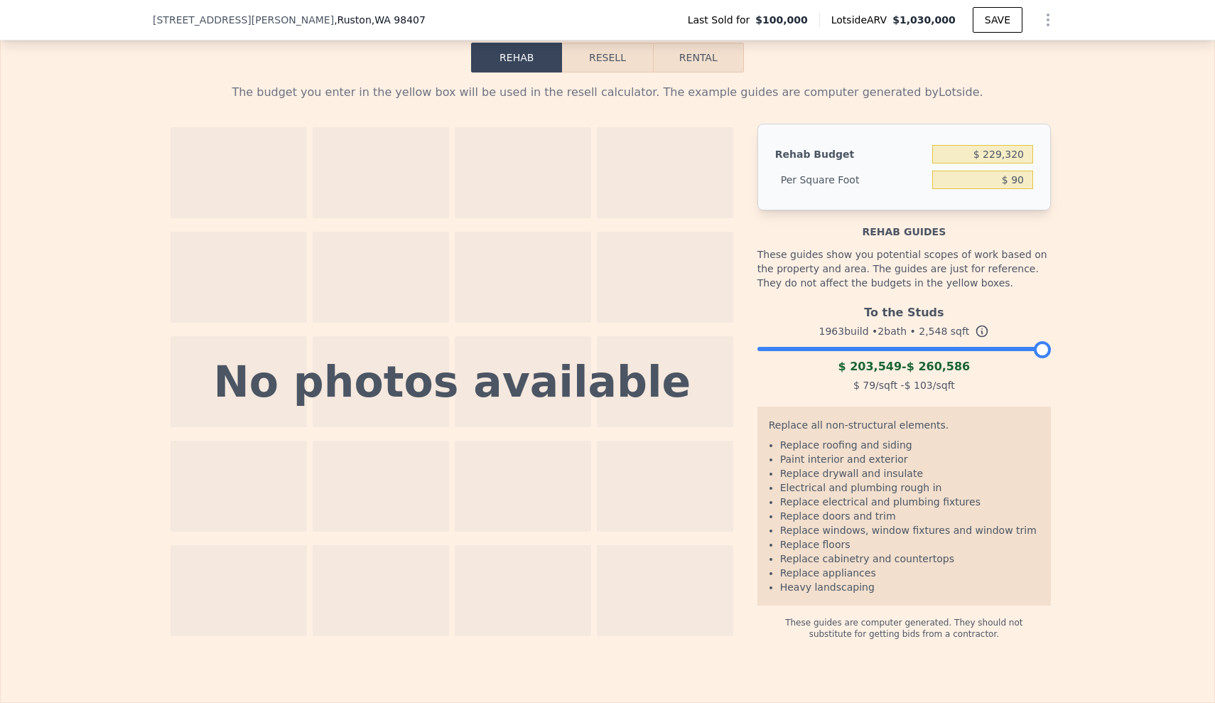
scroll to position [1937, 0]
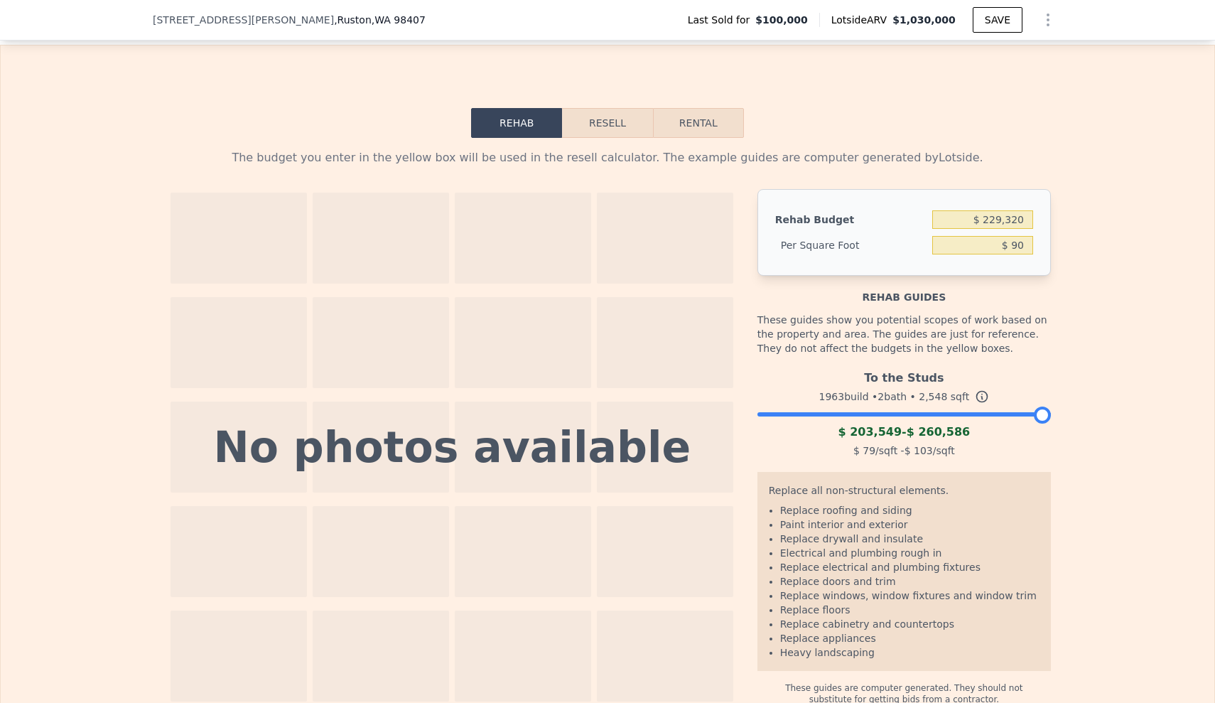
click at [621, 138] on button "Resell" at bounding box center [607, 123] width 90 height 30
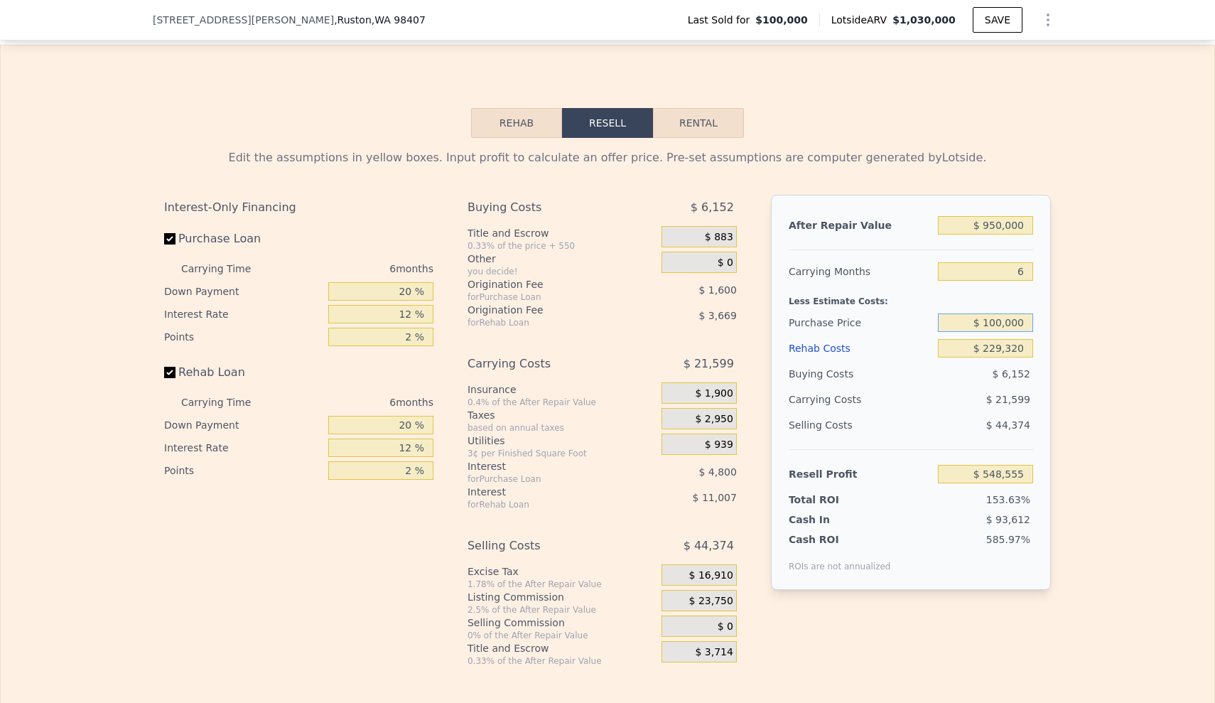
click at [997, 332] on input "$ 100,000" at bounding box center [985, 322] width 95 height 18
drag, startPoint x: 952, startPoint y: 340, endPoint x: 990, endPoint y: 333, distance: 39.0
click at [960, 332] on input "$ 100,000" at bounding box center [985, 322] width 95 height 18
click at [1150, 372] on div "Edit the assumptions in yellow boxes. Input profit to calculate an offer price.…" at bounding box center [608, 402] width 1214 height 529
click at [995, 358] on input "$ 229,320" at bounding box center [985, 348] width 95 height 18
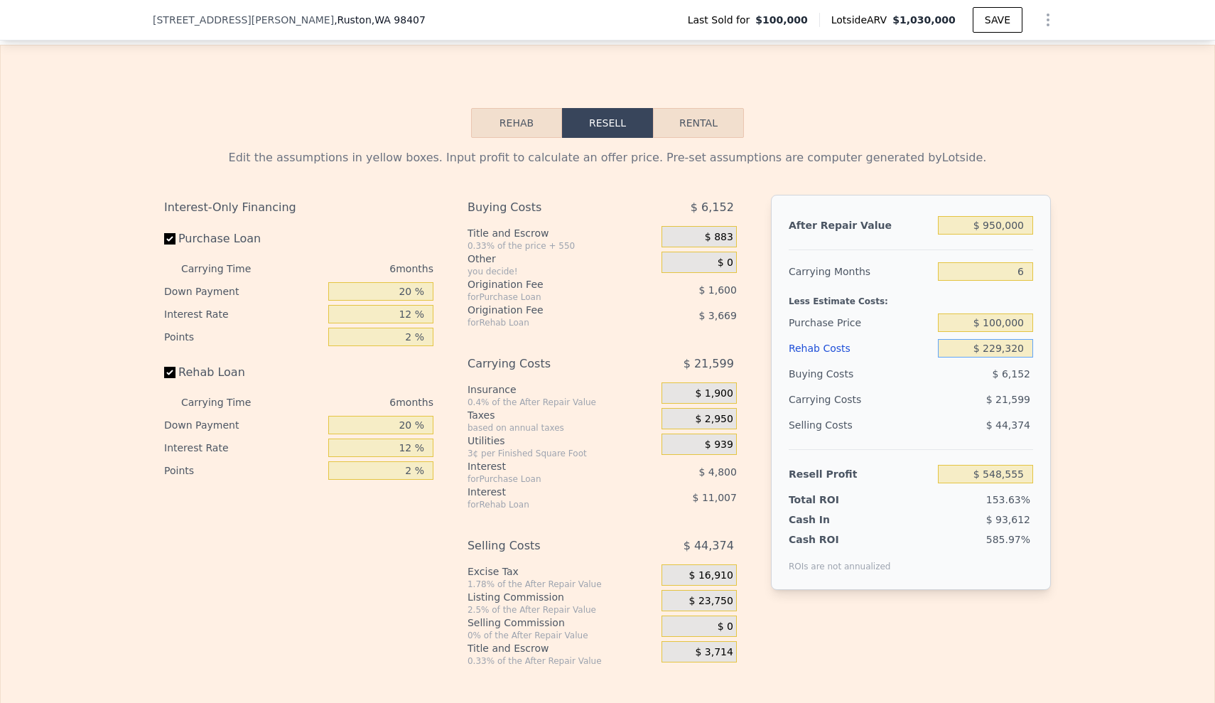
drag, startPoint x: 961, startPoint y: 365, endPoint x: 1031, endPoint y: 368, distance: 69.7
click at [1031, 368] on div "After Repair Value $ 950,000 Carrying Months 6 Less Estimate Costs: Purchase Pr…" at bounding box center [911, 392] width 280 height 395
type input "$ 6"
type input "$ 792,548"
type input "$ 5"
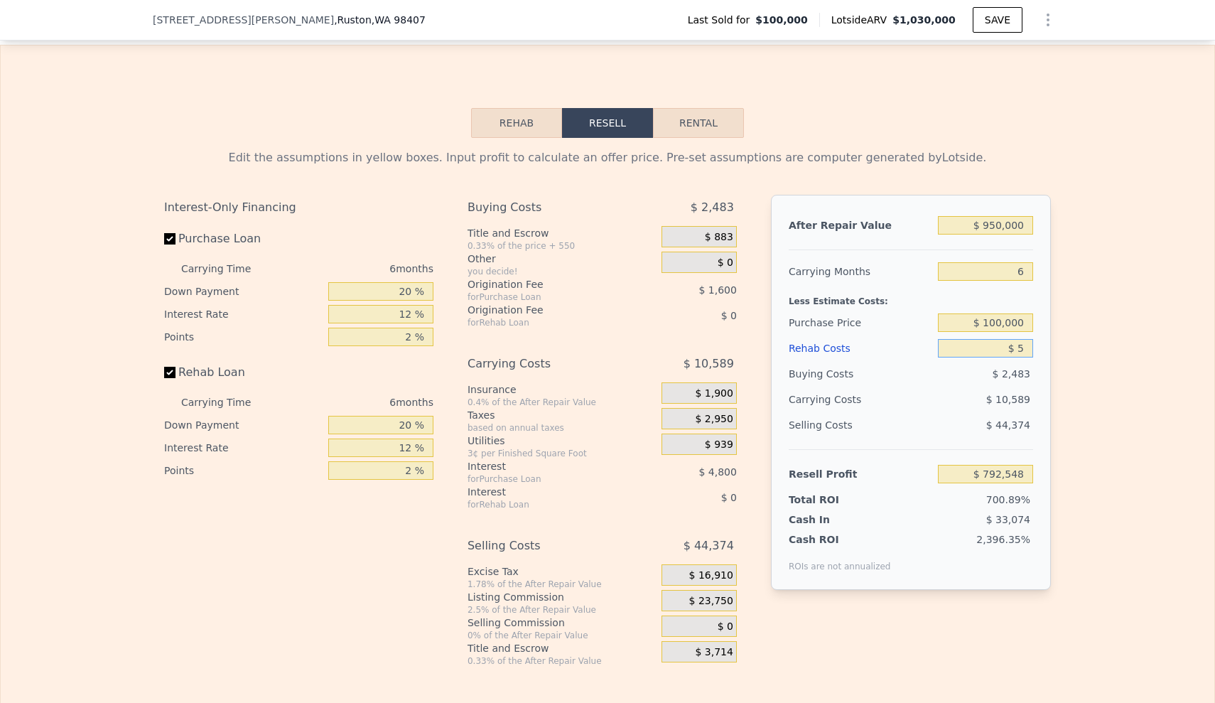
type input "$ 792,549"
type input "$ 50"
type input "$ 792,503"
type input "$ 505"
type input "$ 792,017"
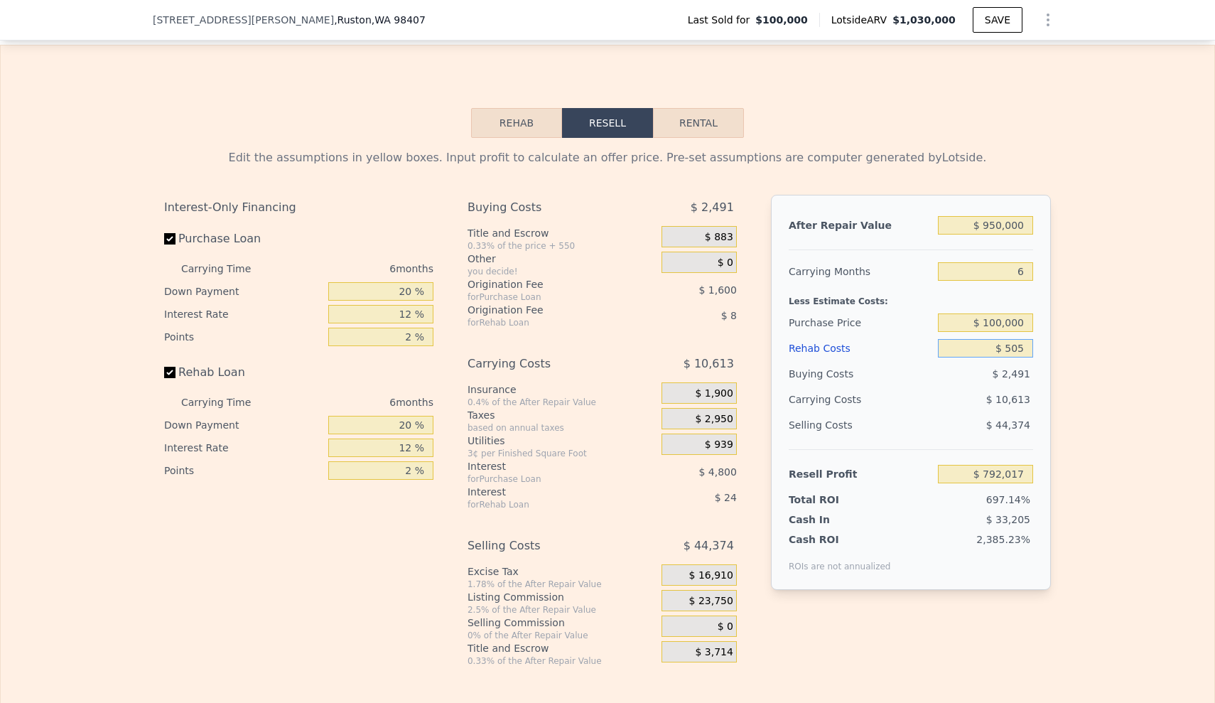
type input "$ 5,050"
type input "$ 787,183"
type input "$ 50,500"
type input "$ 738,822"
type input "$ 505,000"
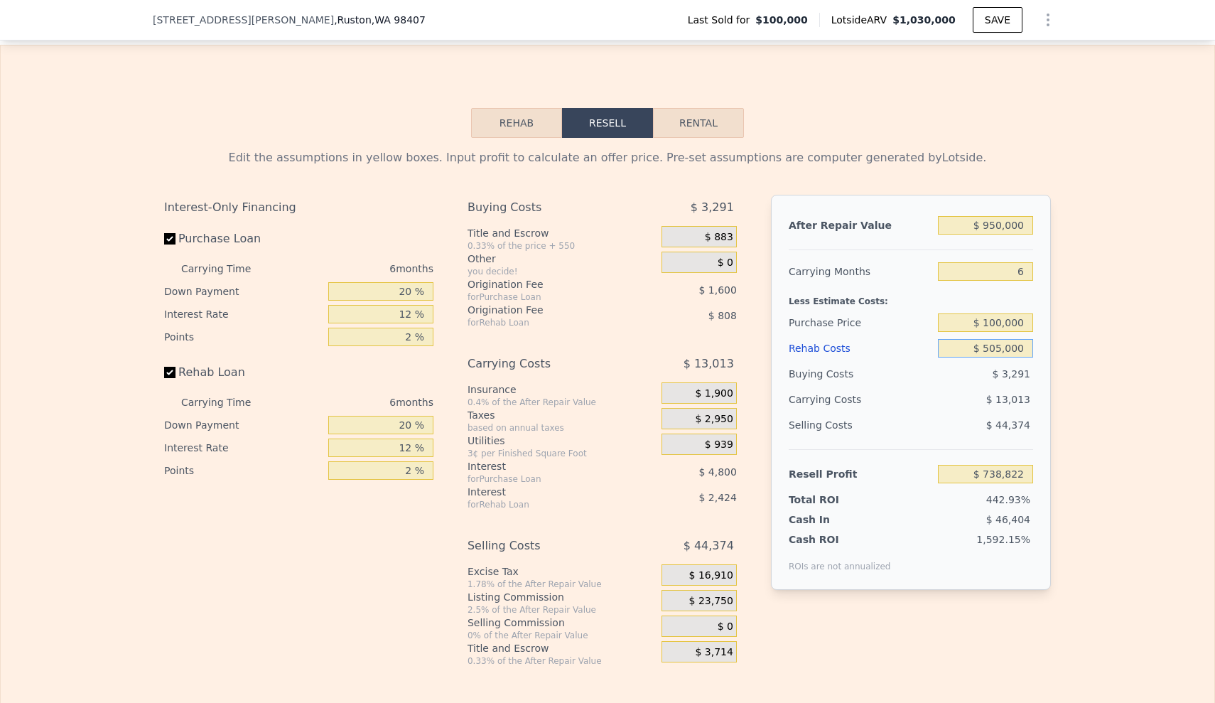
type input "$ 255,234"
click at [1083, 390] on div "Edit the assumptions in yellow boxes. Input profit to calculate an offer price.…" at bounding box center [608, 402] width 1214 height 529
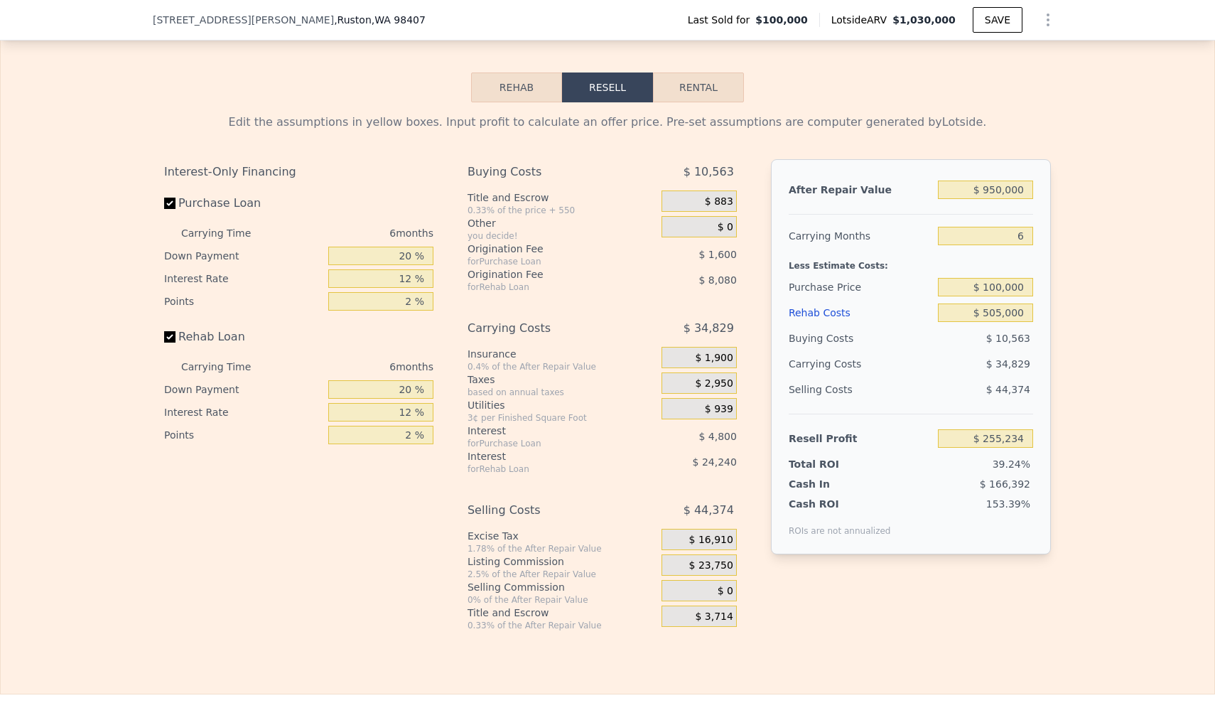
scroll to position [1975, 0]
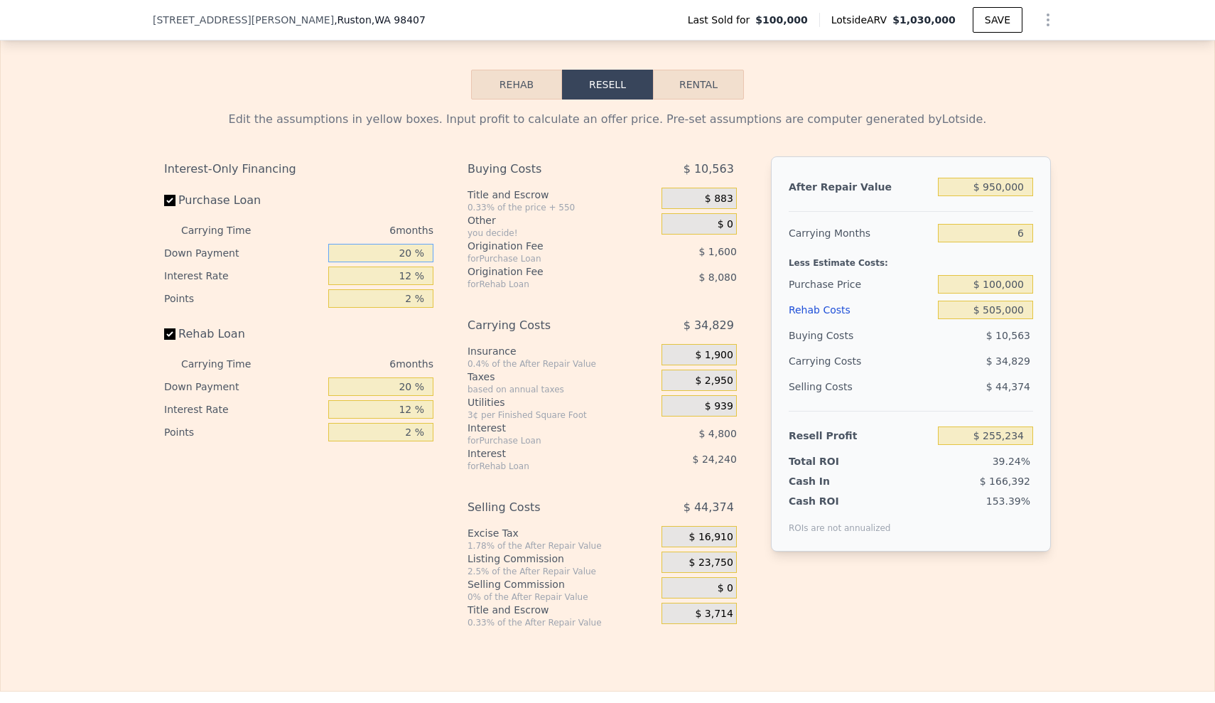
click at [391, 262] on input "20 %" at bounding box center [380, 253] width 105 height 18
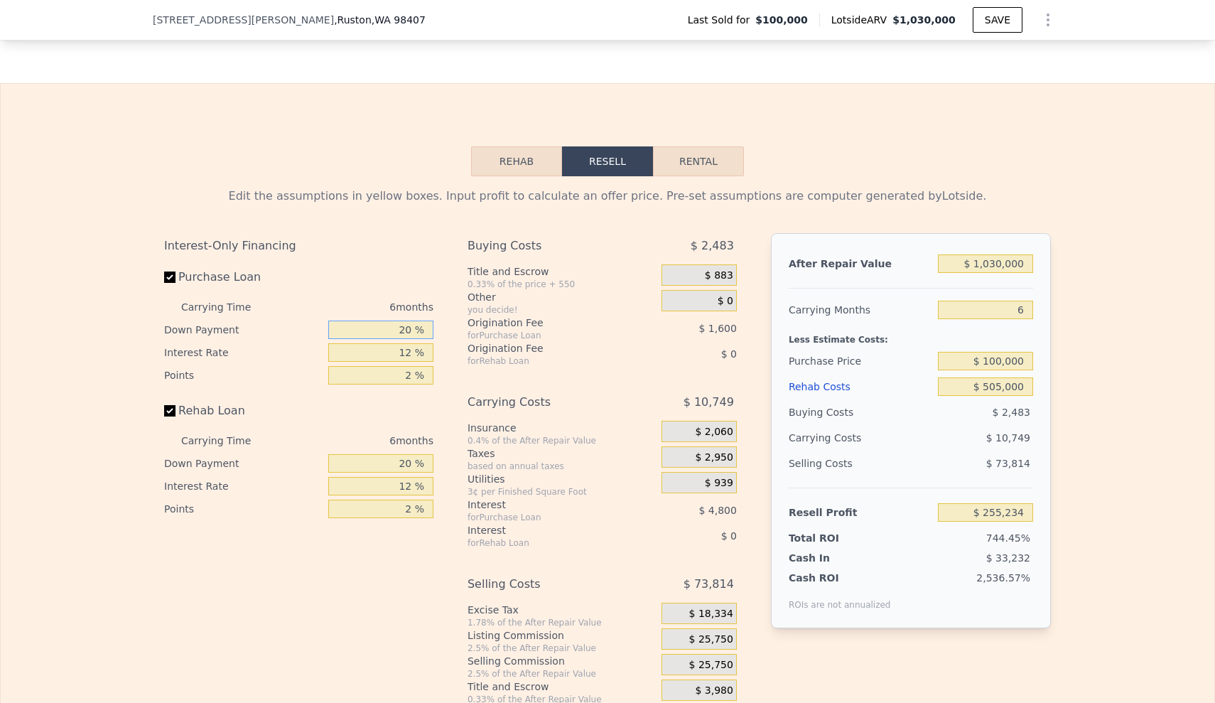
type input "$ 1,030,000"
type input "$ 0"
type input "$ 842,954"
click at [400, 339] on input "20 %" at bounding box center [380, 330] width 105 height 18
type input "0 %"
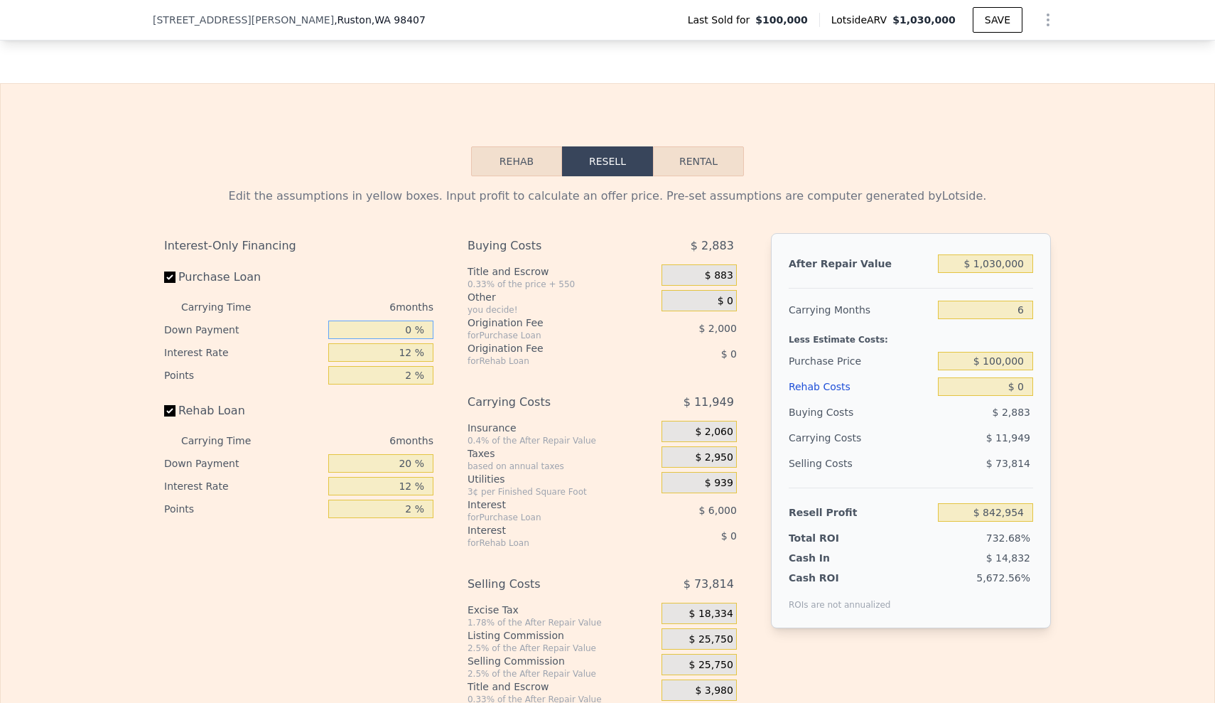
type input "$ 841,354"
type input "10 %"
type input "$ 842,154"
type input "10 %"
click at [410, 362] on input "12 %" at bounding box center [380, 352] width 105 height 18
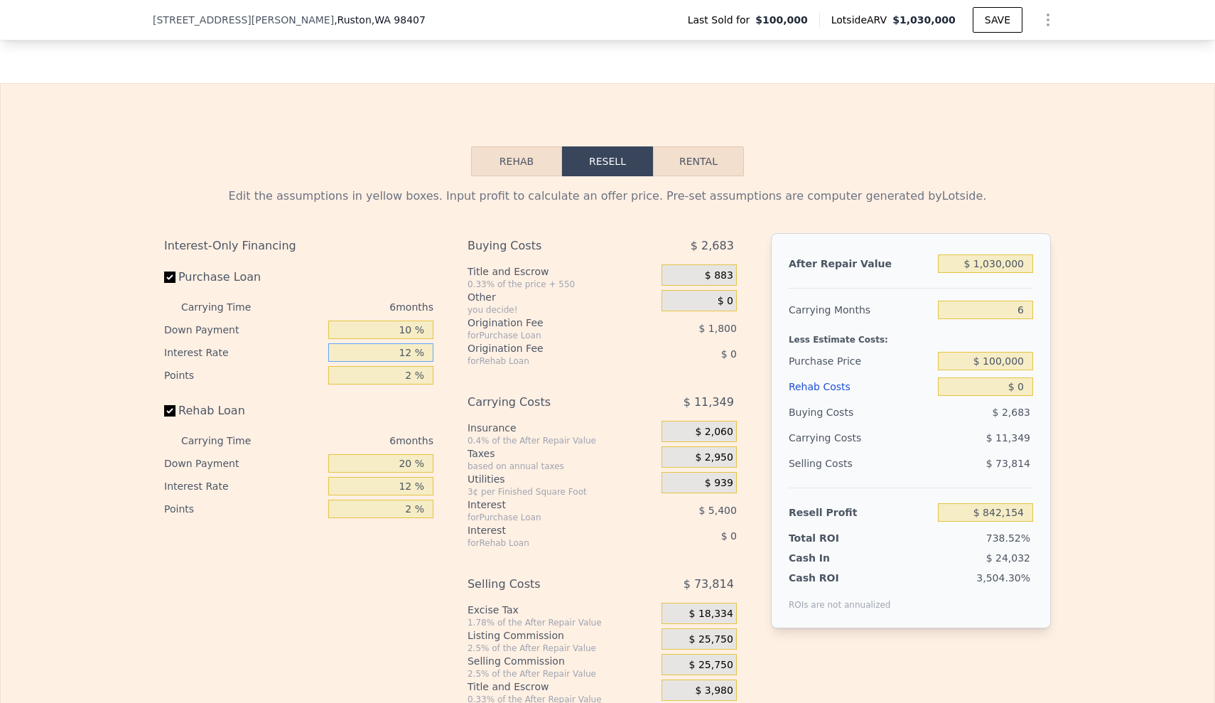
type input "1 %"
type input "$ 847,104"
type input "10 %"
type input "$ 843,054"
type input "10 %"
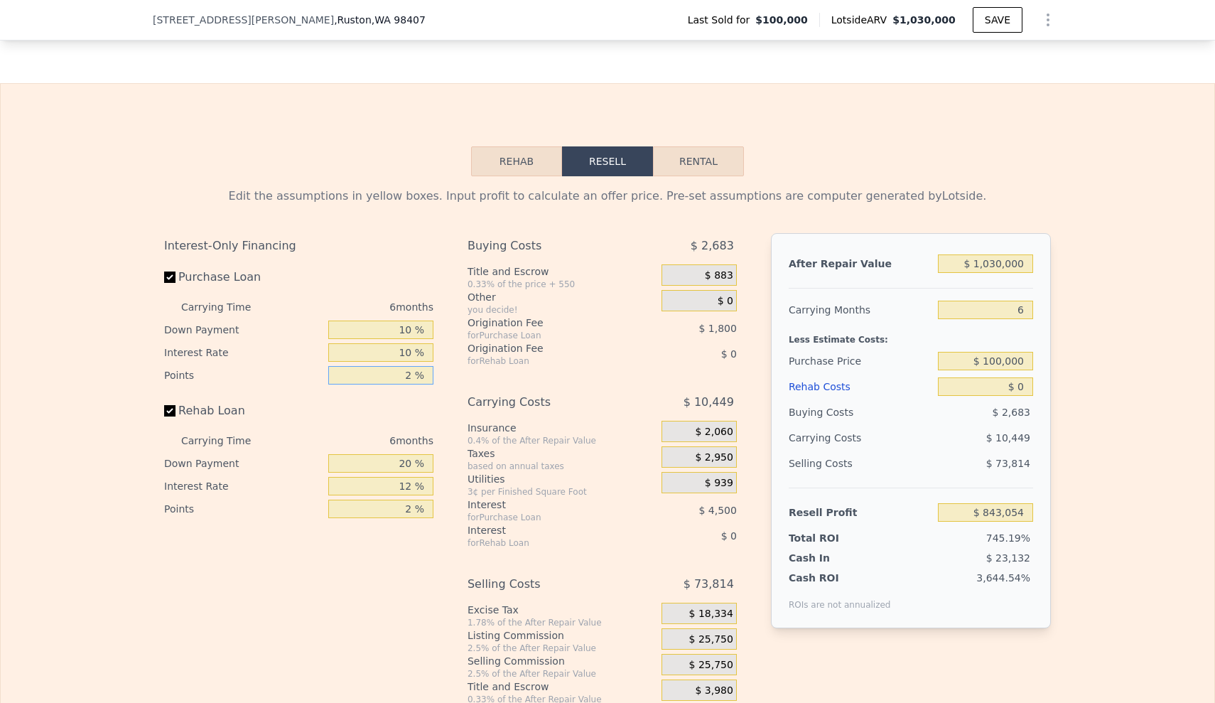
click at [410, 385] on input "2 %" at bounding box center [380, 375] width 105 height 18
type input "1 %"
type input "$ 843,954"
type input "1.5 %"
type input "$ 843,504"
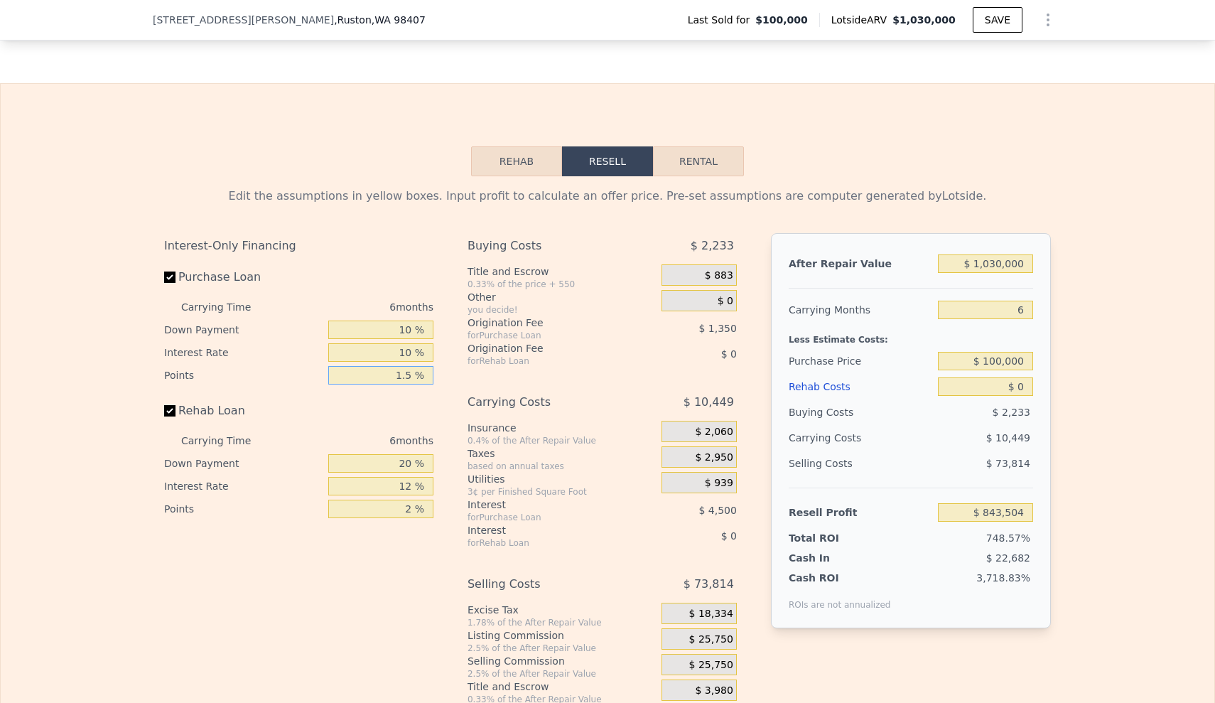
type input "1.5 %"
click at [404, 473] on input "20 %" at bounding box center [380, 463] width 105 height 18
type input "10 %"
click at [409, 495] on input "12 %" at bounding box center [380, 486] width 105 height 18
type input "10 %"
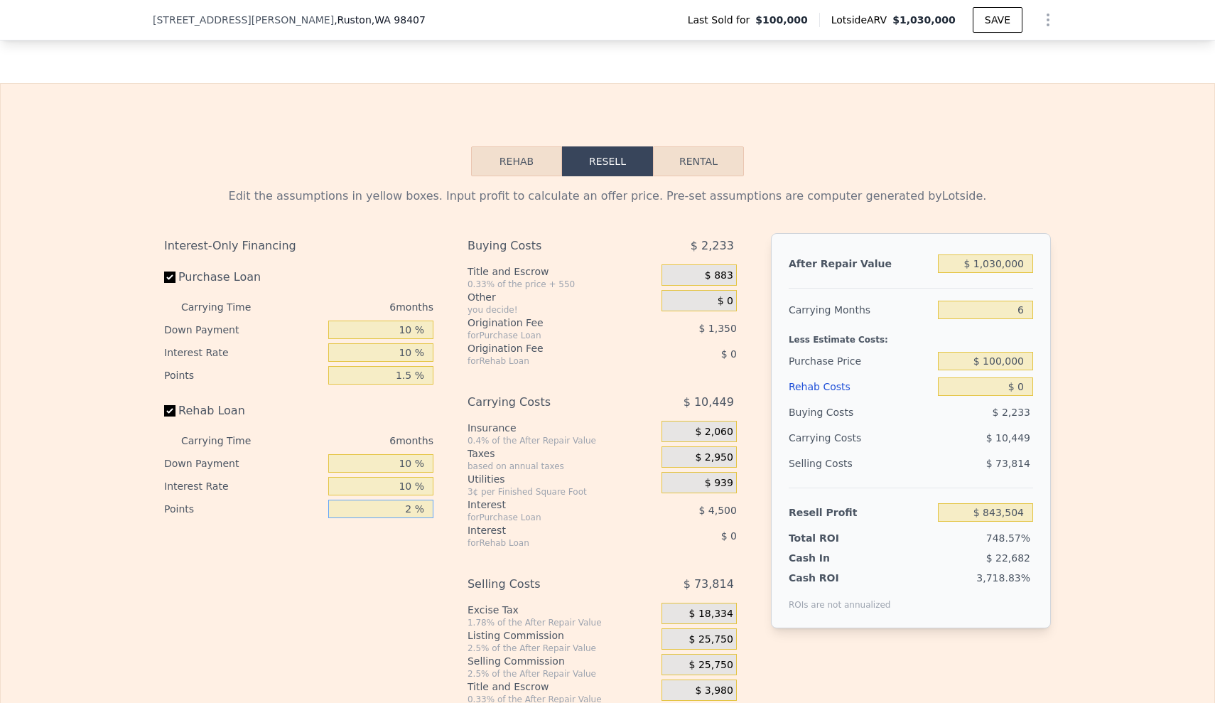
click at [408, 518] on input "2 %" at bounding box center [380, 509] width 105 height 18
type input "1.5 %"
click at [987, 370] on input "$ 100,000" at bounding box center [985, 361] width 95 height 18
drag, startPoint x: 993, startPoint y: 385, endPoint x: 1053, endPoint y: 385, distance: 59.7
click at [1053, 385] on div "Edit the assumptions in yellow boxes. Input profit to calculate an offer price.…" at bounding box center [608, 440] width 910 height 529
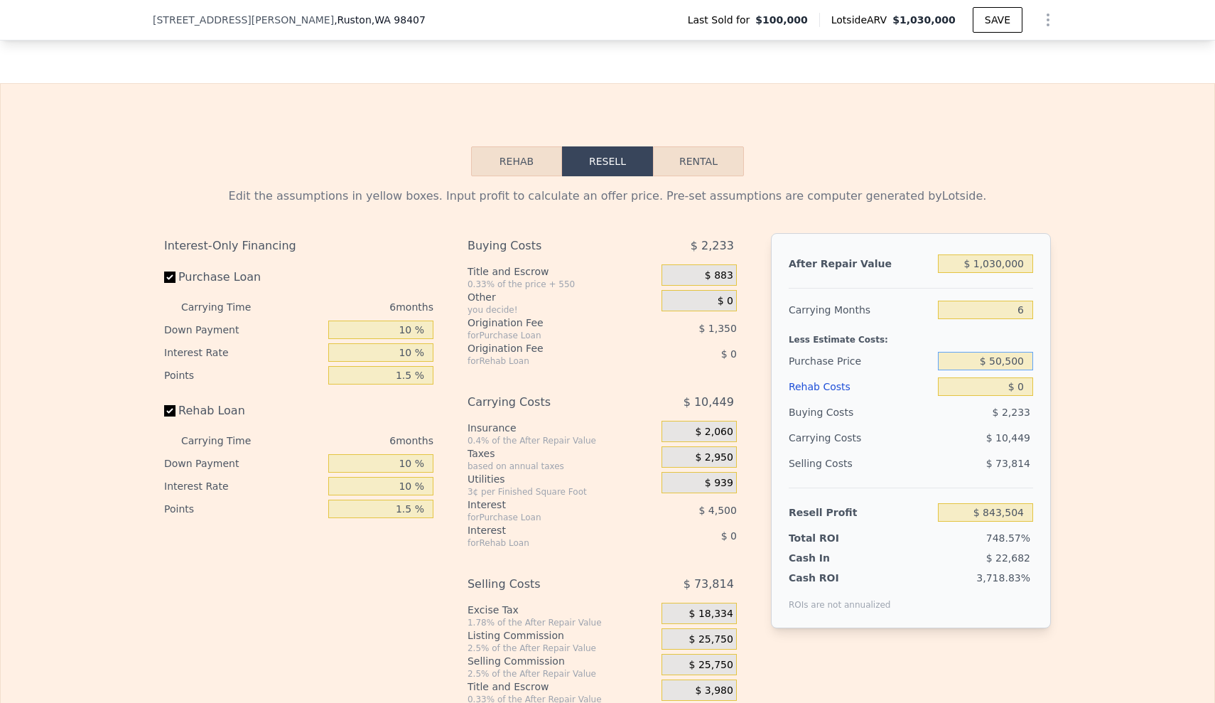
type input "$ 505,000"
click at [1078, 372] on div "Edit the assumptions in yellow boxes. Input profit to calculate an offer price.…" at bounding box center [608, 440] width 1214 height 529
type input "$ 413,459"
click at [823, 399] on div "Rehab Costs" at bounding box center [861, 387] width 144 height 26
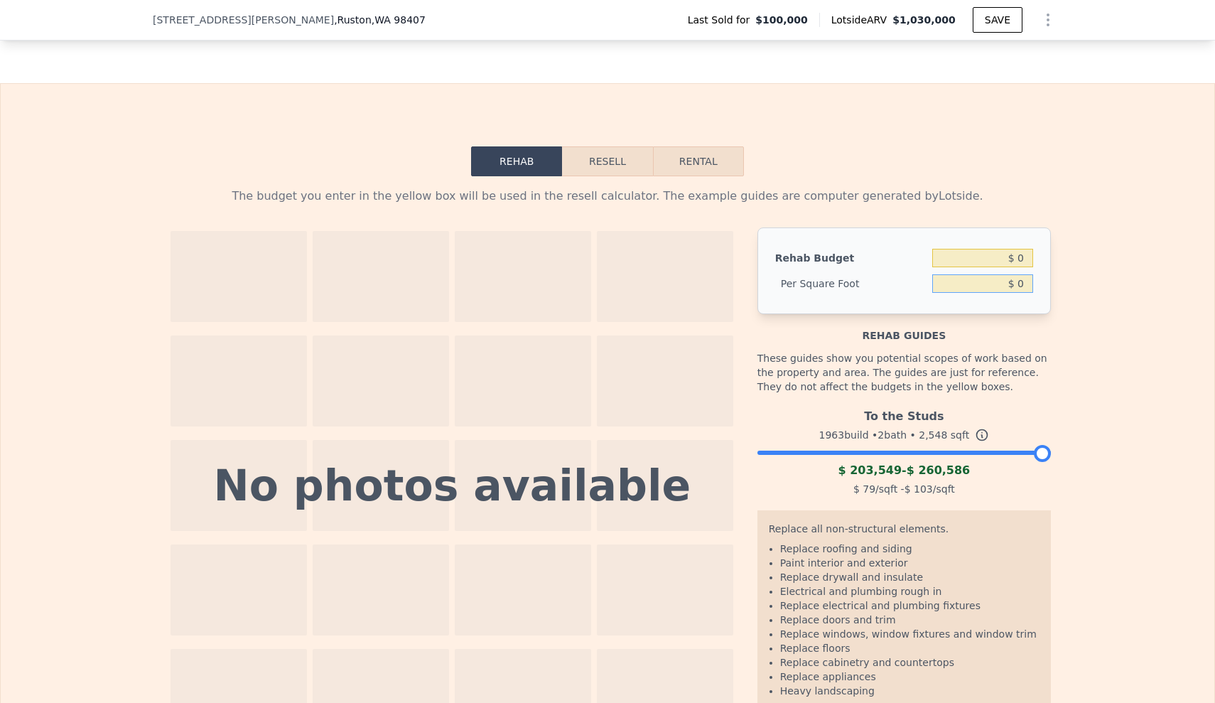
click at [1041, 306] on div "Rehab Budget $ 0 Per Square Foot $ 0" at bounding box center [905, 270] width 294 height 87
drag, startPoint x: 1023, startPoint y: 304, endPoint x: 952, endPoint y: 302, distance: 71.1
click at [952, 293] on input "$ 0" at bounding box center [983, 283] width 101 height 18
type input "$ 90"
type input "$ 229,320"
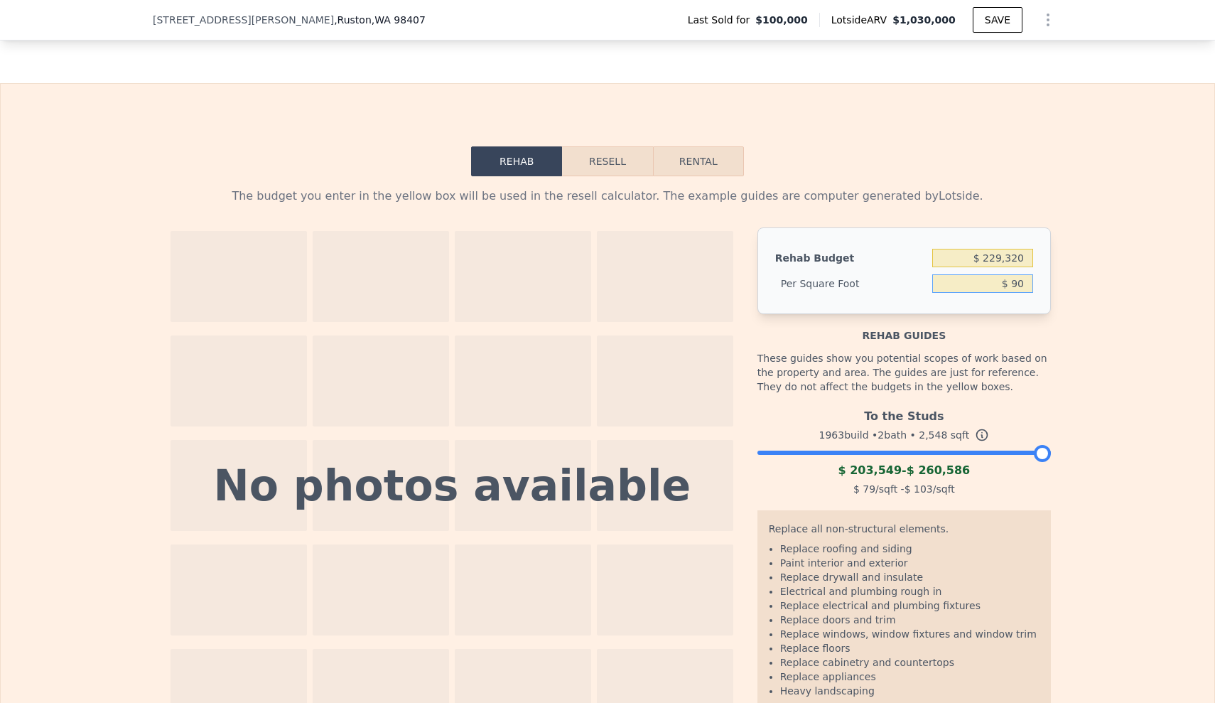
click at [621, 176] on button "Resell" at bounding box center [607, 161] width 90 height 30
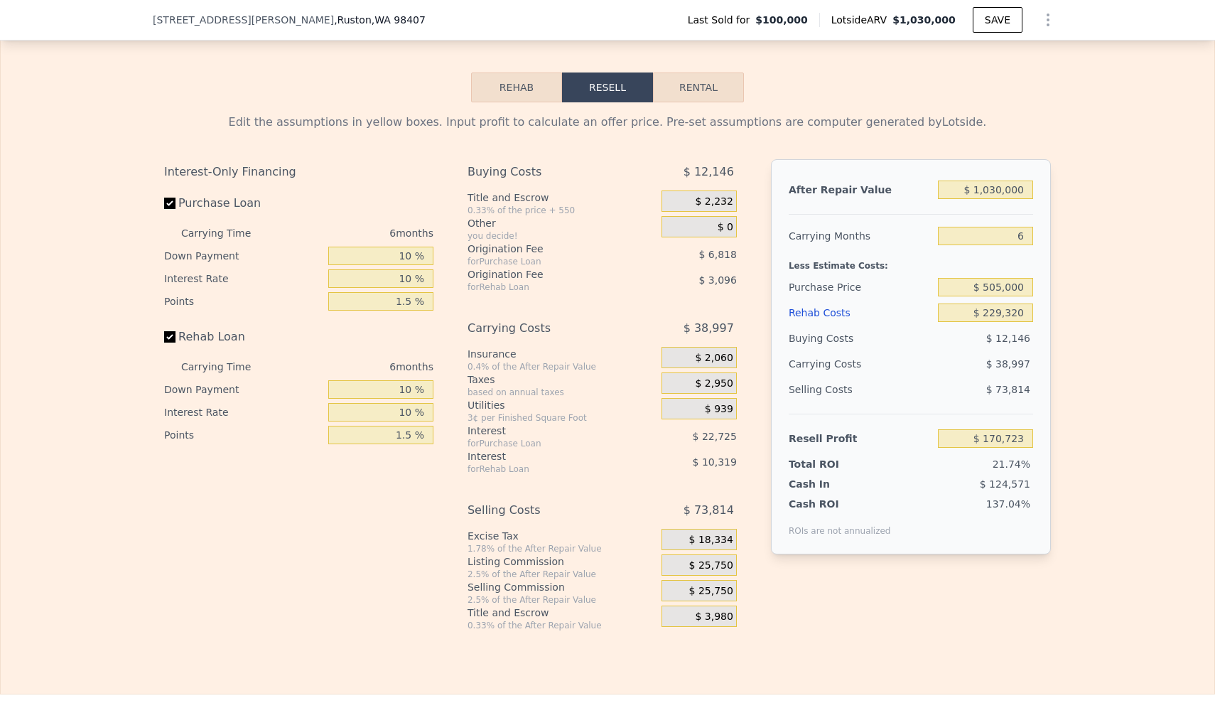
scroll to position [1985, 0]
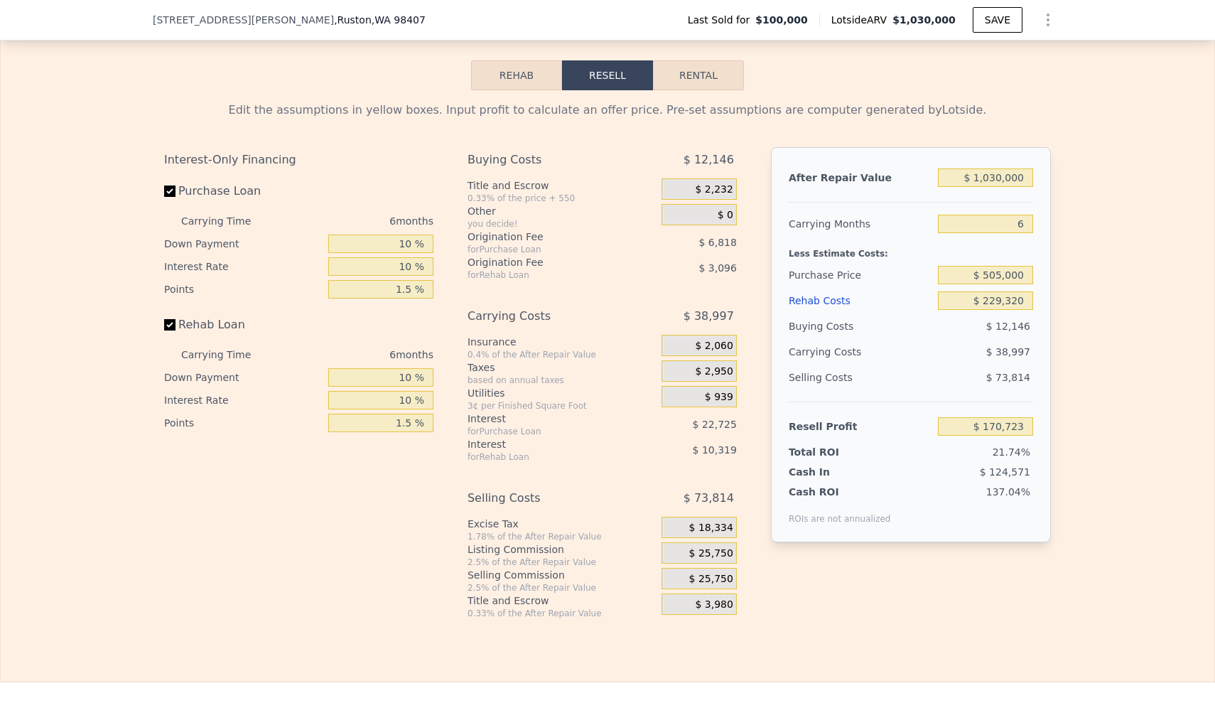
click at [1110, 453] on div "Edit the assumptions in yellow boxes. Input profit to calculate an offer price.…" at bounding box center [608, 354] width 1214 height 529
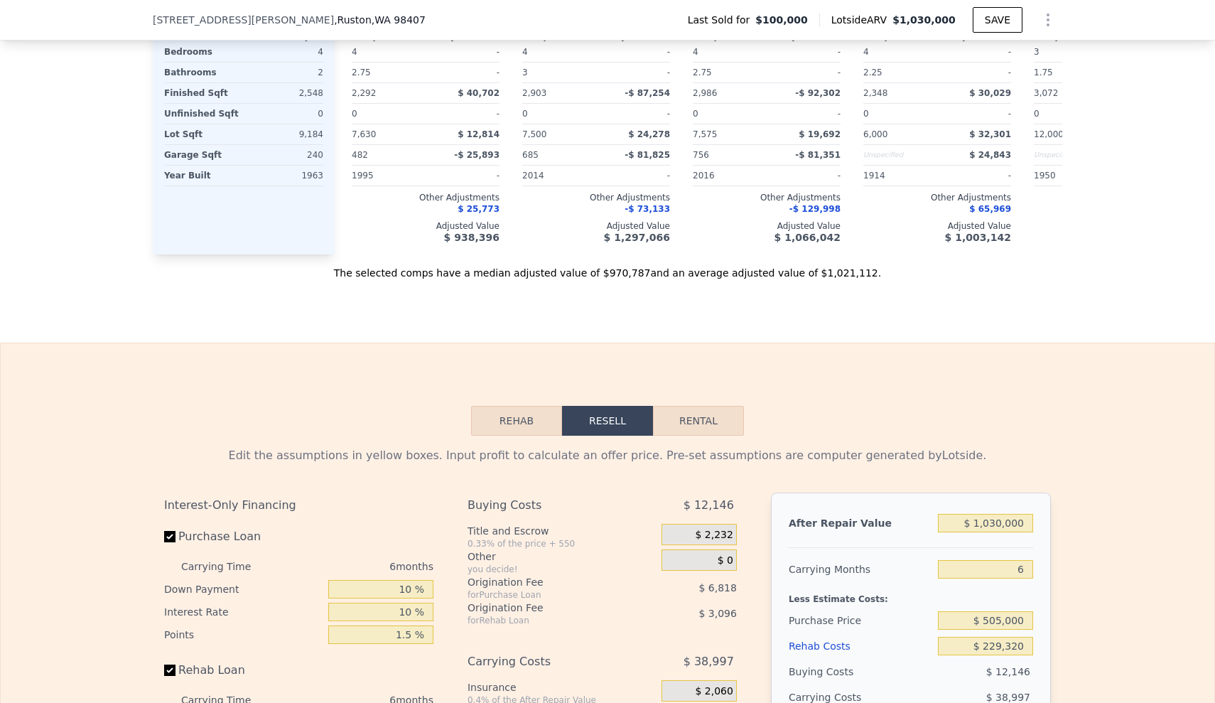
scroll to position [1345, 0]
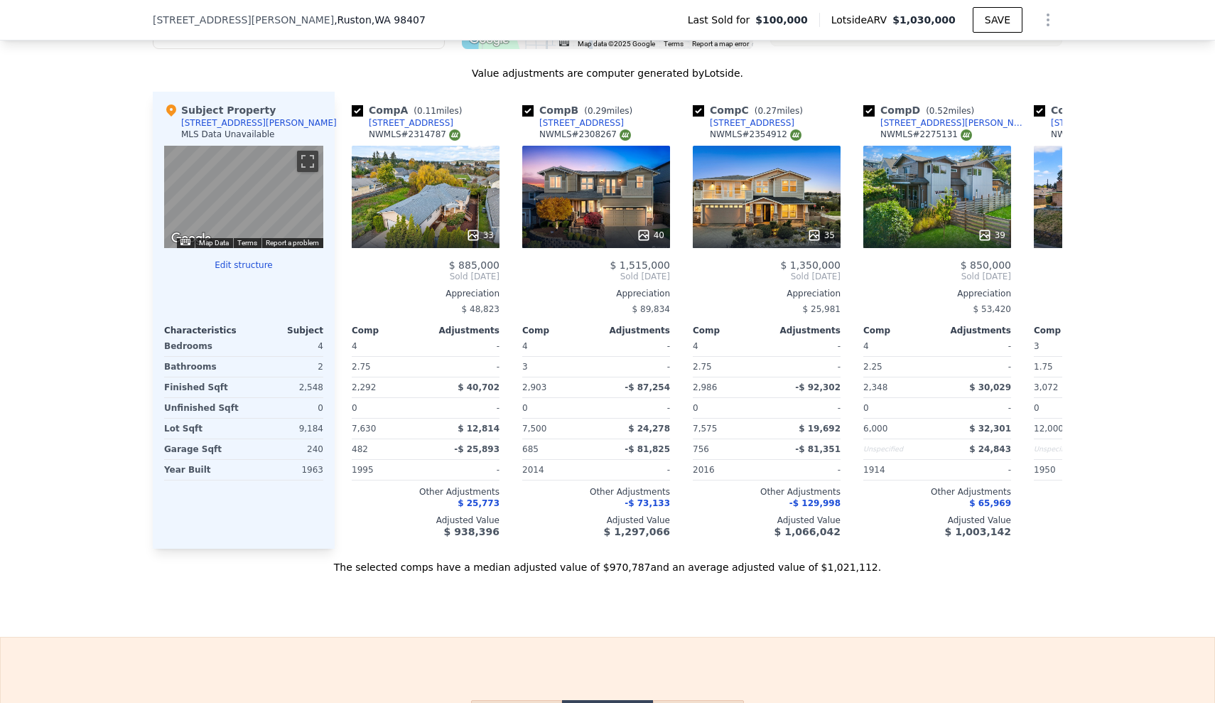
click at [240, 271] on button "Edit structure" at bounding box center [243, 264] width 159 height 11
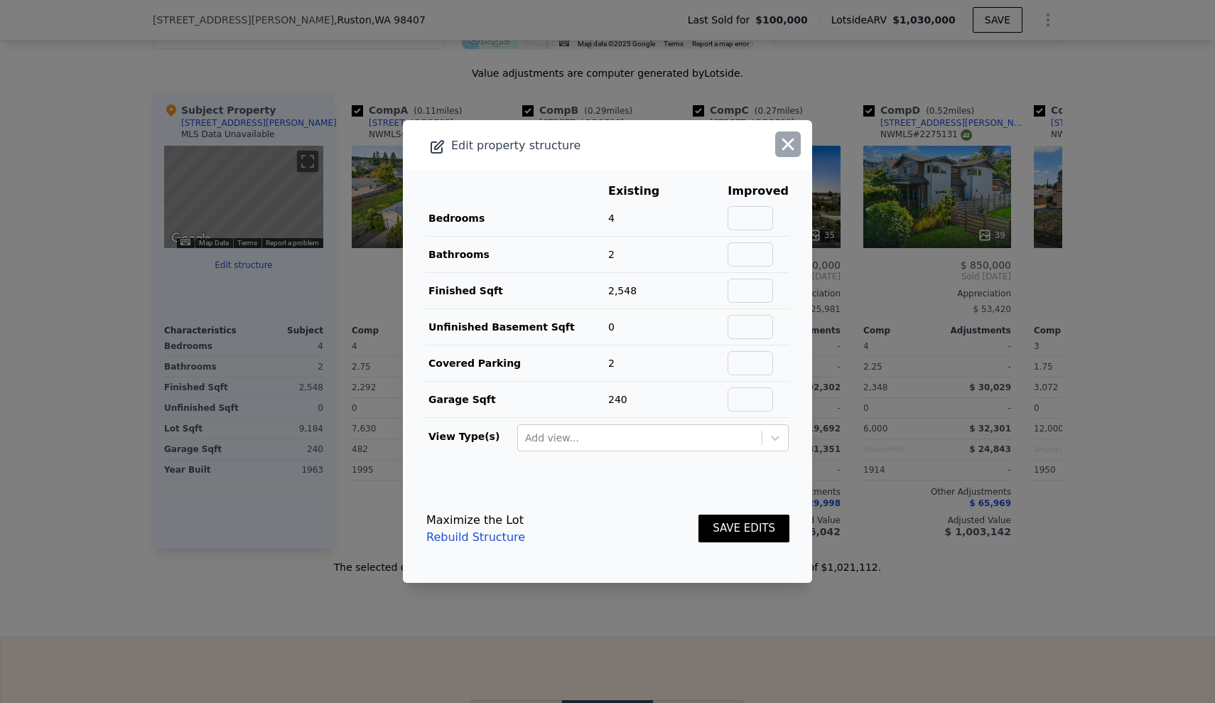
click at [778, 138] on icon "button" at bounding box center [788, 144] width 20 height 20
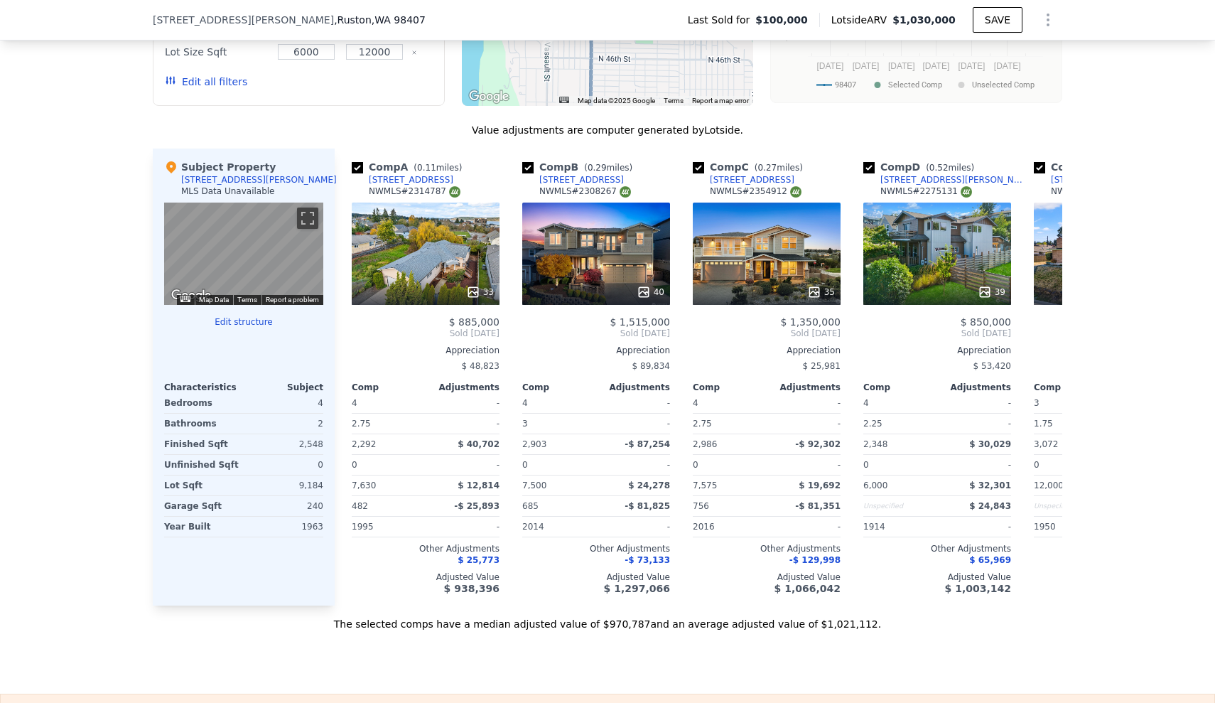
scroll to position [1049, 0]
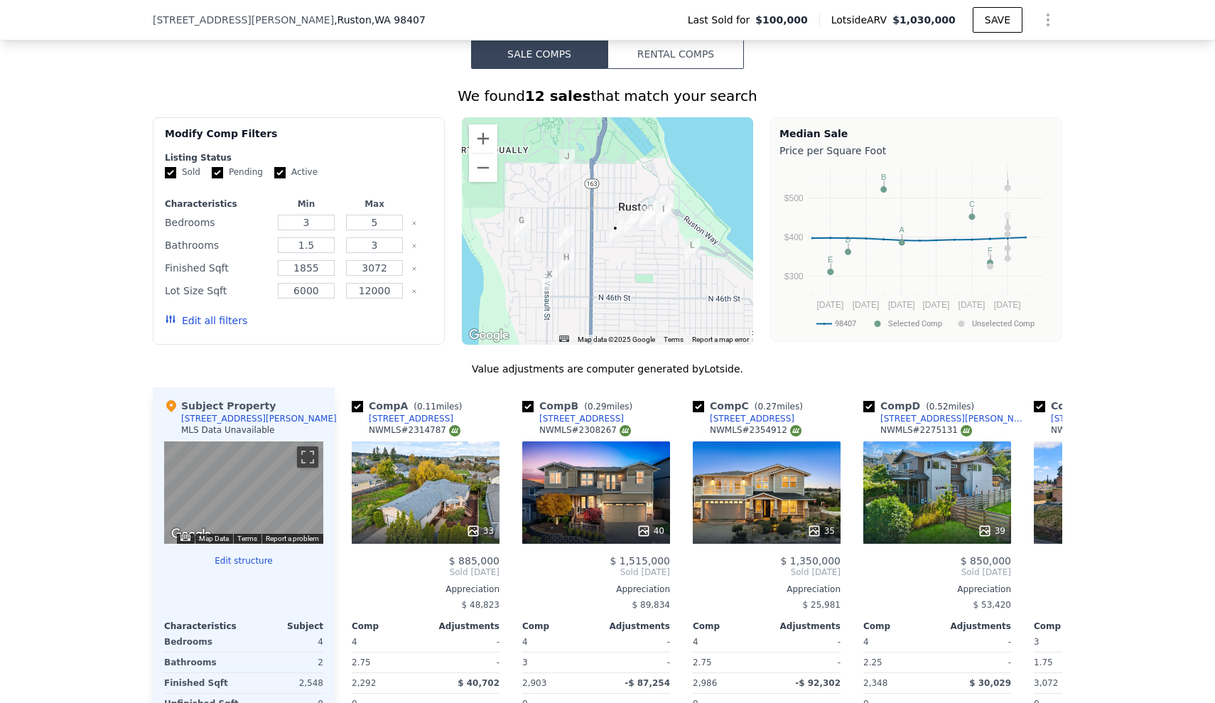
click at [213, 327] on button "Edit all filters" at bounding box center [206, 320] width 82 height 14
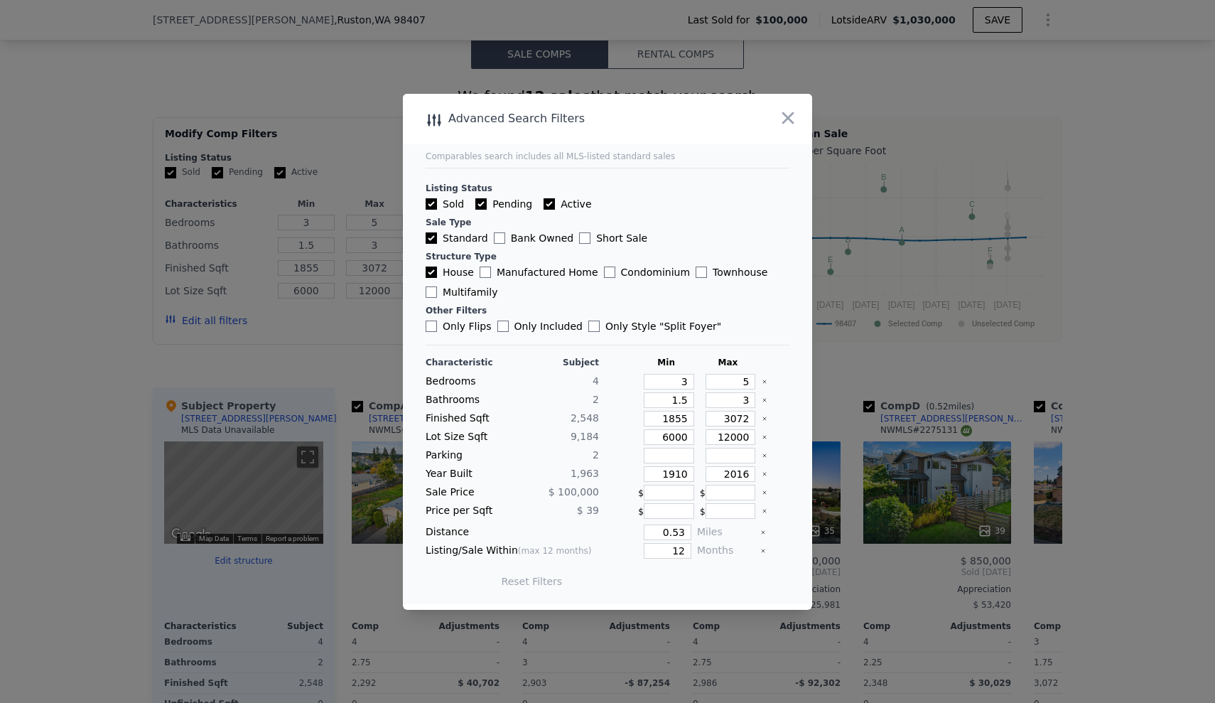
click at [659, 428] on div "Characteristic Subject Min Max Bedrooms 4 3 5 Bathrooms 2 1.5 3 Finished Sqft 2…" at bounding box center [608, 479] width 364 height 245
click at [648, 418] on input "1855" at bounding box center [669, 419] width 50 height 16
drag, startPoint x: 648, startPoint y: 418, endPoint x: 694, endPoint y: 418, distance: 46.2
click at [694, 418] on div "Finished Sqft 2,548 1855 3072" at bounding box center [608, 419] width 364 height 16
type input "2"
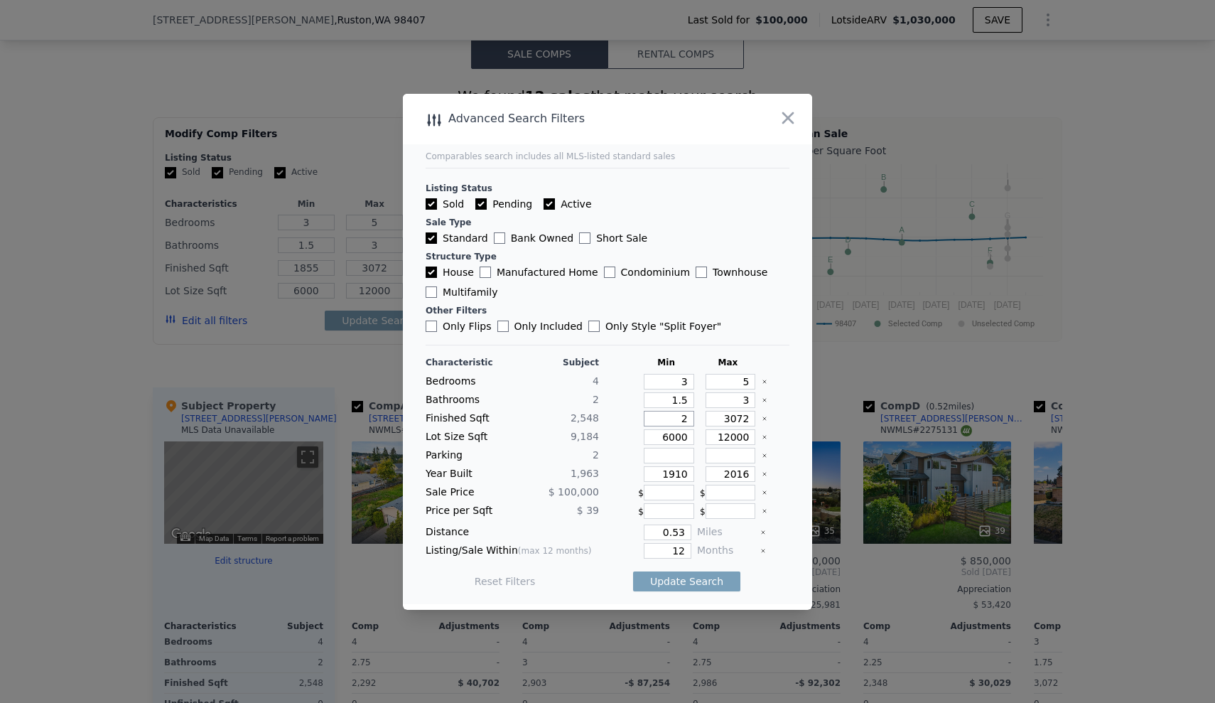
type input "2"
type input "1855"
type input "$ 0"
type input "$ 842,954"
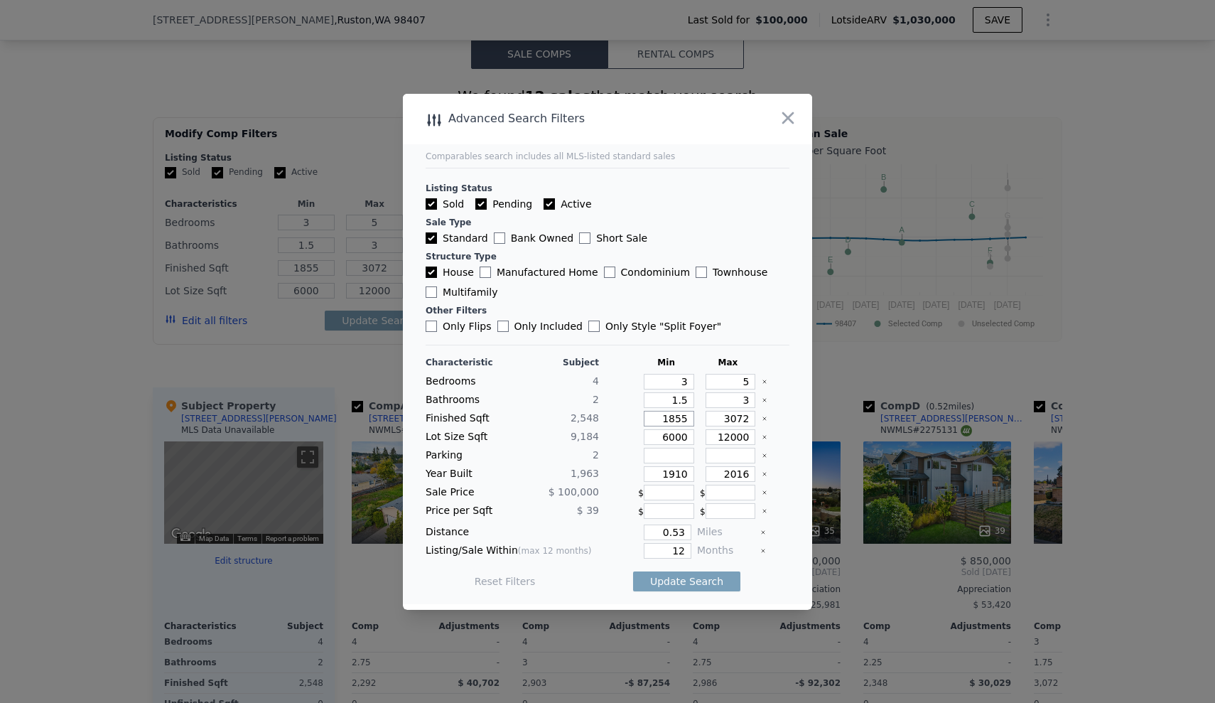
type input "18552"
type input "185520"
type input "1855200"
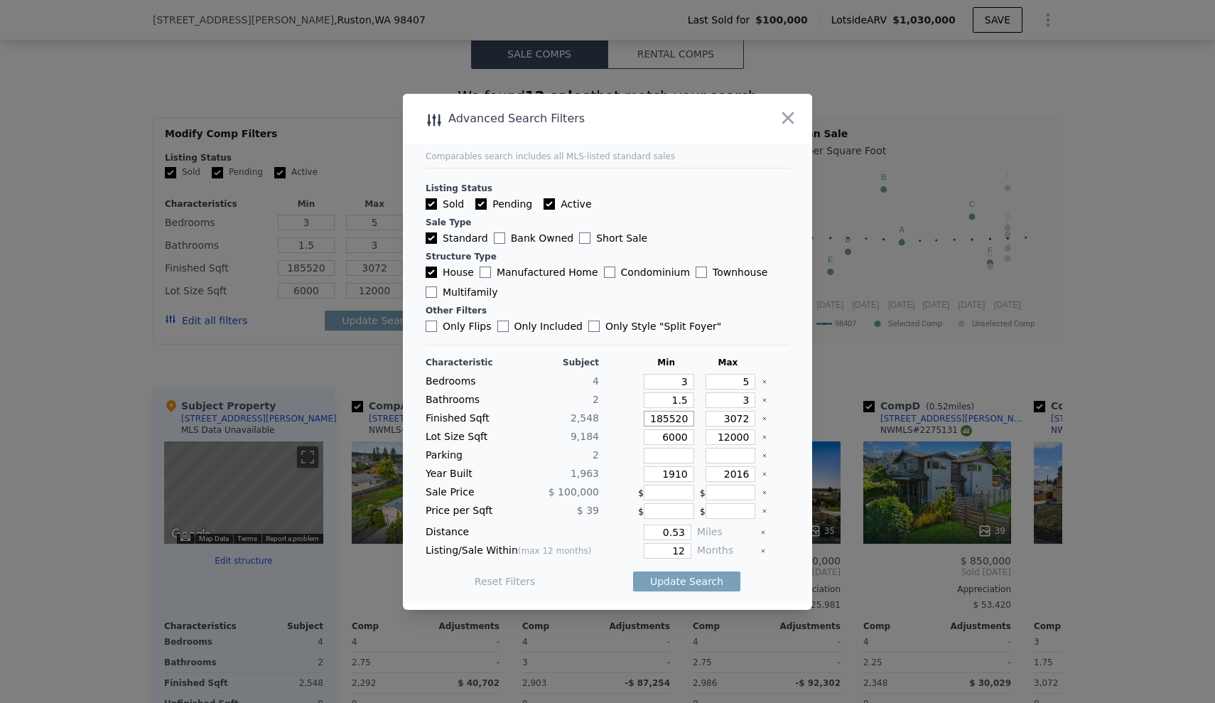
type input "1855200"
type input "185520"
type input "1"
type input "2"
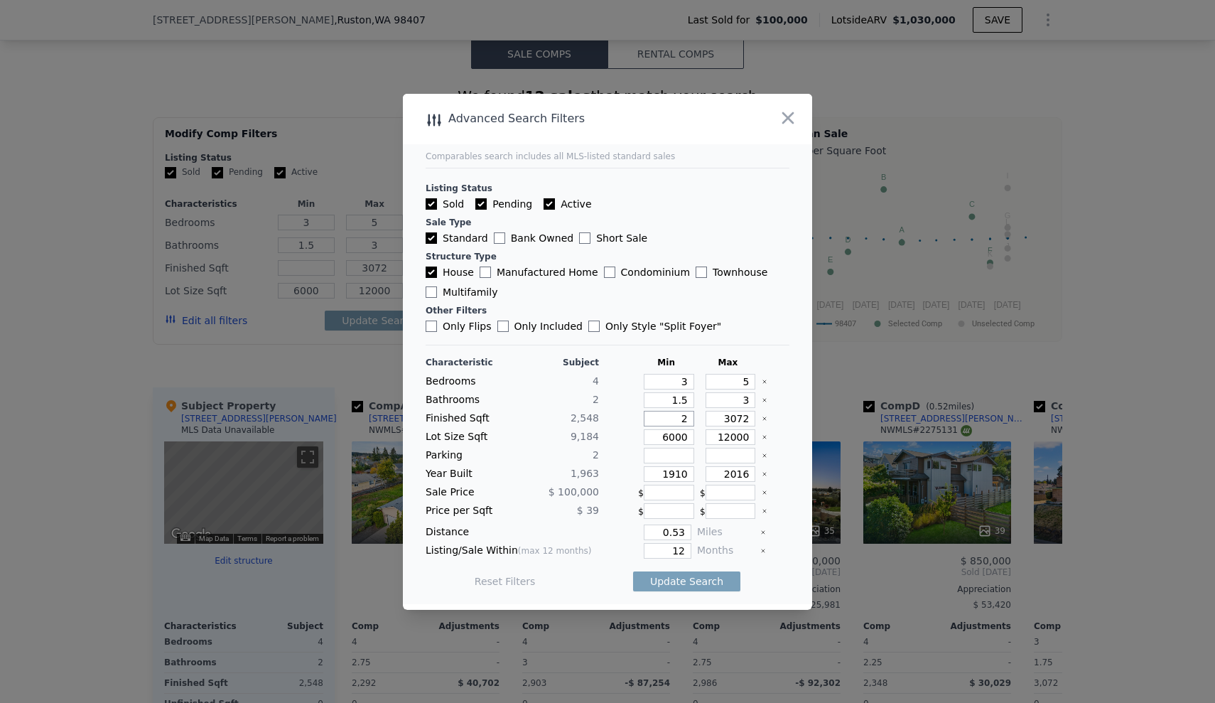
type input "2"
type input "20"
type input "200"
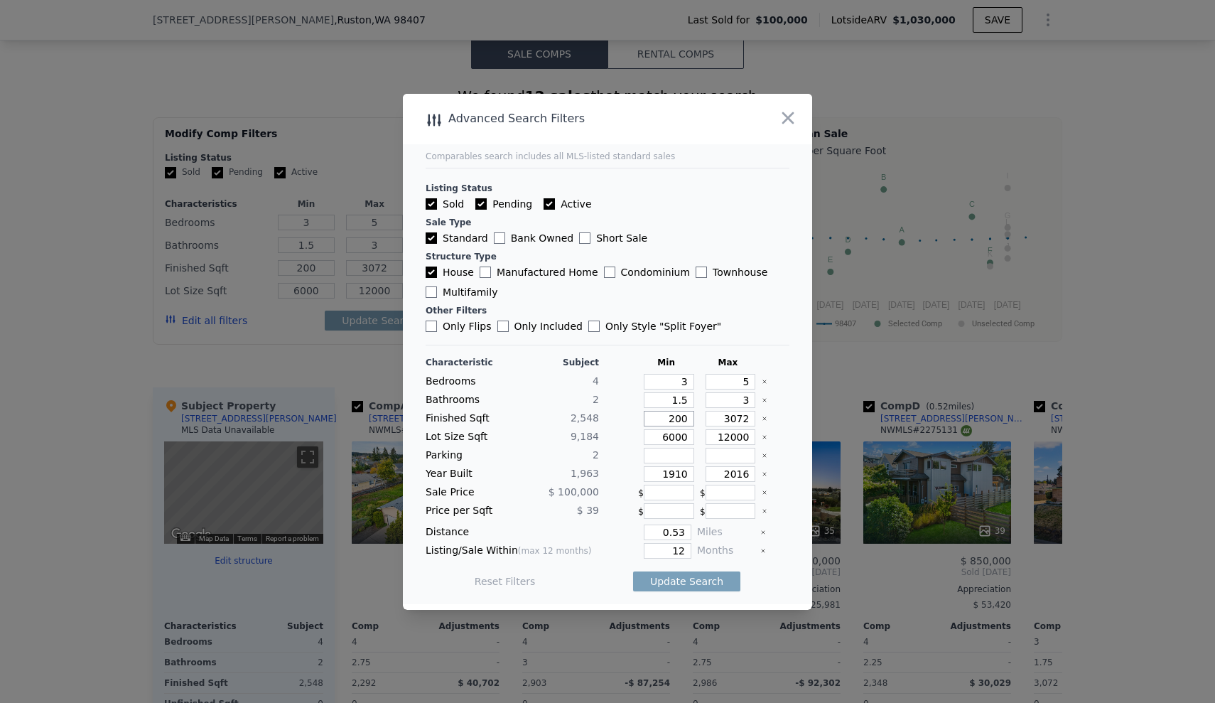
type input "20"
type input "2"
type input "22"
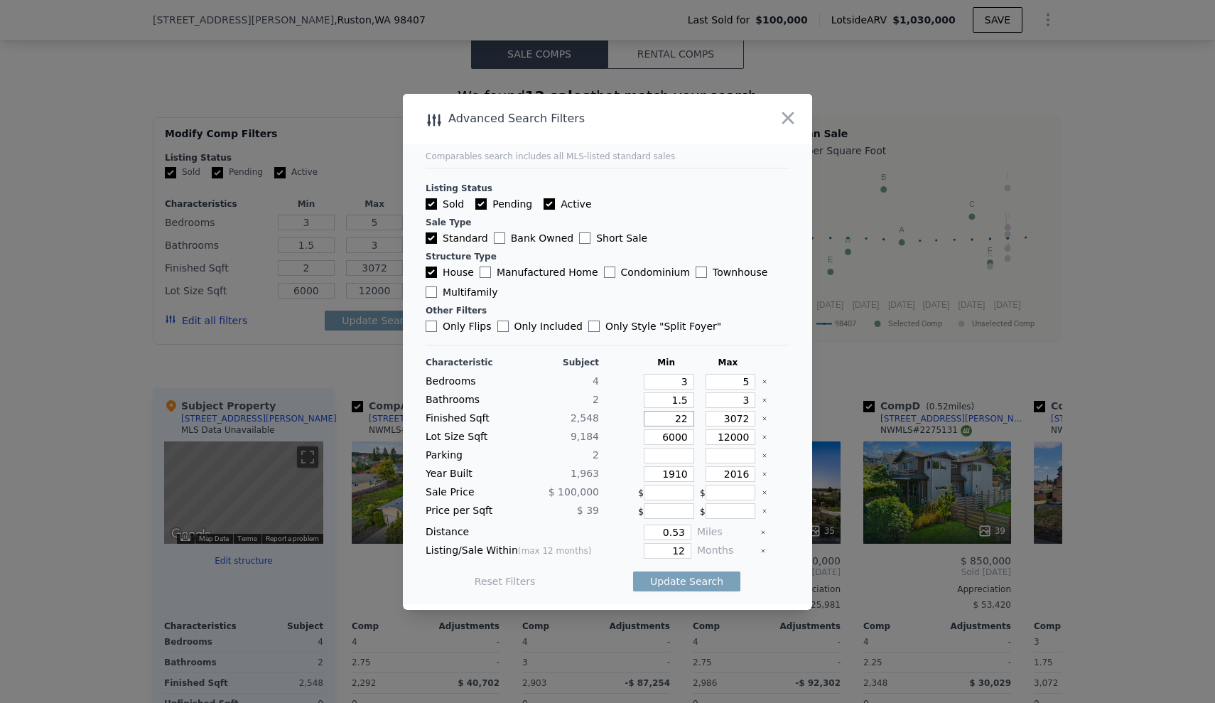
type input "22"
type input "220"
type input "2200"
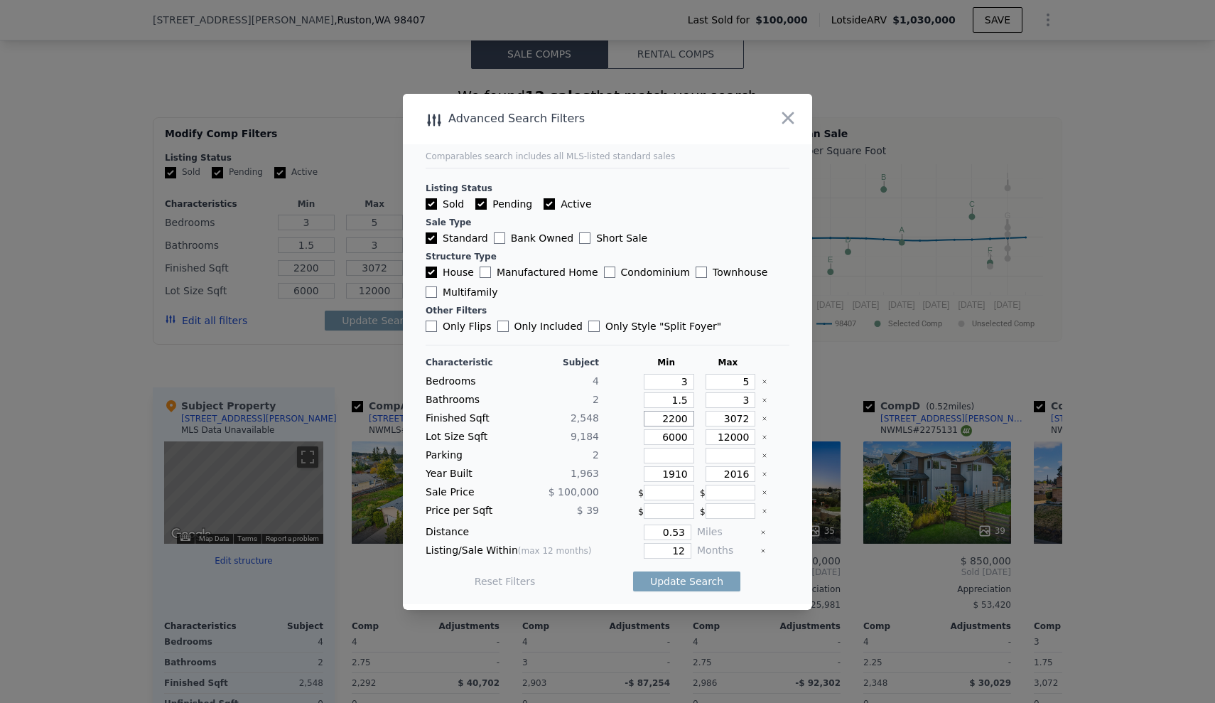
type input "2200"
drag, startPoint x: 716, startPoint y: 419, endPoint x: 753, endPoint y: 419, distance: 37.0
click at [753, 419] on div "Finished Sqft 2,548 2200 3072" at bounding box center [608, 419] width 364 height 16
type input "2"
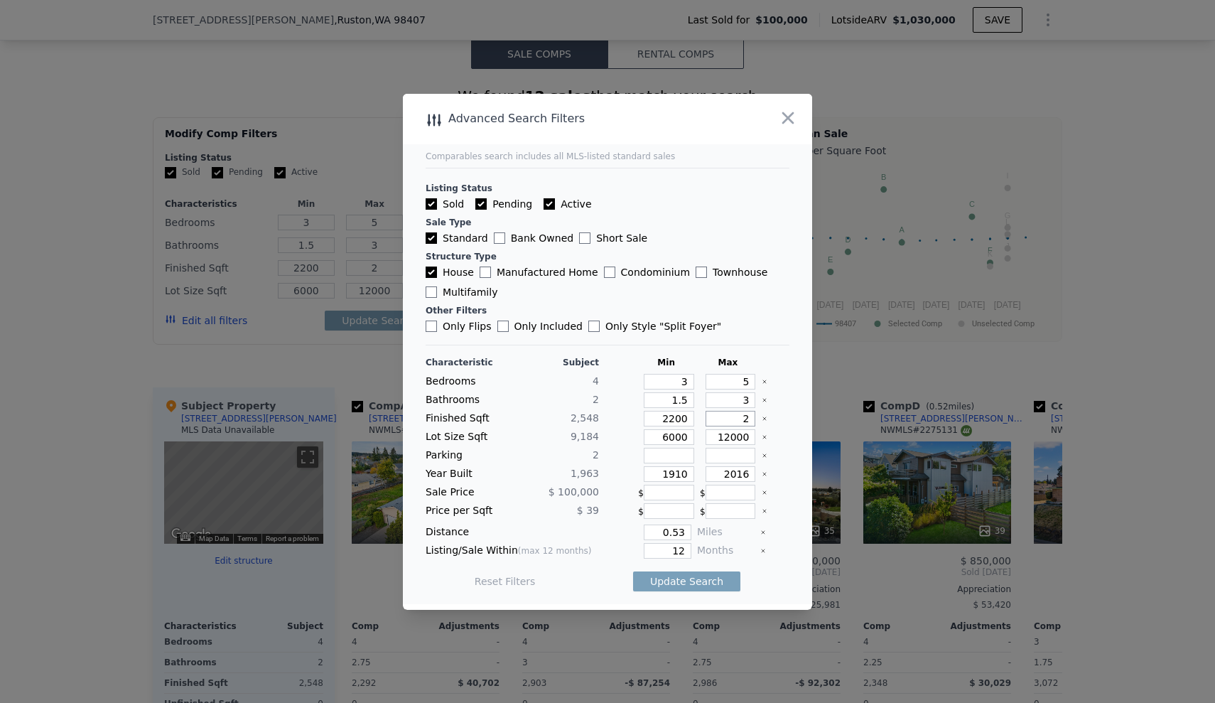
type input "28"
type input "0"
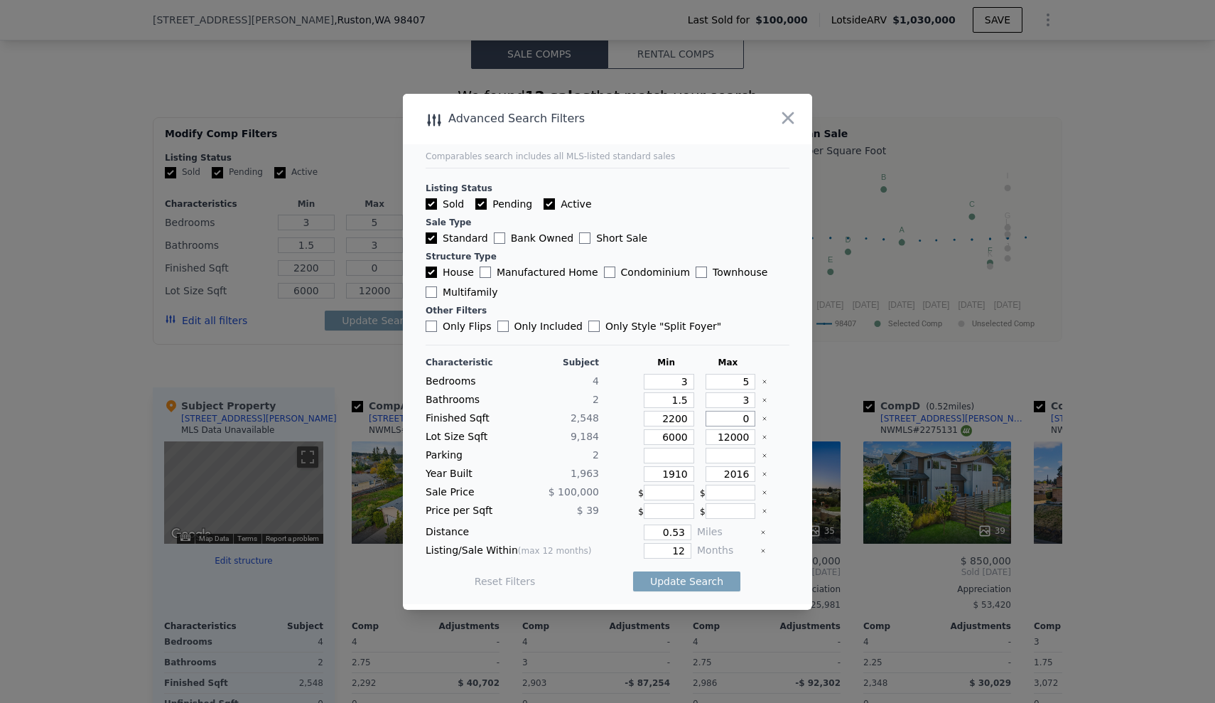
drag, startPoint x: 743, startPoint y: 419, endPoint x: 729, endPoint y: 419, distance: 14.2
click at [729, 419] on input "0" at bounding box center [731, 419] width 50 height 16
type input "2"
type input "28"
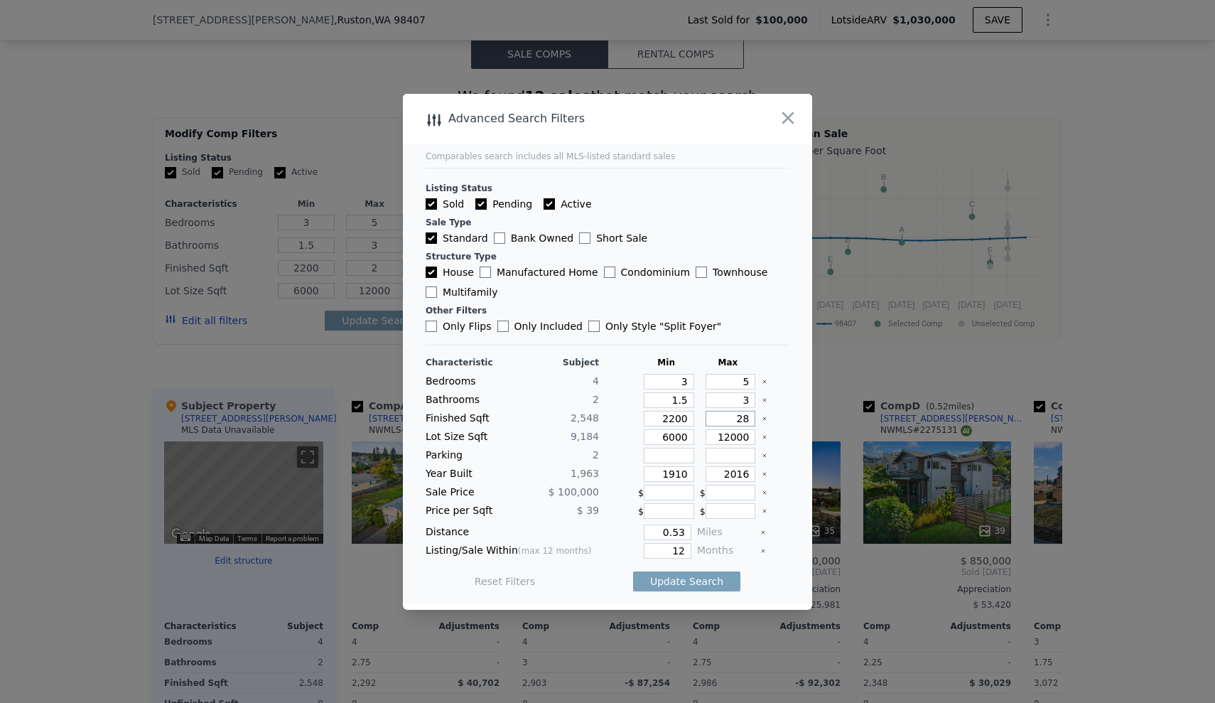
type input "28"
type input "280"
type input "2800"
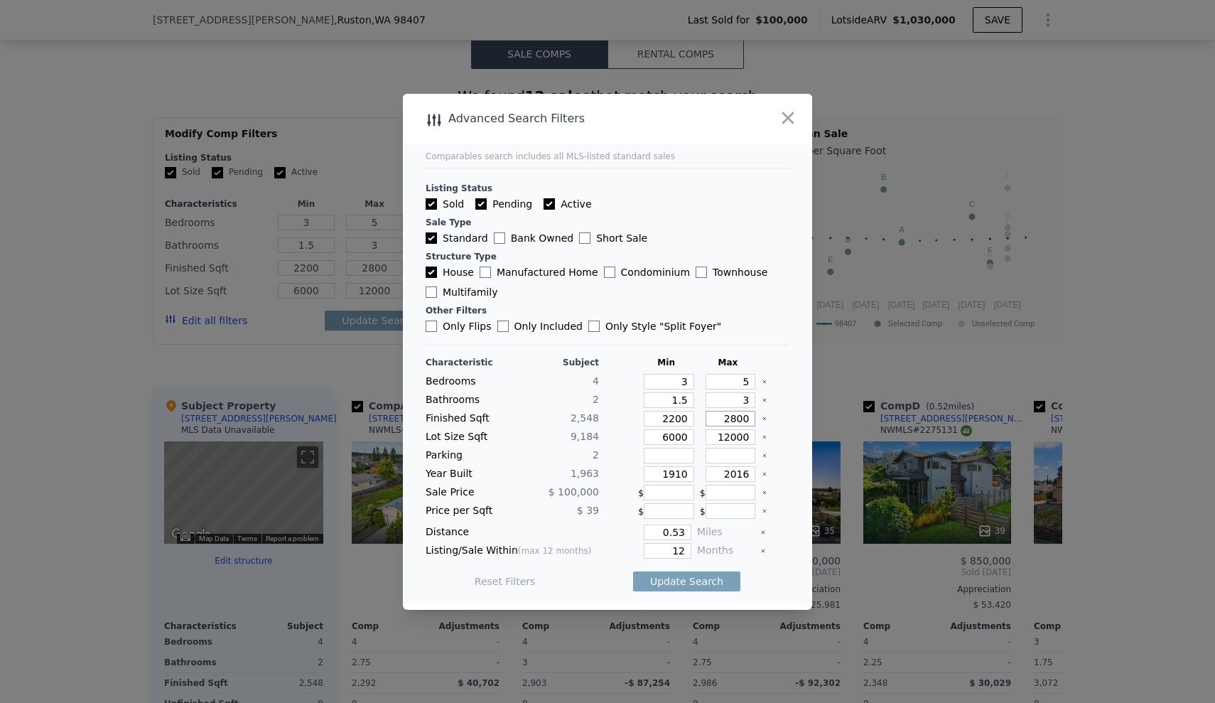
type input "2800"
click at [778, 431] on div at bounding box center [776, 437] width 28 height 16
click at [762, 437] on icon "Clear" at bounding box center [765, 437] width 6 height 6
click at [762, 473] on icon "Clear" at bounding box center [765, 474] width 6 height 6
drag, startPoint x: 680, startPoint y: 550, endPoint x: 633, endPoint y: 550, distance: 47.6
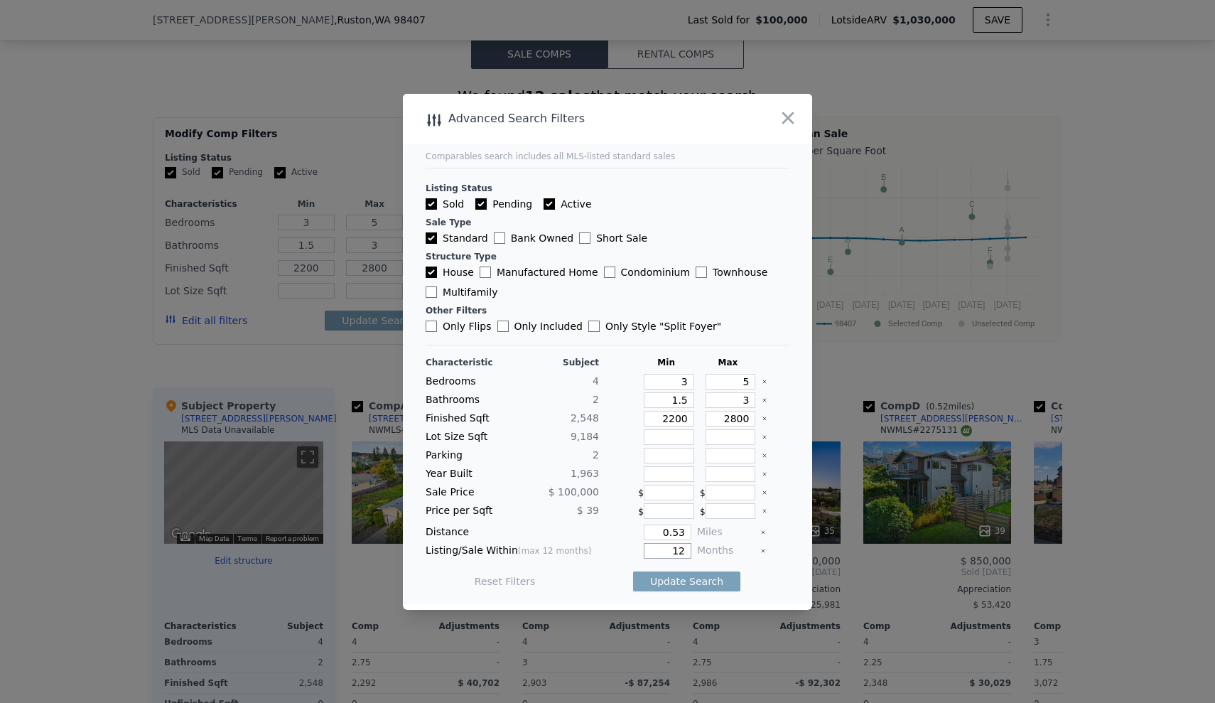
click at [633, 550] on div "12" at bounding box center [648, 551] width 87 height 16
type input "6"
click at [699, 583] on button "Update Search" at bounding box center [686, 581] width 107 height 20
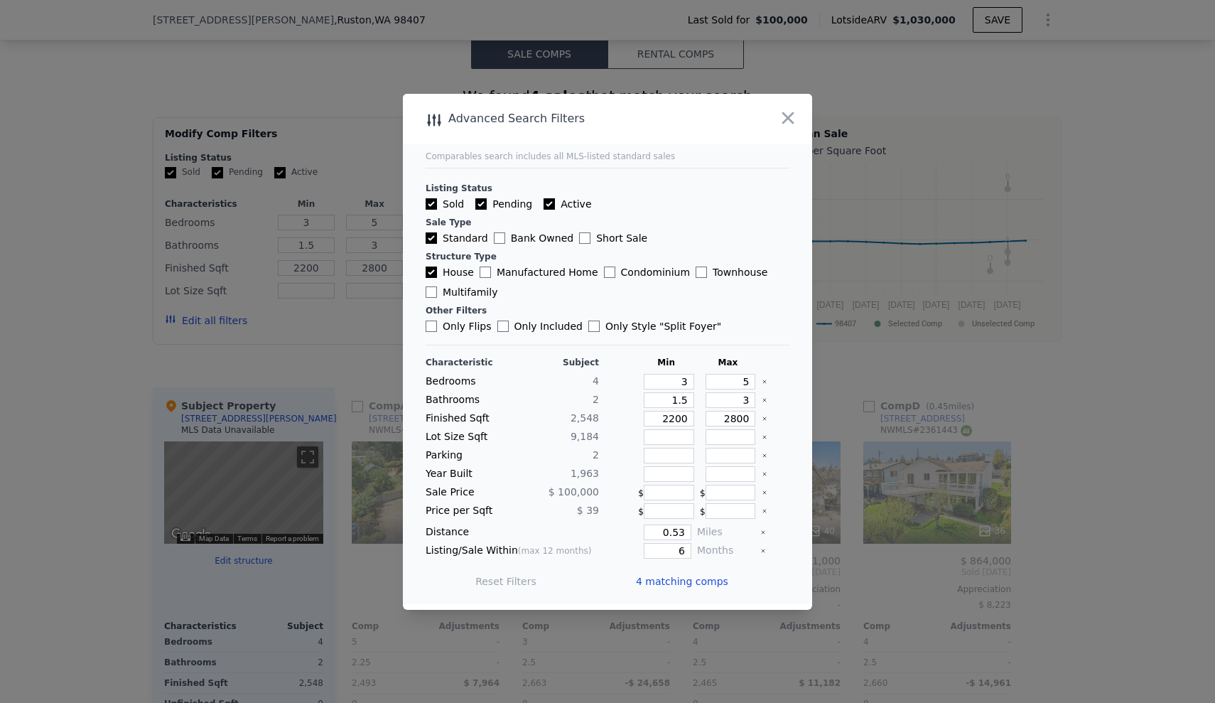
click at [688, 578] on span "4 matching comps" at bounding box center [682, 581] width 92 height 14
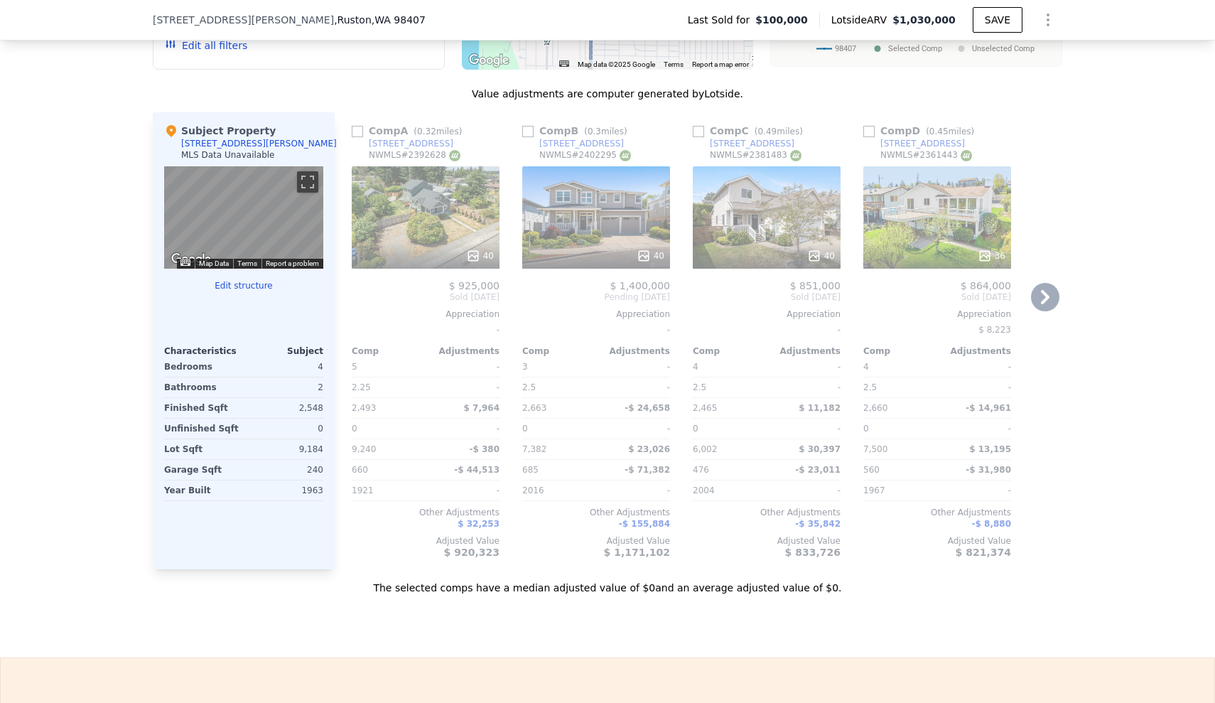
scroll to position [1321, 0]
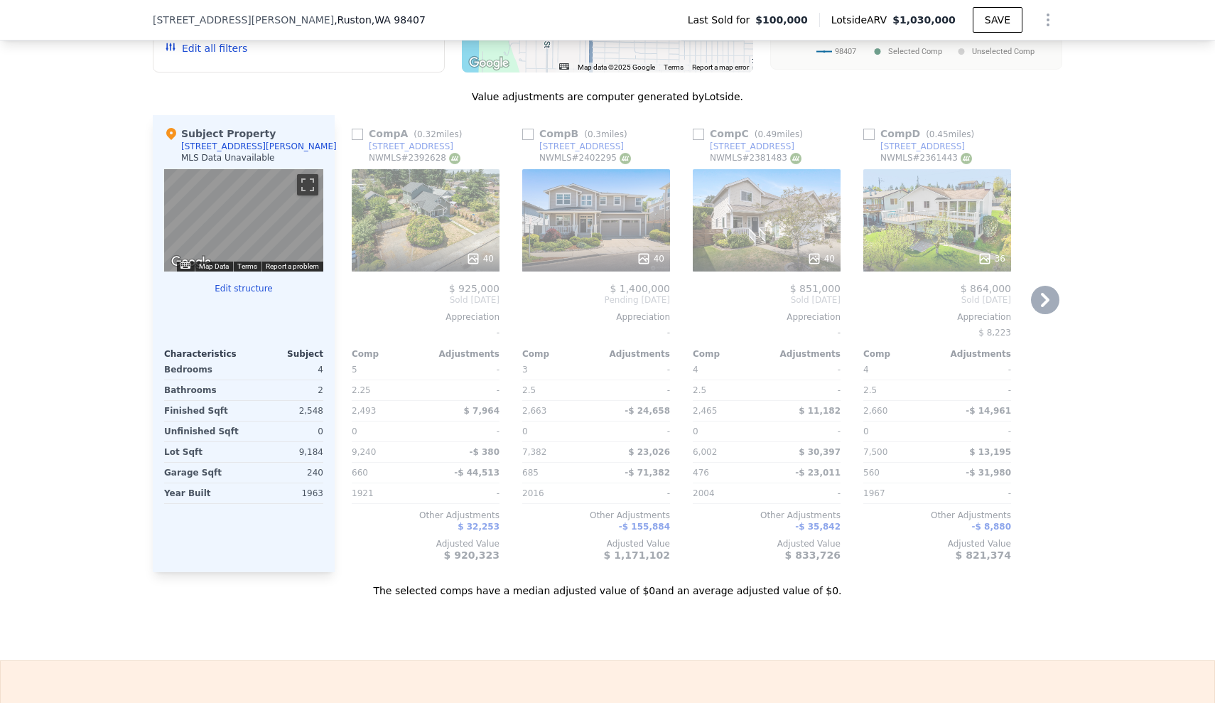
click at [408, 228] on div "40" at bounding box center [426, 220] width 148 height 102
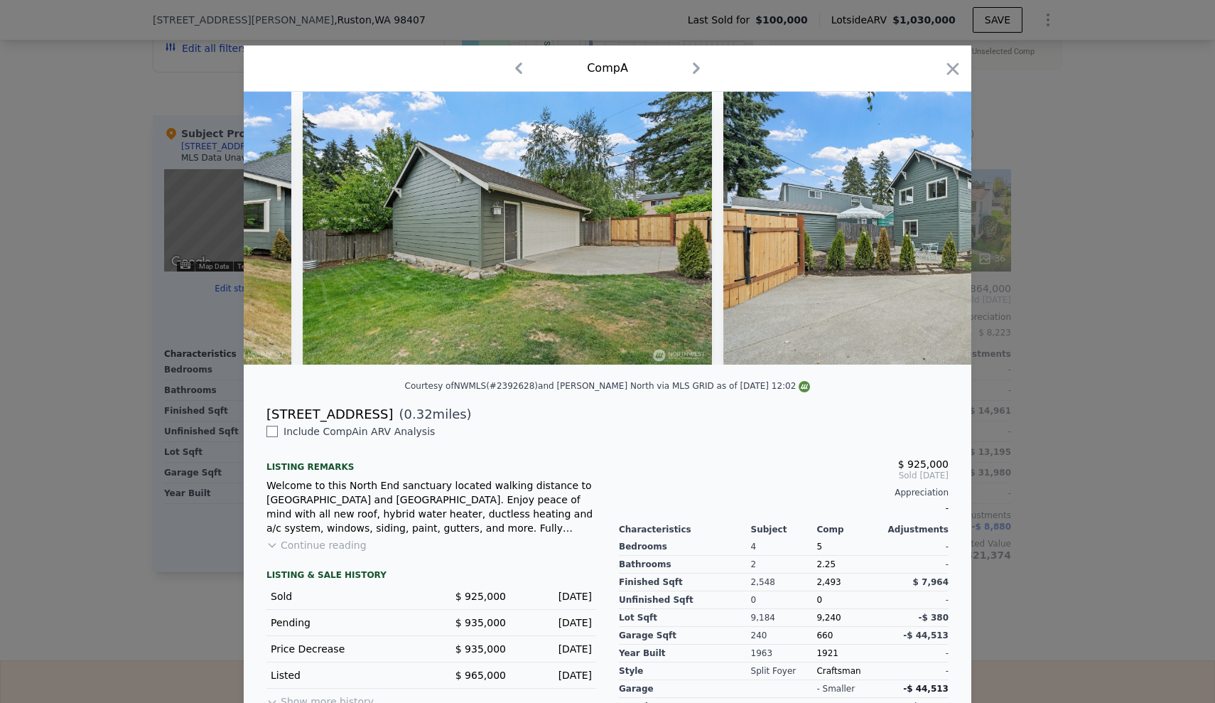
scroll to position [0, 15065]
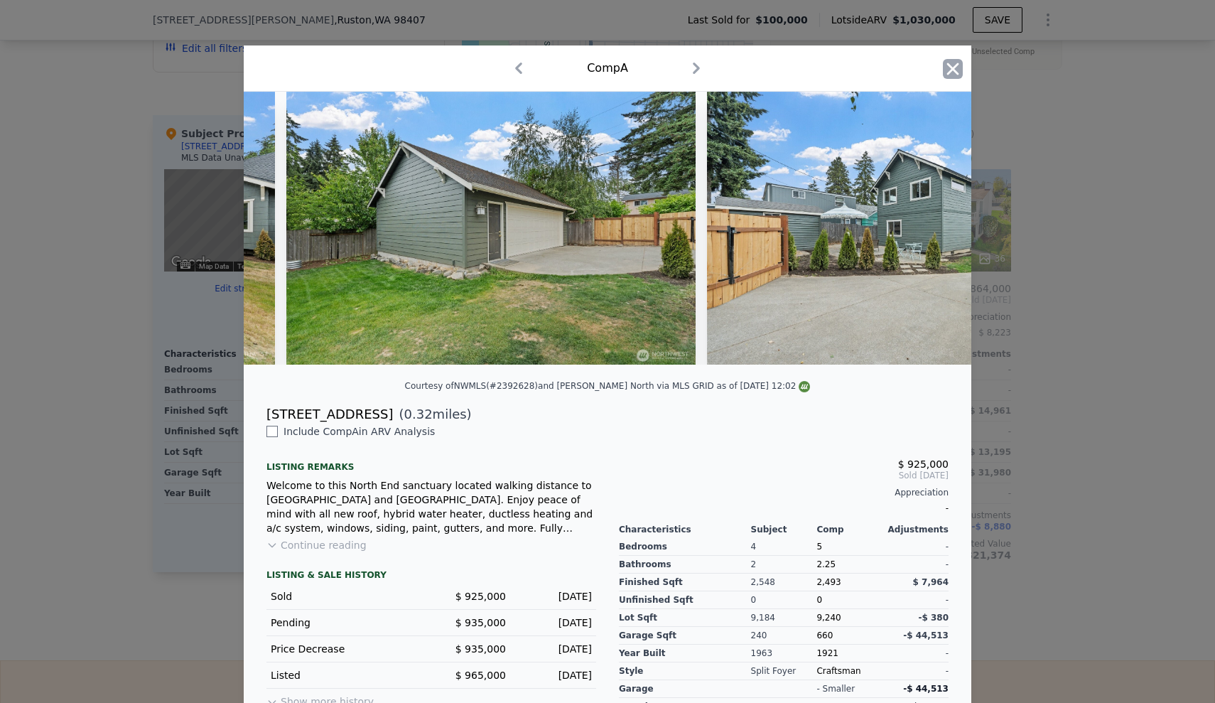
click at [943, 75] on icon "button" at bounding box center [953, 69] width 20 height 20
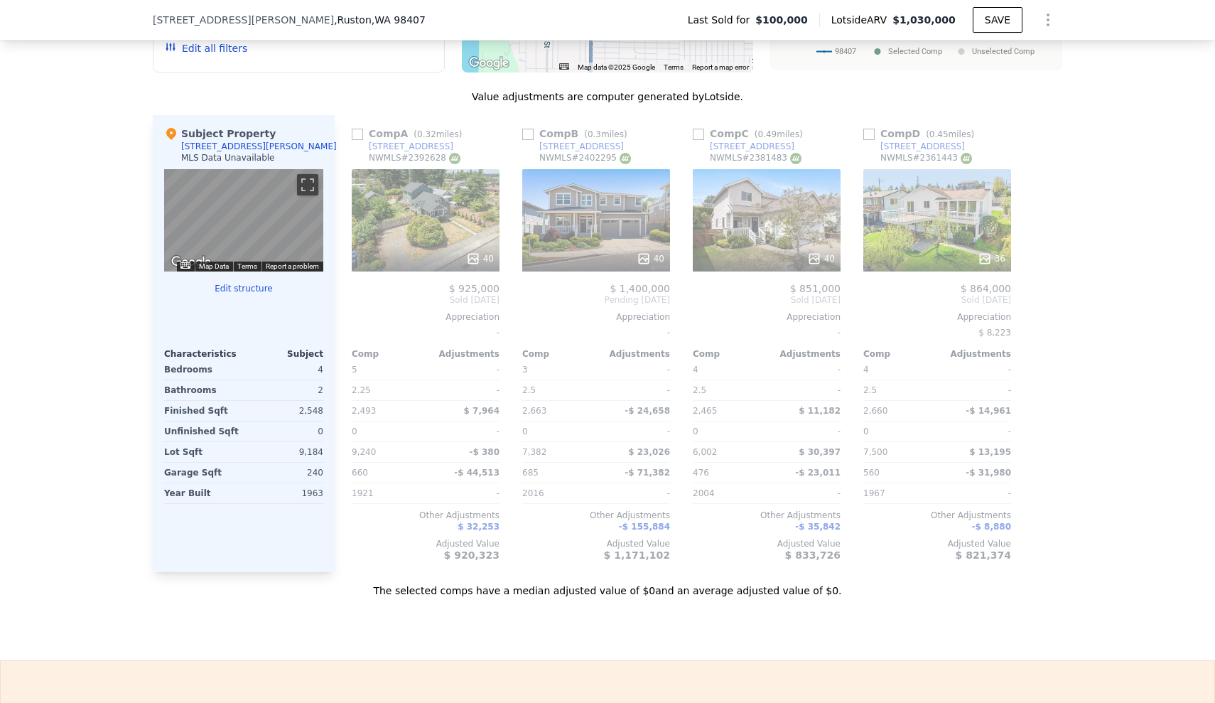
click at [597, 238] on div "40" at bounding box center [596, 220] width 148 height 102
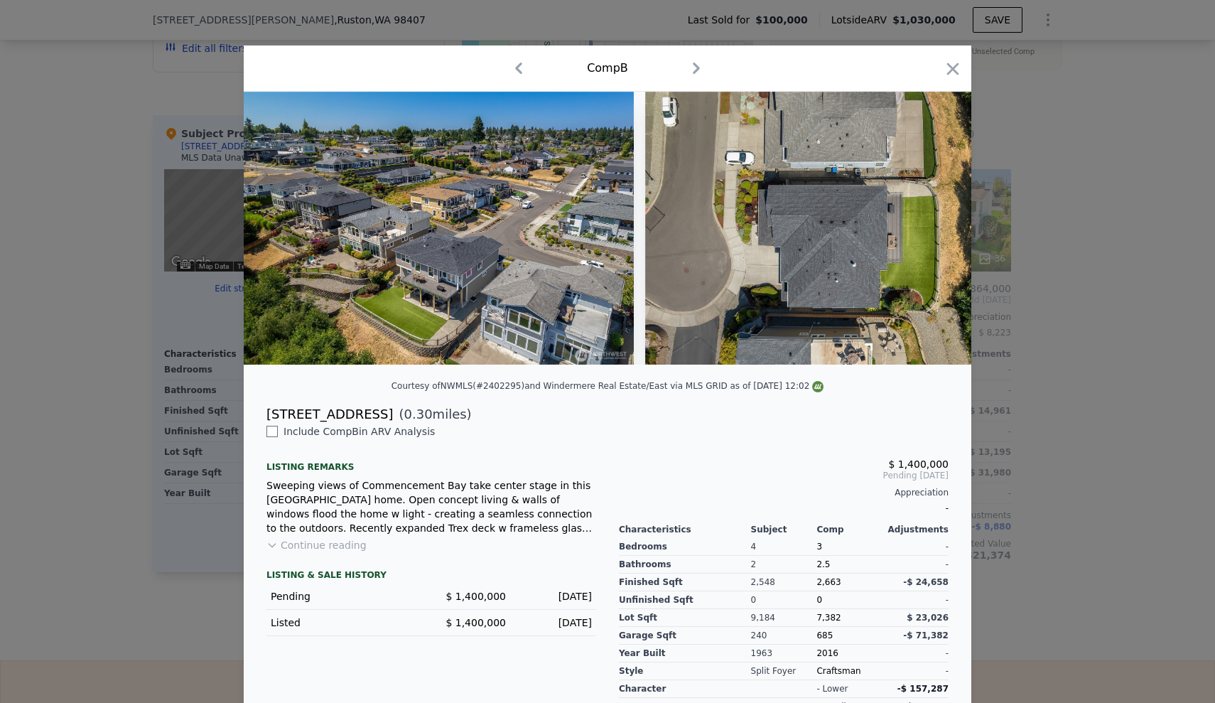
scroll to position [0, 16078]
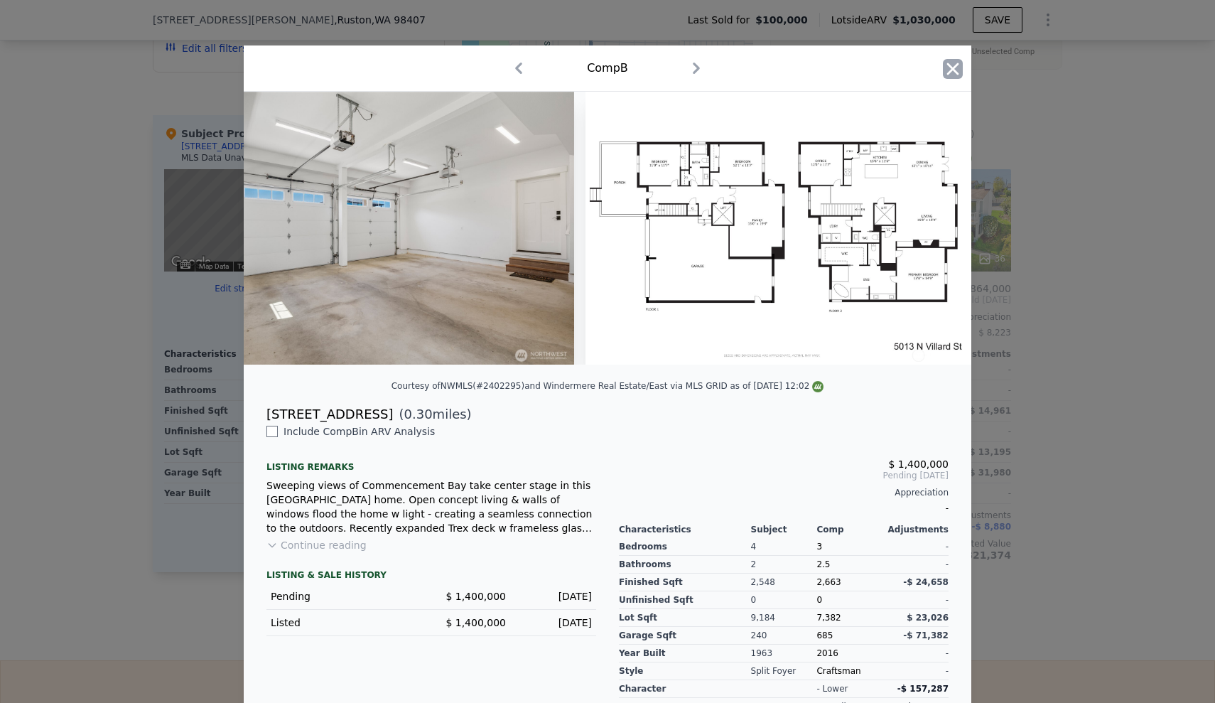
click at [952, 69] on icon "button" at bounding box center [953, 69] width 20 height 20
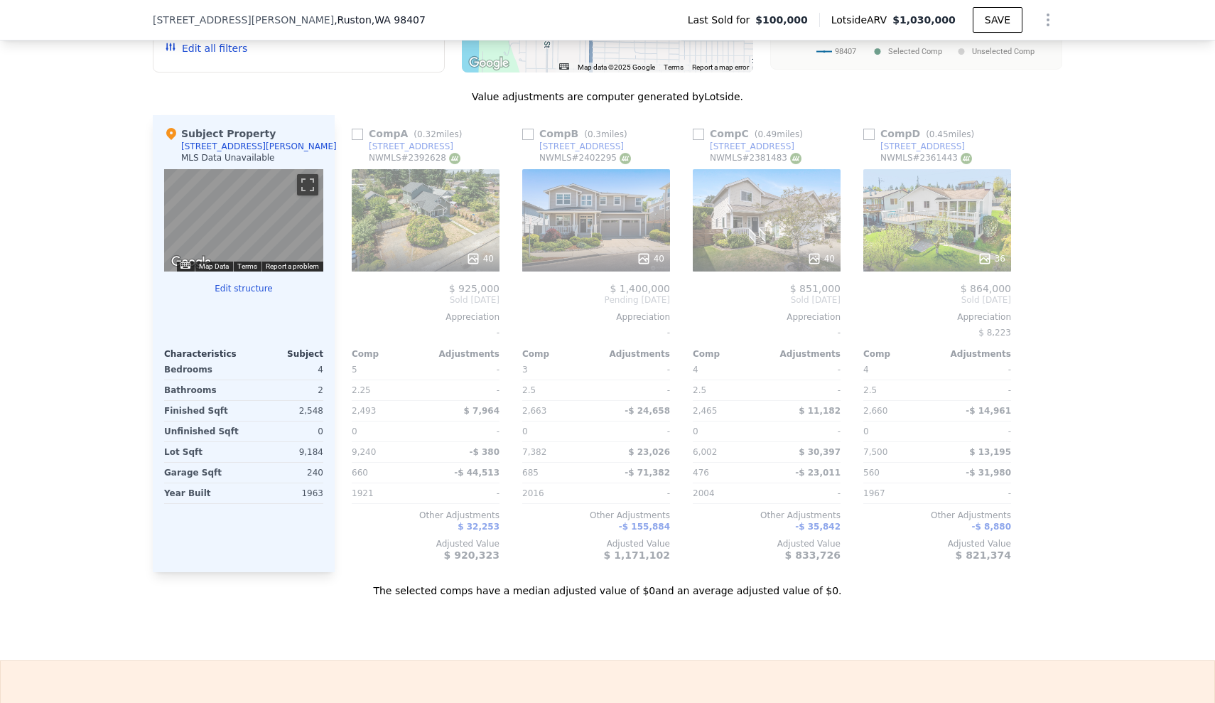
click at [773, 220] on div "40" at bounding box center [767, 220] width 148 height 102
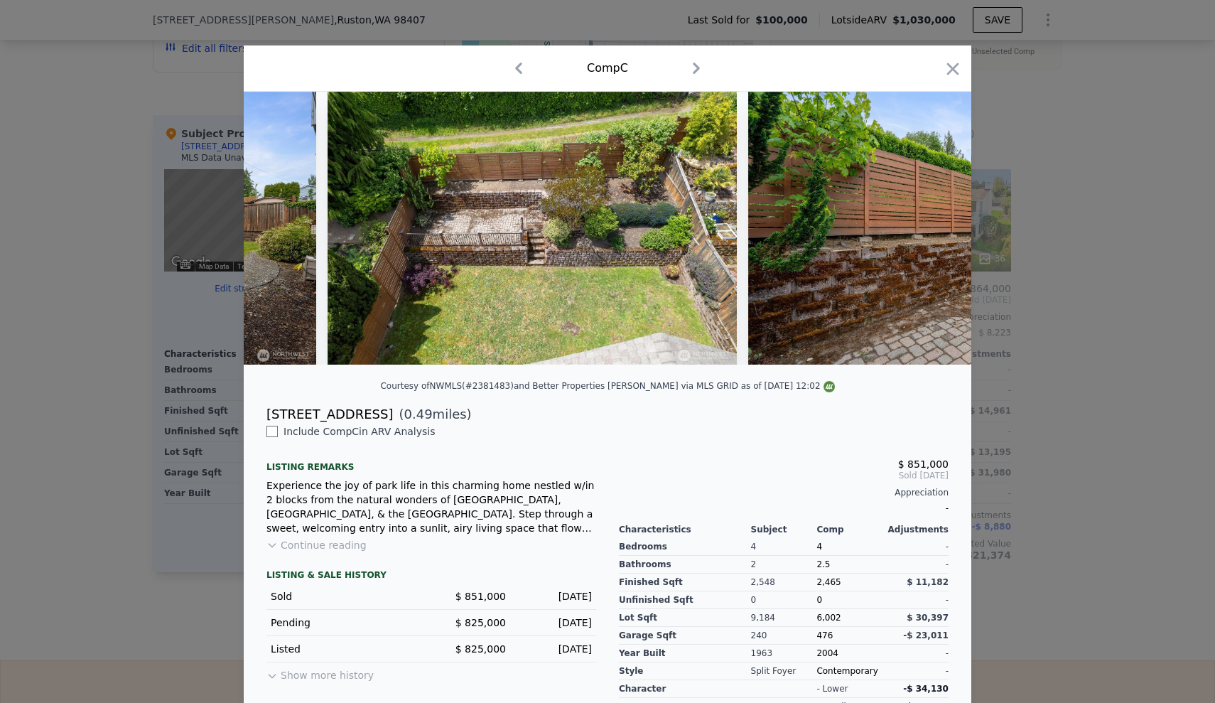
scroll to position [0, 16098]
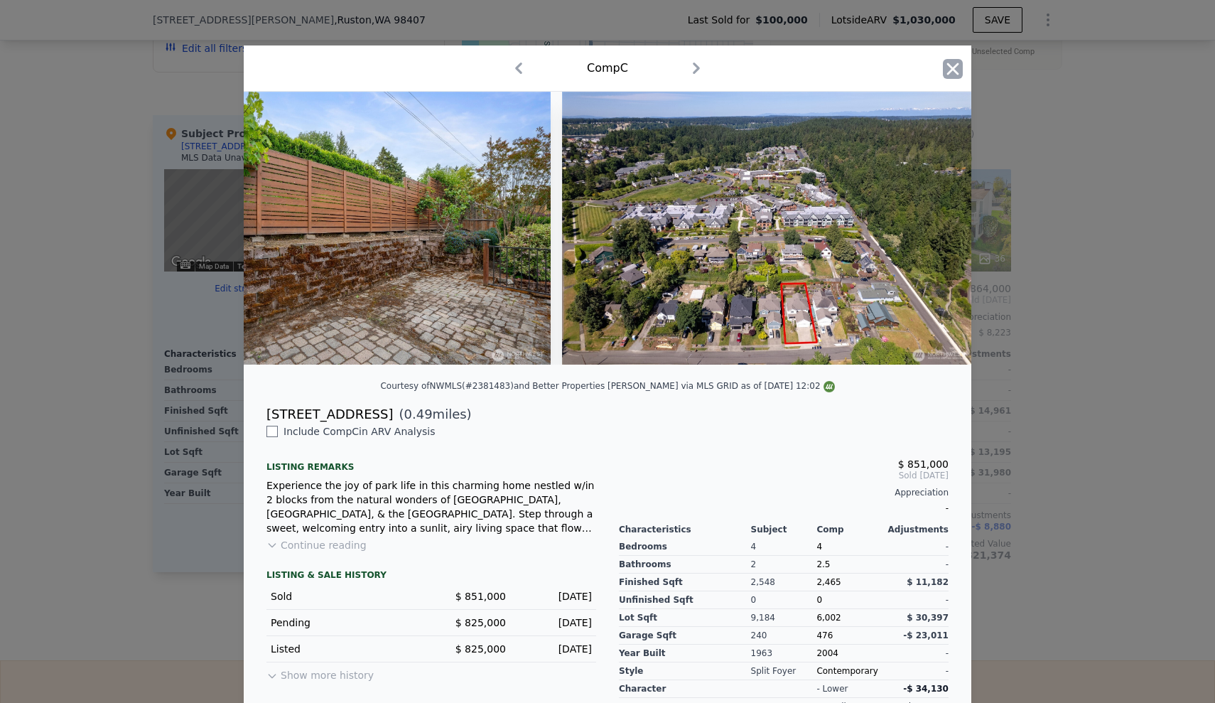
click at [955, 66] on icon "button" at bounding box center [953, 69] width 20 height 20
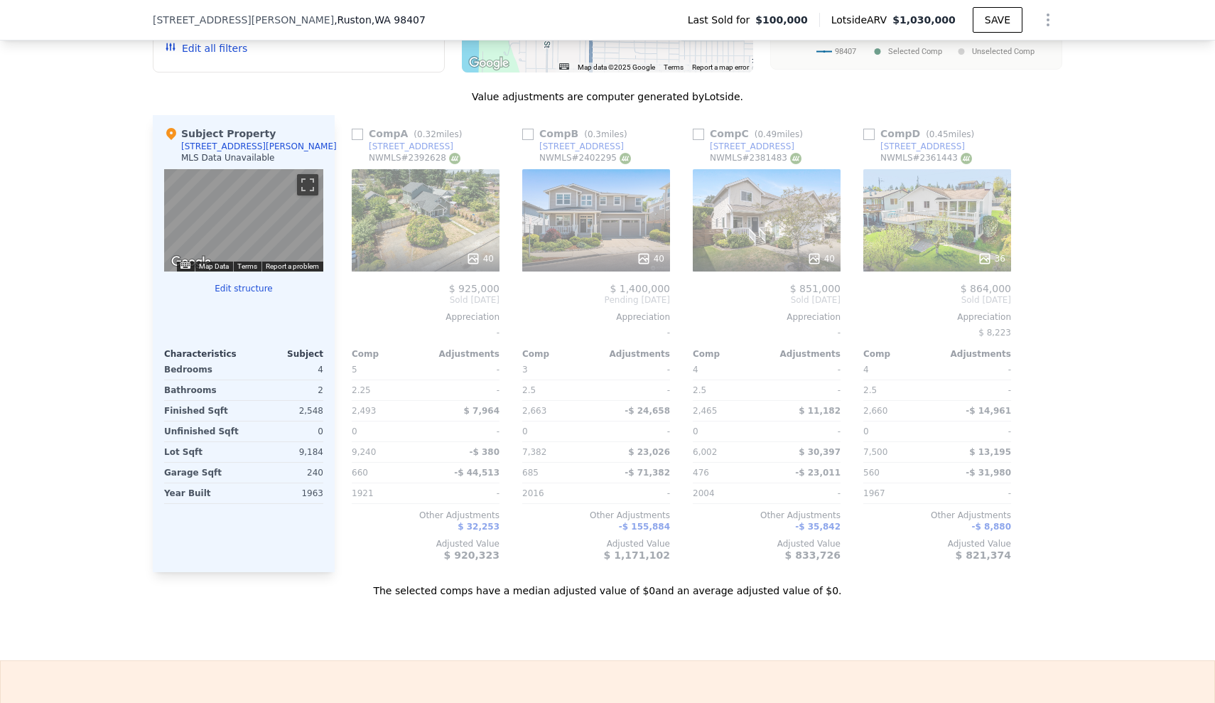
click at [909, 211] on div "36" at bounding box center [938, 220] width 148 height 102
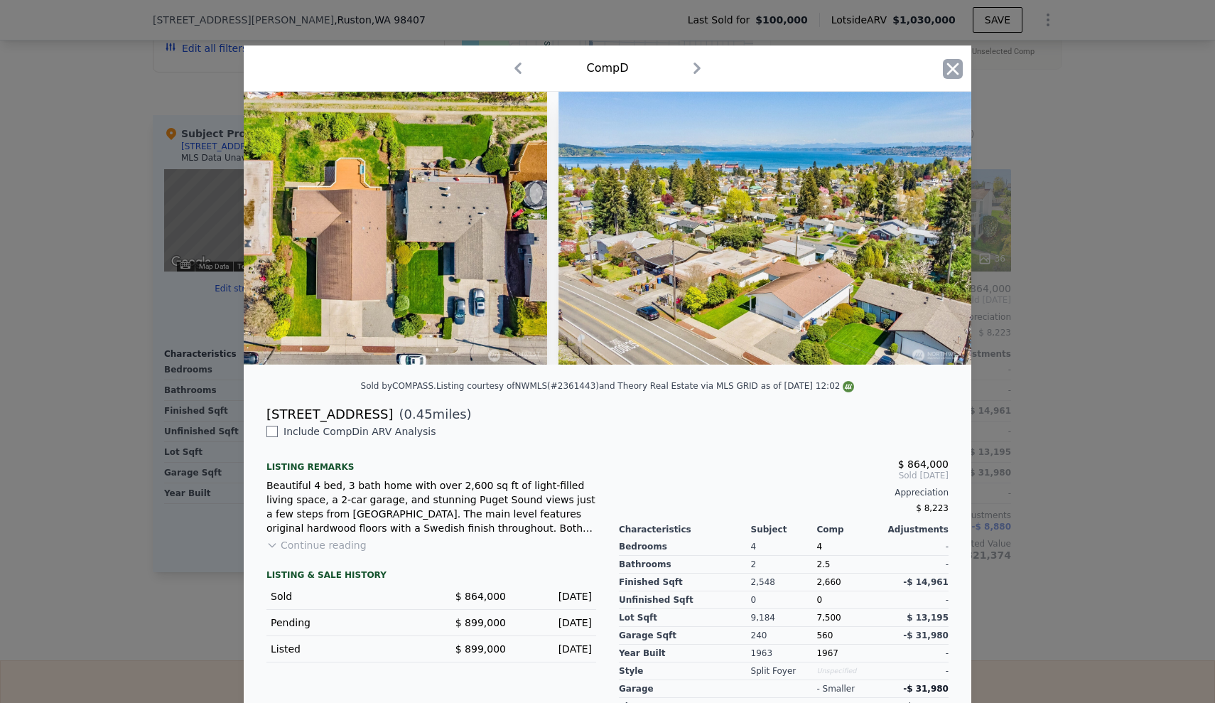
click at [946, 69] on icon "button" at bounding box center [953, 69] width 20 height 20
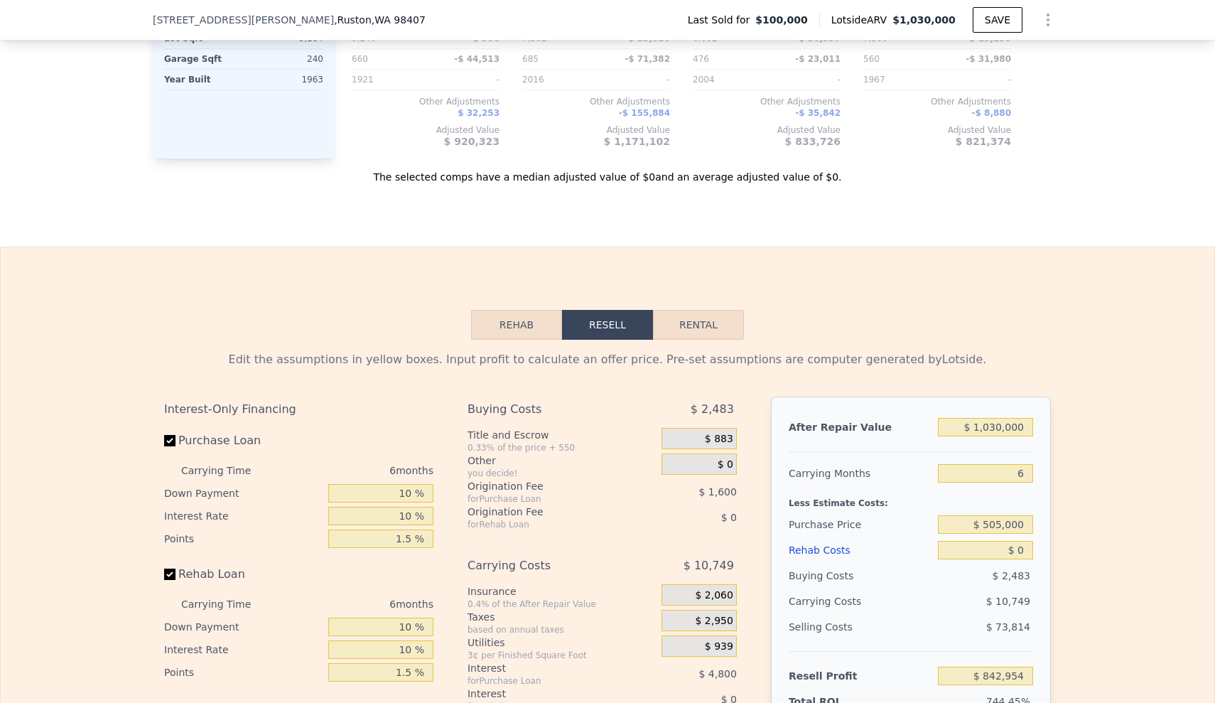
scroll to position [1829, 0]
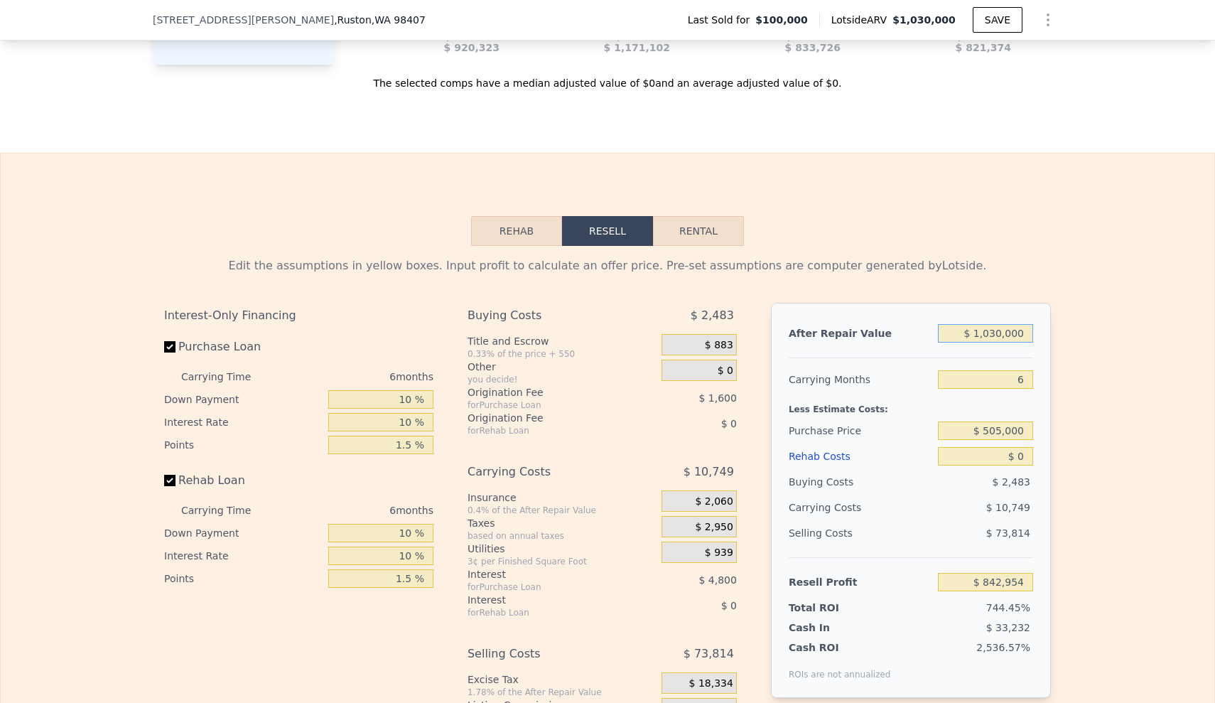
click at [972, 341] on input "$ 1,030,000" at bounding box center [985, 333] width 95 height 18
drag, startPoint x: 957, startPoint y: 343, endPoint x: 1026, endPoint y: 344, distance: 69.0
click at [1026, 343] on input "$ 1,030,000" at bounding box center [985, 333] width 95 height 18
type input "$ 9"
type input "-$ 111,713"
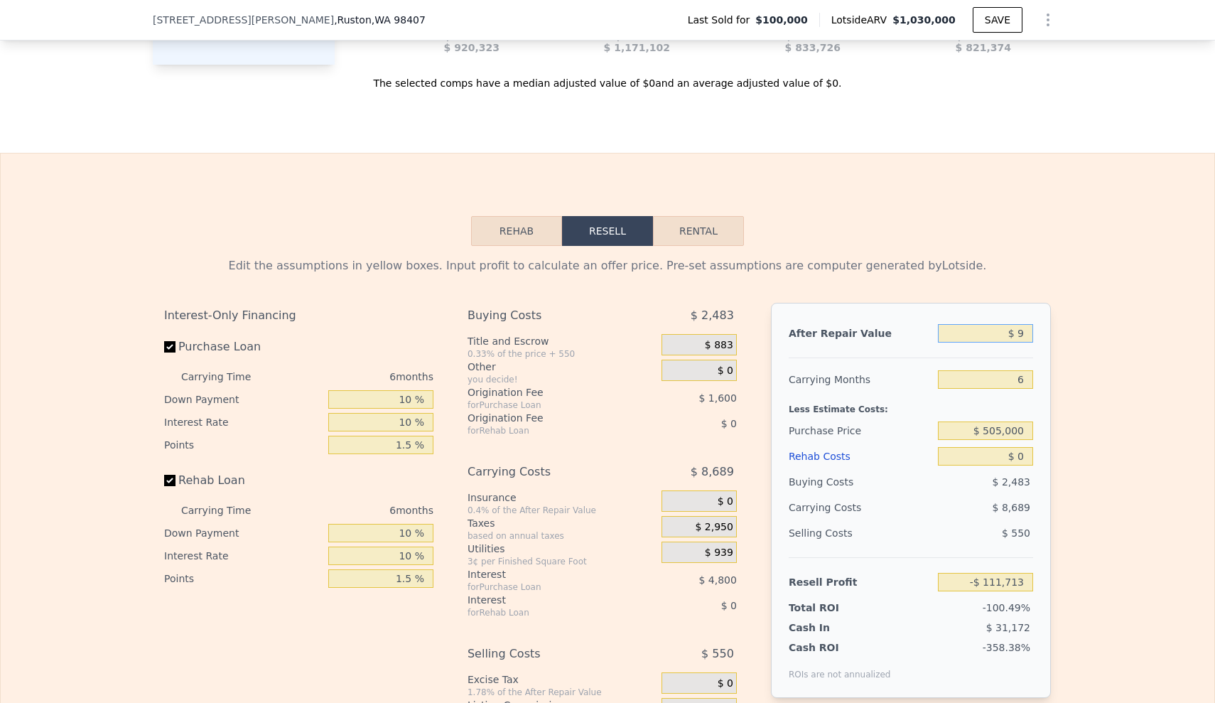
type input "$ 95"
type input "-$ 111,633"
type input "$ 950"
type input "-$ 110,842"
type input "$ 9,500"
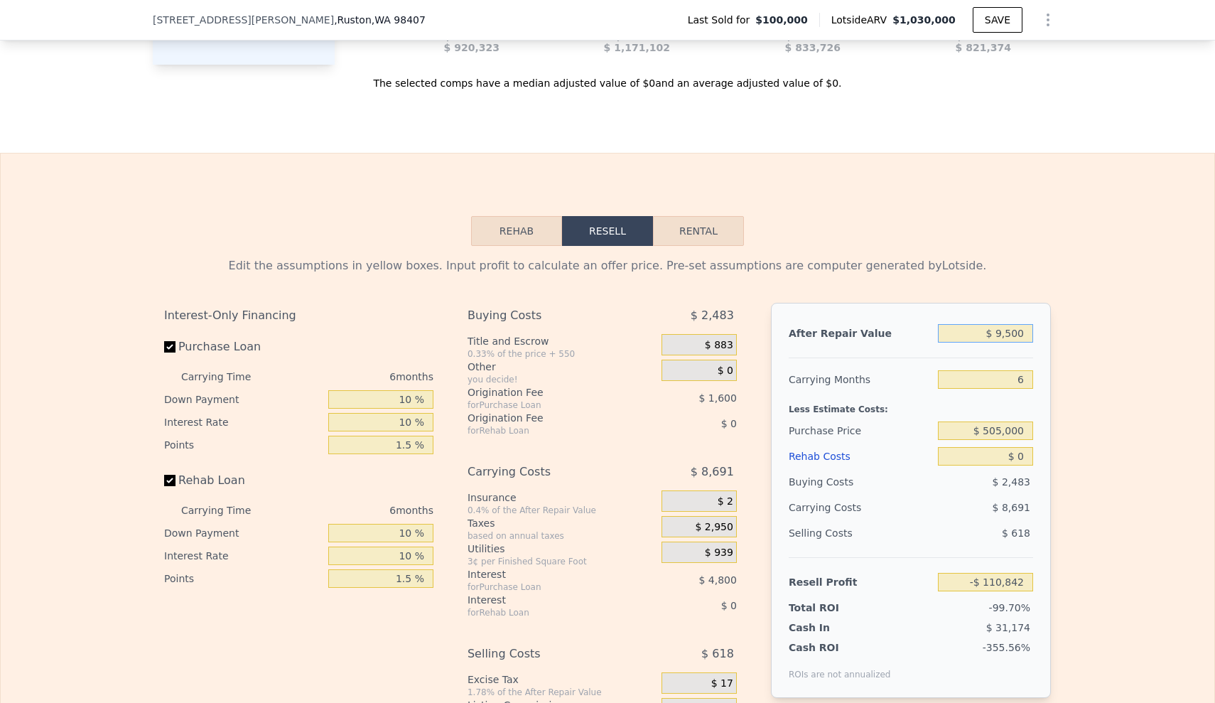
type input "-$ 102,918"
type input "$ 95,000"
type input "-$ 23,669"
type input "$ 950,000"
type input "$ 768,804"
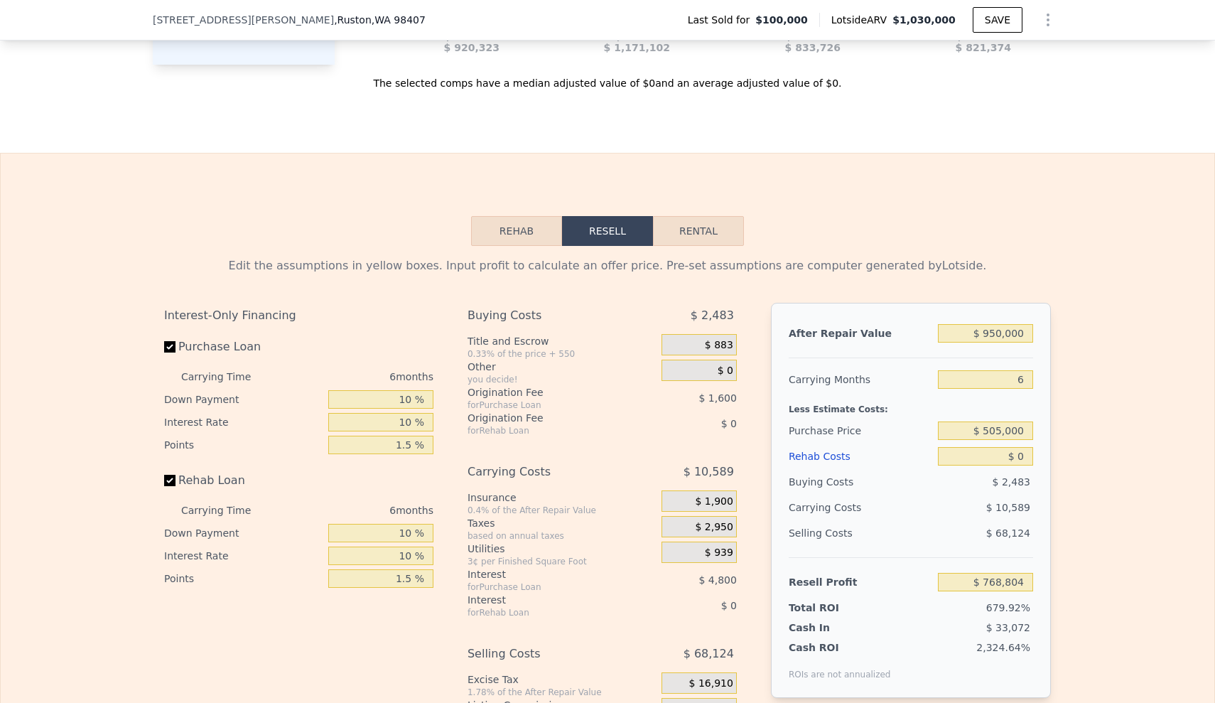
click at [1109, 400] on div "Edit the assumptions in yellow boxes. Input profit to calculate an offer price.…" at bounding box center [608, 510] width 1214 height 529
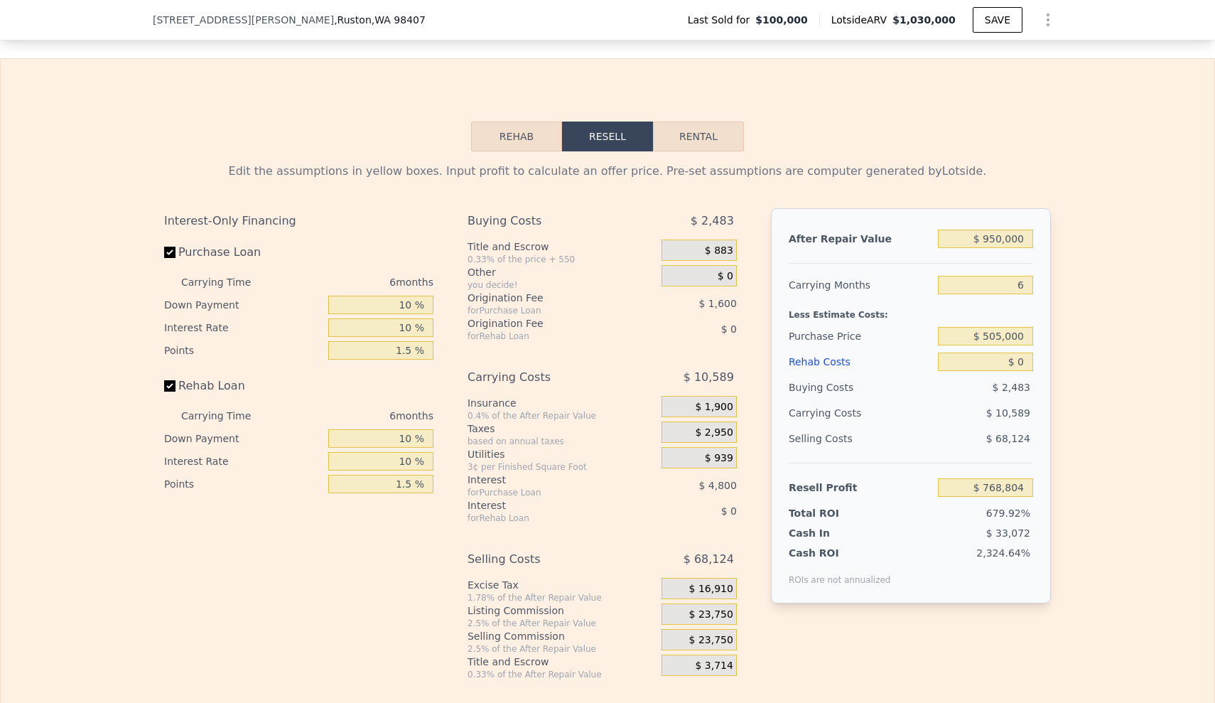
scroll to position [1943, 0]
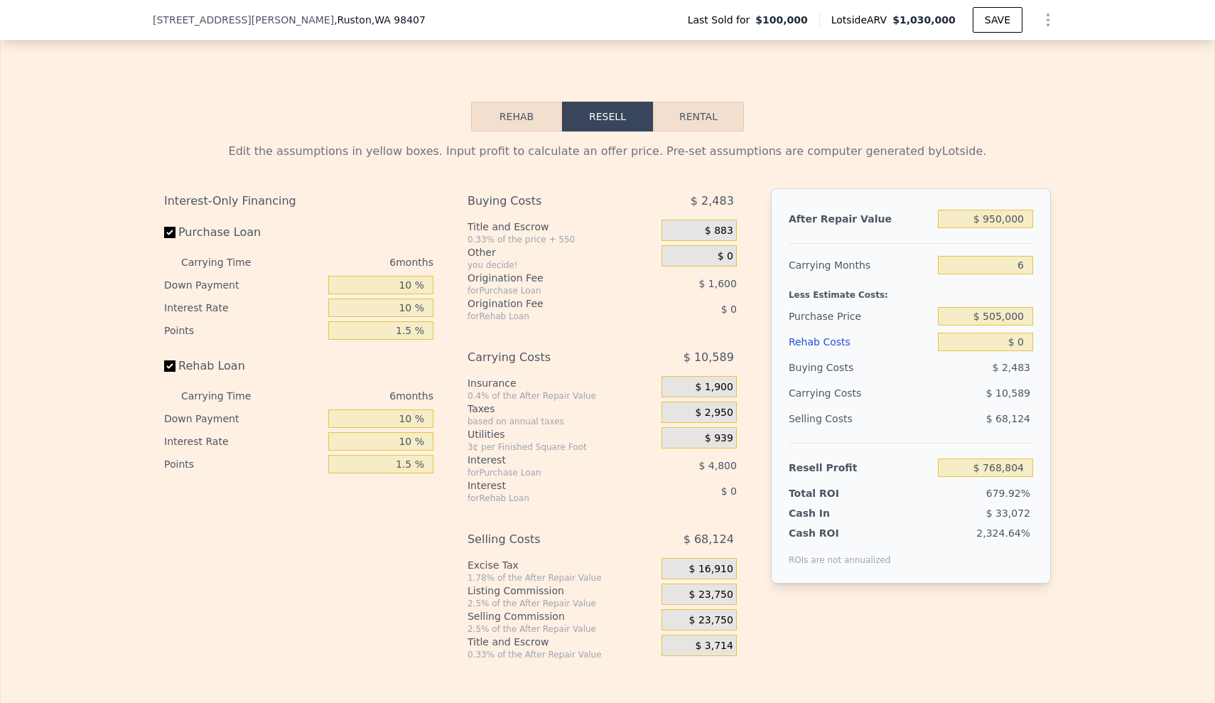
click at [812, 351] on div "Rehab Costs" at bounding box center [861, 342] width 144 height 26
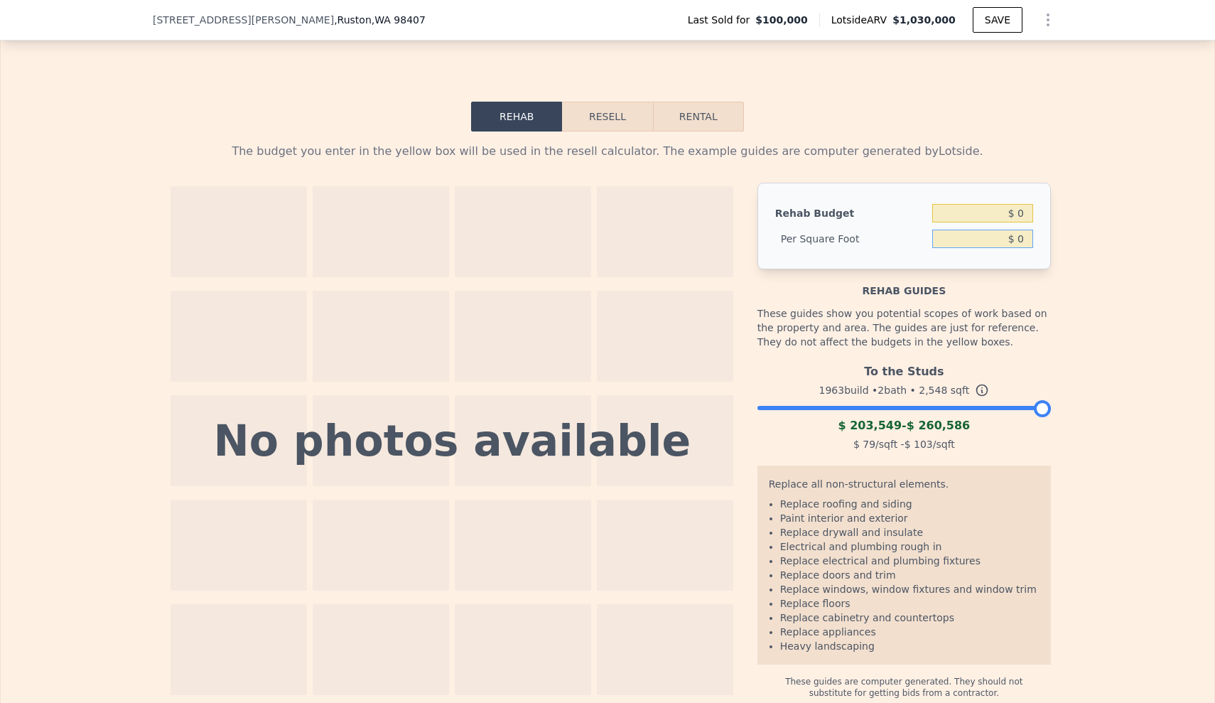
drag, startPoint x: 1000, startPoint y: 249, endPoint x: 1031, endPoint y: 246, distance: 31.5
click at [1031, 246] on div "Rehab Budget $ 0 Per Square Foot $ 0" at bounding box center [905, 226] width 294 height 87
type input "$ 90"
type input "$ 229,320"
click at [594, 124] on button "Resell" at bounding box center [607, 117] width 90 height 30
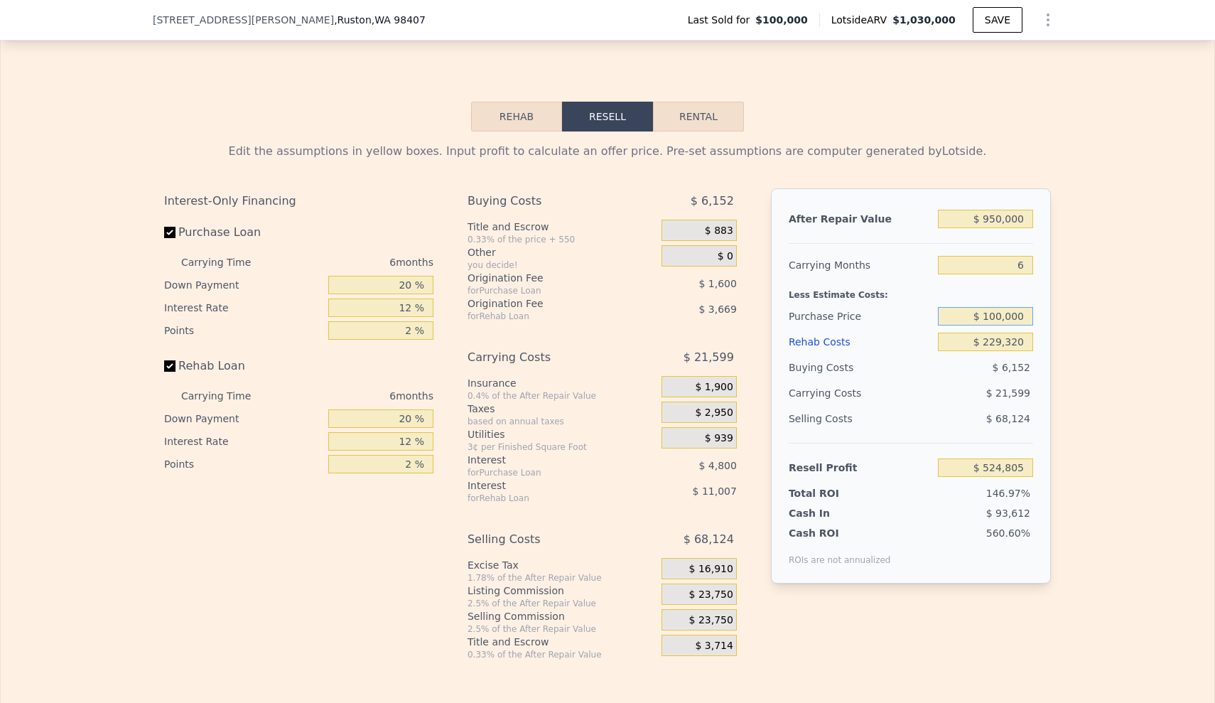
drag, startPoint x: 967, startPoint y: 321, endPoint x: 1046, endPoint y: 328, distance: 78.5
click at [1046, 328] on div "After Repair Value $ 950,000 Carrying Months 6 Less Estimate Costs: Purchase Pr…" at bounding box center [911, 385] width 280 height 395
type input "$ 550,000"
click at [1083, 350] on div "Edit the assumptions in yellow boxes. Input profit to calculate an offer price.…" at bounding box center [608, 395] width 1214 height 529
type input "$ 44,506"
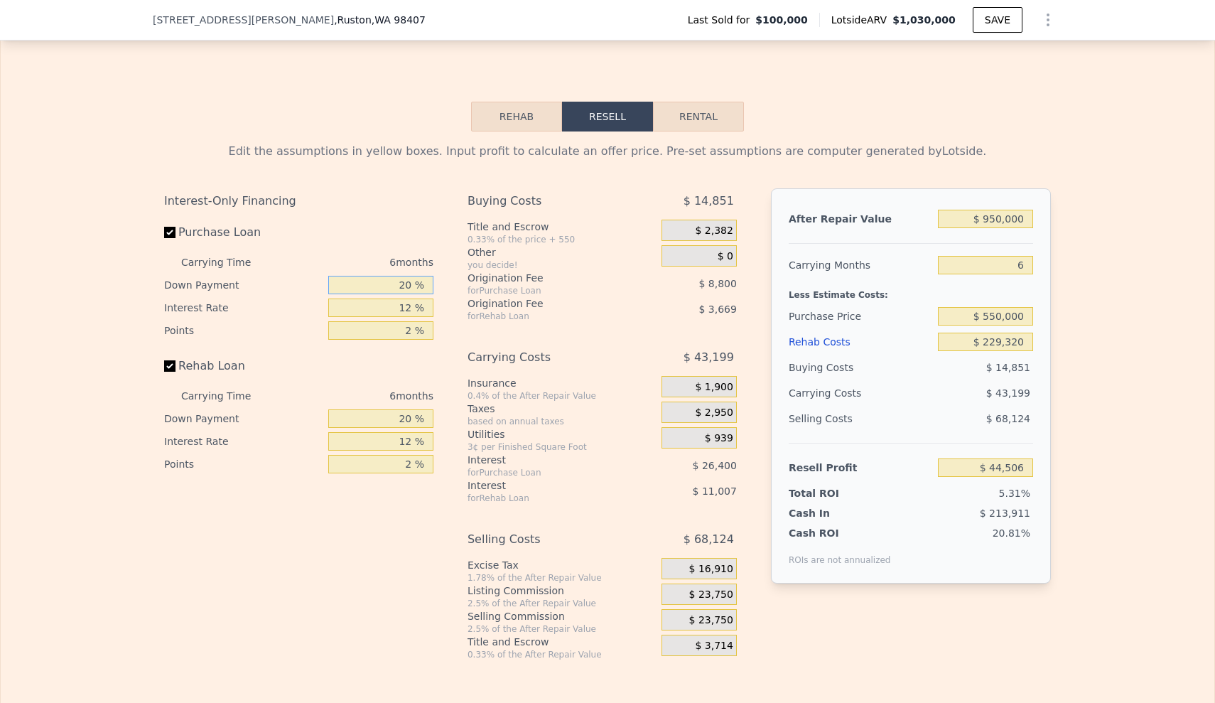
click at [403, 294] on input "20 %" at bounding box center [380, 285] width 105 height 18
type input "0 %"
click at [409, 317] on input "12 %" at bounding box center [380, 308] width 105 height 18
click at [400, 428] on input "20 %" at bounding box center [380, 418] width 105 height 18
click at [409, 469] on input "2 %" at bounding box center [380, 464] width 105 height 18
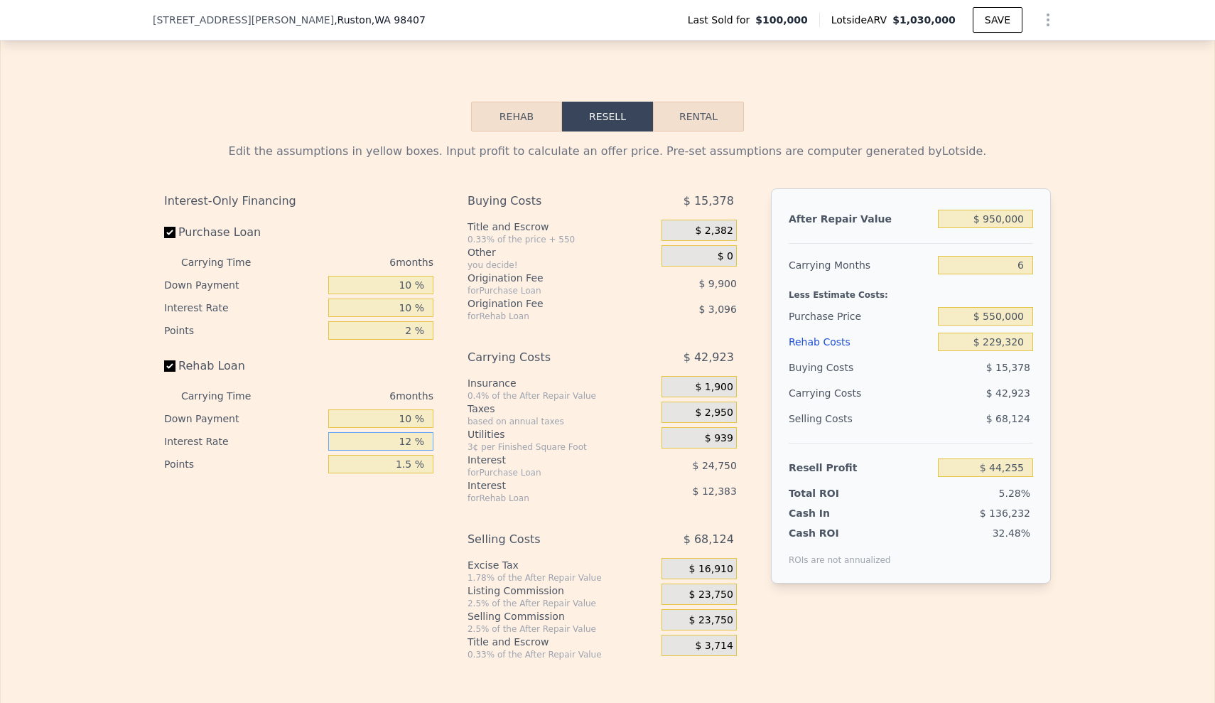
click at [407, 451] on input "12 %" at bounding box center [380, 441] width 105 height 18
click at [409, 340] on input "2 %" at bounding box center [380, 330] width 105 height 18
click at [1053, 616] on div "Edit the assumptions in yellow boxes. Input profit to calculate an offer price.…" at bounding box center [608, 395] width 910 height 529
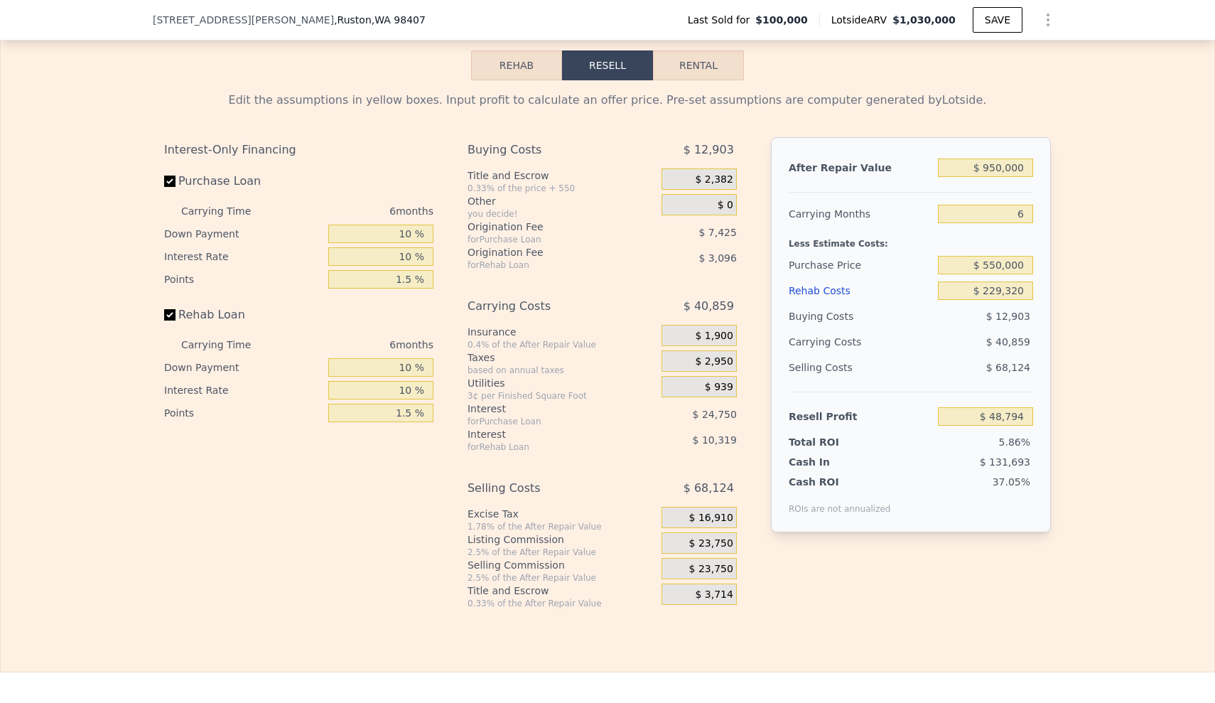
scroll to position [1997, 0]
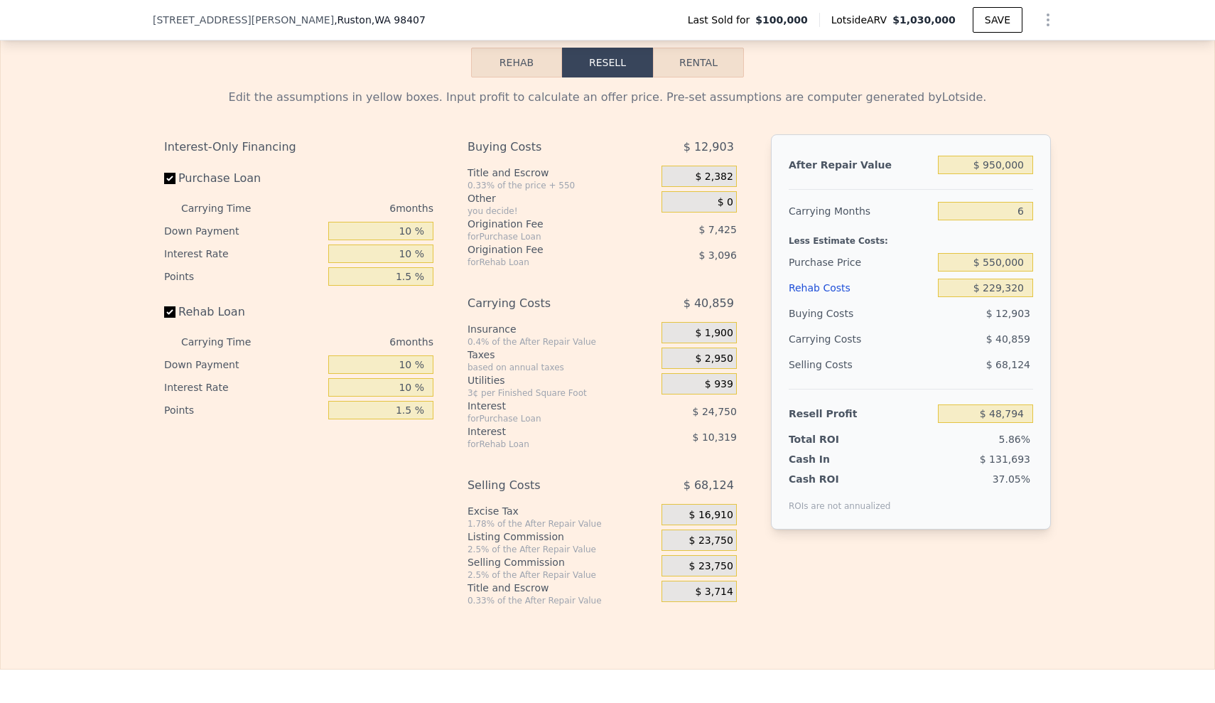
click at [723, 573] on span "$ 23,750" at bounding box center [711, 566] width 44 height 13
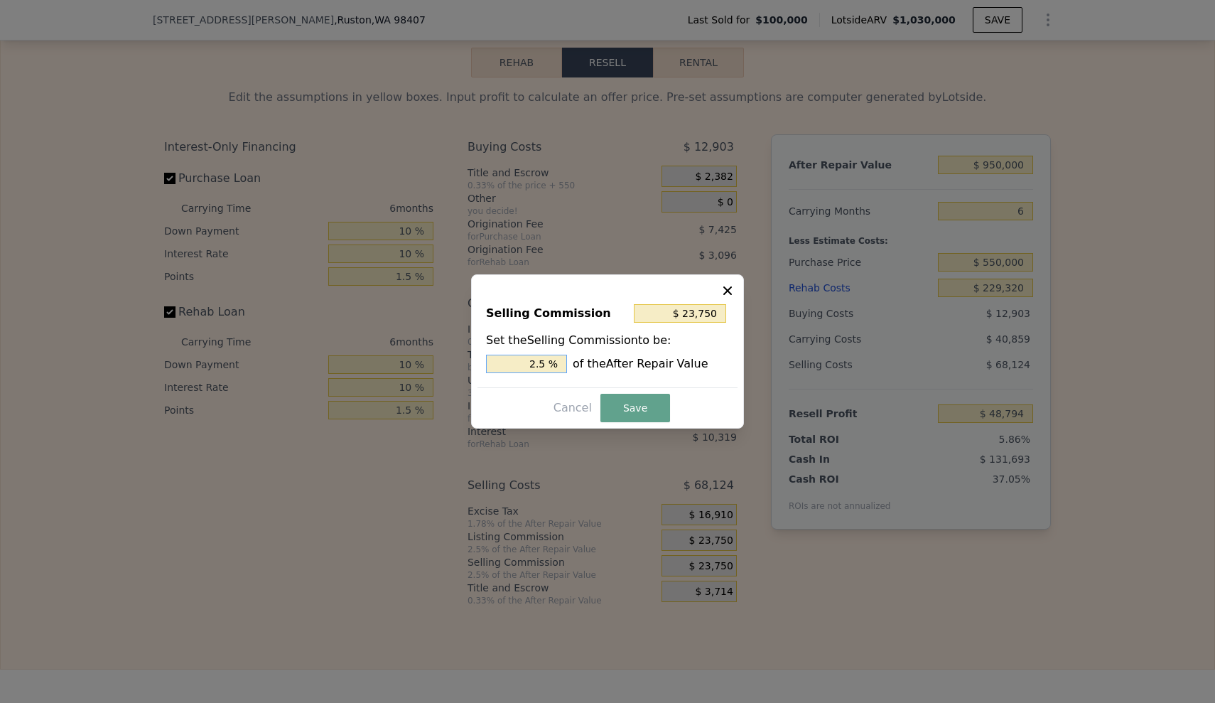
click at [535, 360] on input "2.5 %" at bounding box center [526, 364] width 81 height 18
drag, startPoint x: 527, startPoint y: 366, endPoint x: 583, endPoint y: 366, distance: 56.2
click at [583, 366] on div "2.5 % of the After Repair Value" at bounding box center [607, 364] width 243 height 18
click at [630, 406] on button "Save" at bounding box center [636, 408] width 70 height 28
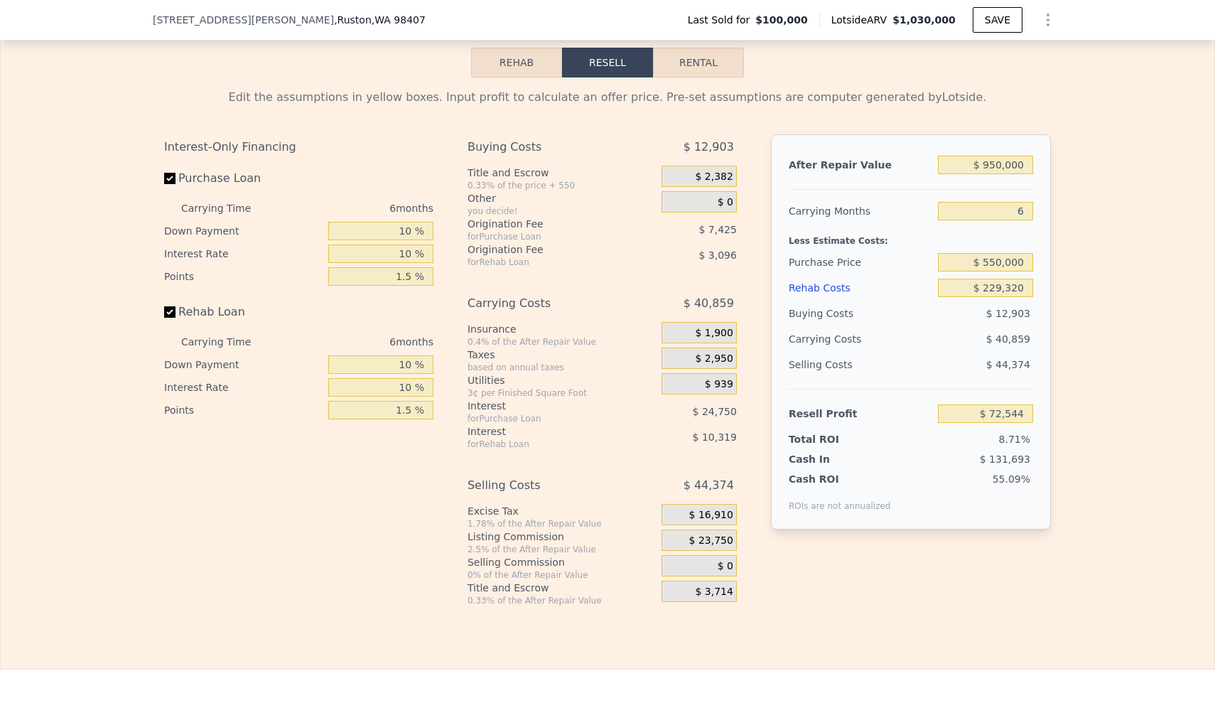
click at [1080, 367] on div "Edit the assumptions in yellow boxes. Input profit to calculate an offer price.…" at bounding box center [608, 341] width 1214 height 529
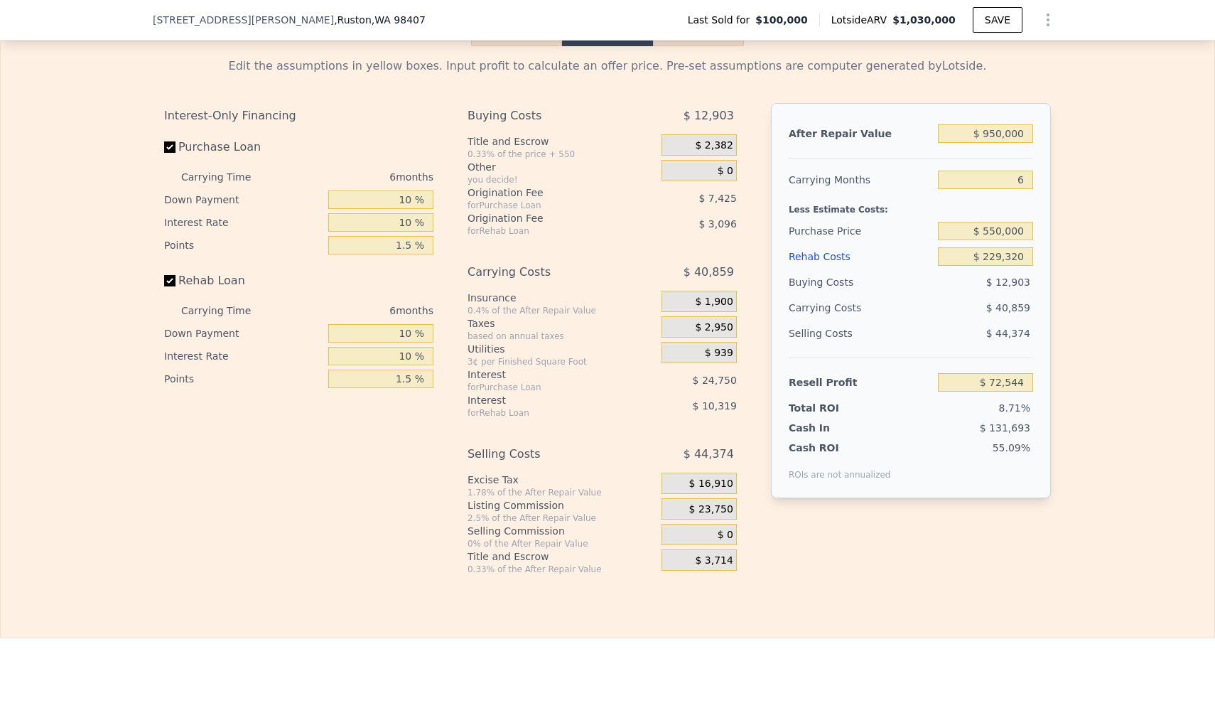
scroll to position [2031, 0]
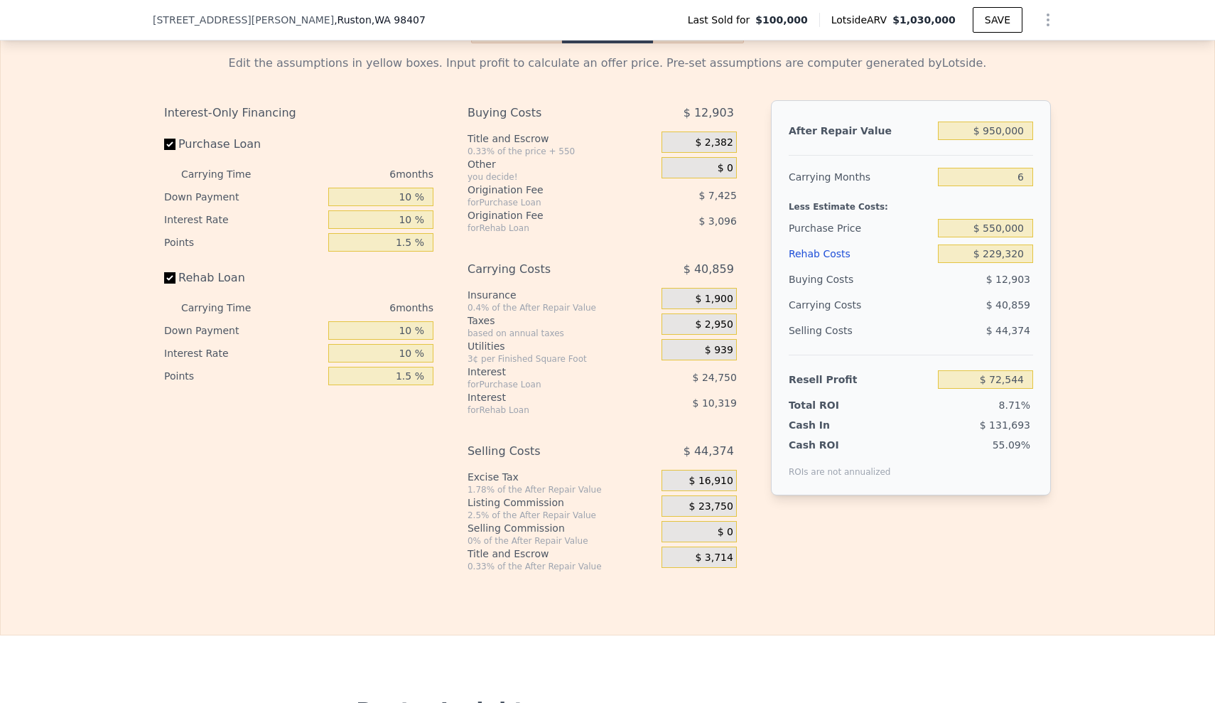
click at [1056, 275] on div "Edit the assumptions in yellow boxes. Input profit to calculate an offer price.…" at bounding box center [608, 307] width 910 height 529
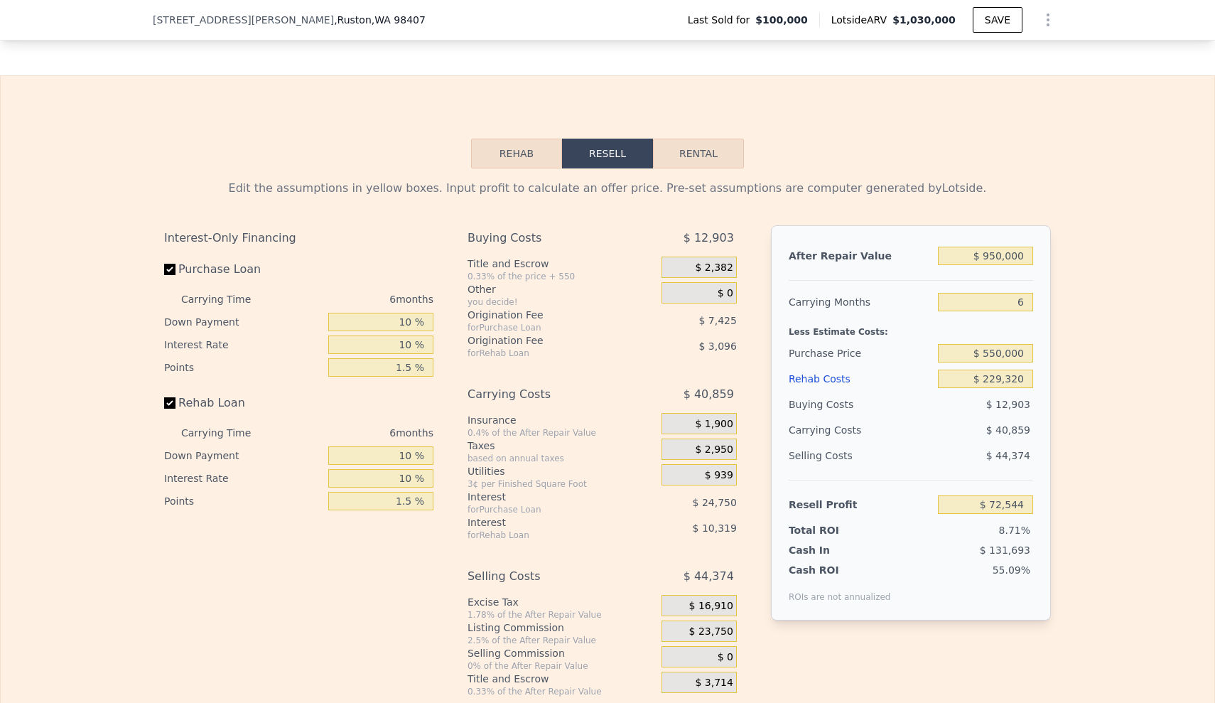
scroll to position [1909, 0]
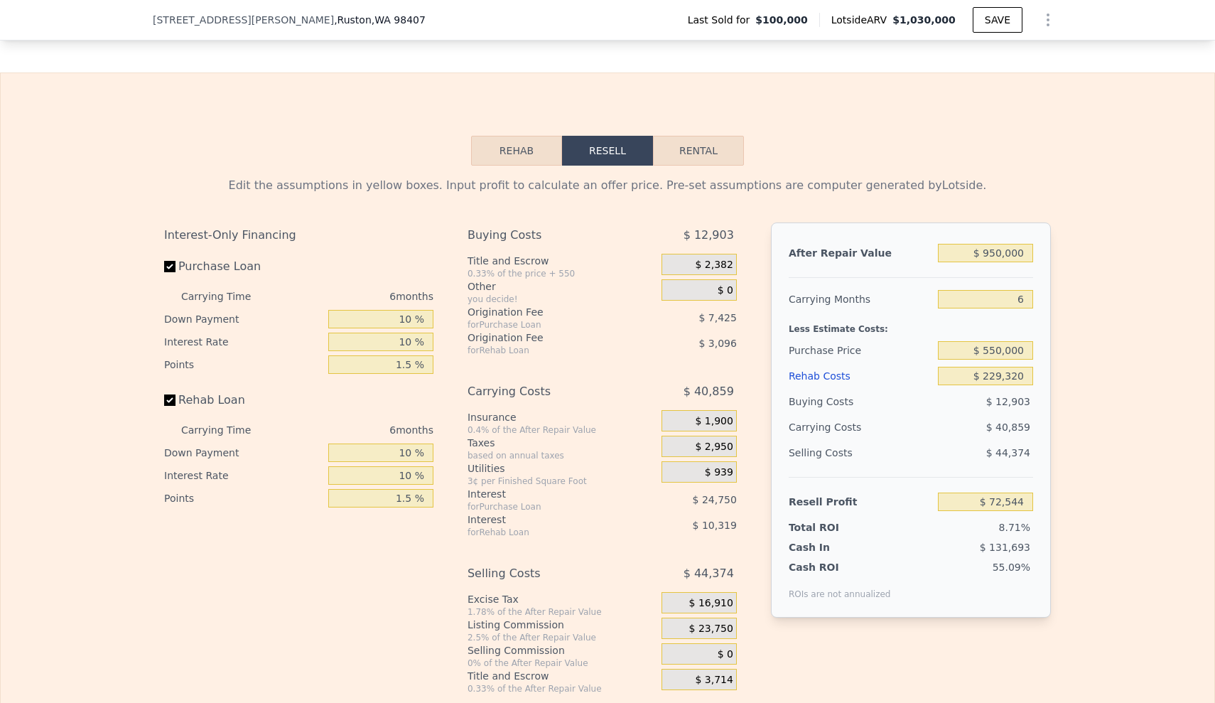
click at [1122, 373] on div "Edit the assumptions in yellow boxes. Input profit to calculate an offer price.…" at bounding box center [608, 430] width 1214 height 529
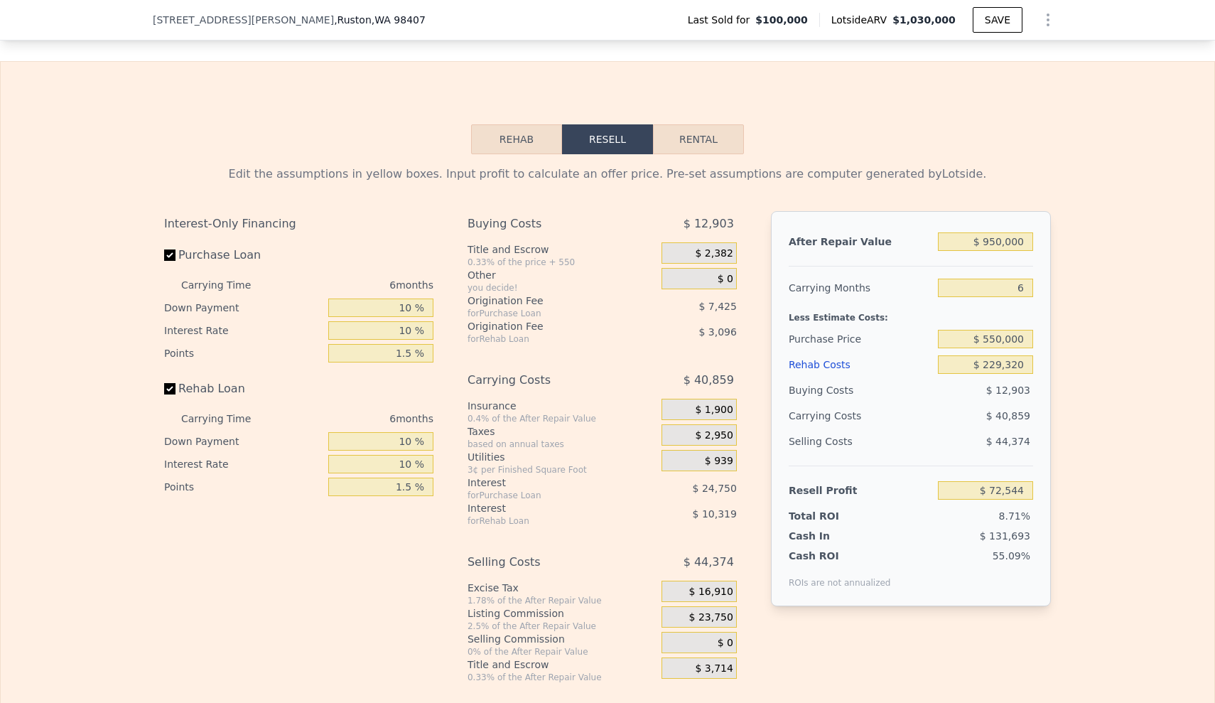
scroll to position [1986, 0]
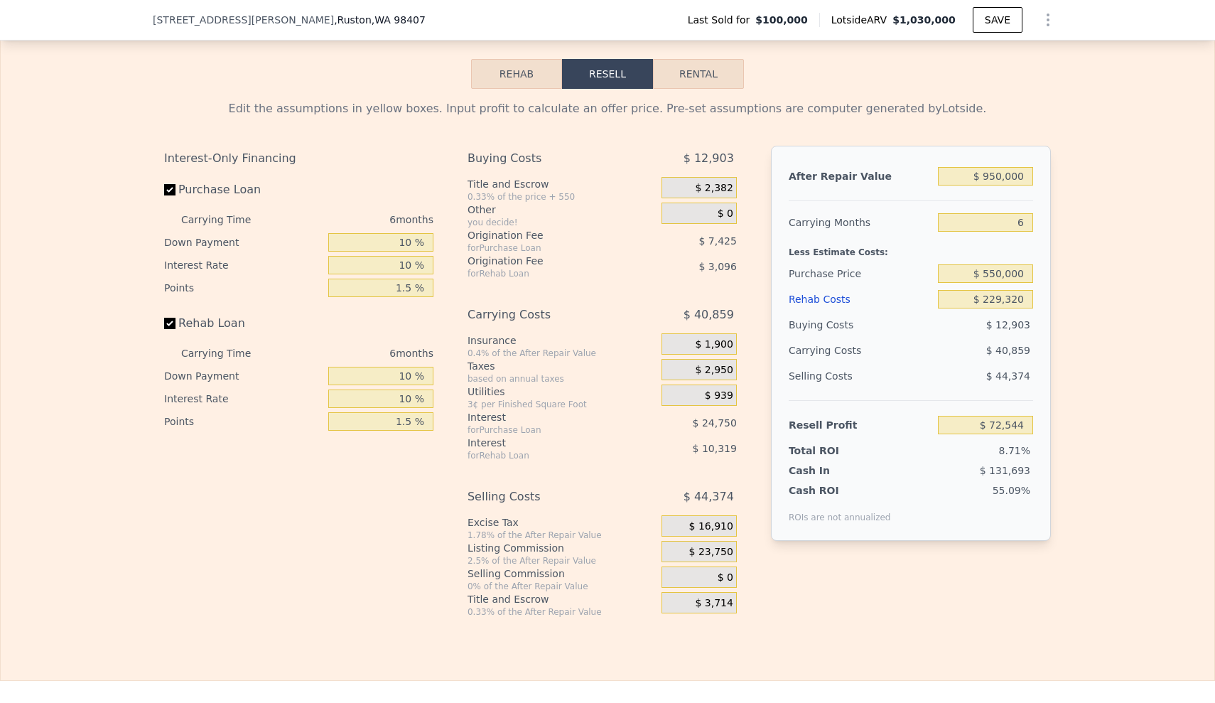
click at [1116, 304] on div "Edit the assumptions in yellow boxes. Input profit to calculate an offer price.…" at bounding box center [608, 353] width 1214 height 529
click at [984, 279] on input "$ 550,000" at bounding box center [985, 273] width 95 height 18
click at [994, 283] on input "$ 550,000" at bounding box center [985, 273] width 95 height 18
click at [1075, 315] on div "Edit the assumptions in yellow boxes. Input profit to calculate an offer price.…" at bounding box center [608, 353] width 1214 height 529
click at [1080, 335] on div "Edit the assumptions in yellow boxes. Input profit to calculate an offer price.…" at bounding box center [608, 353] width 1214 height 529
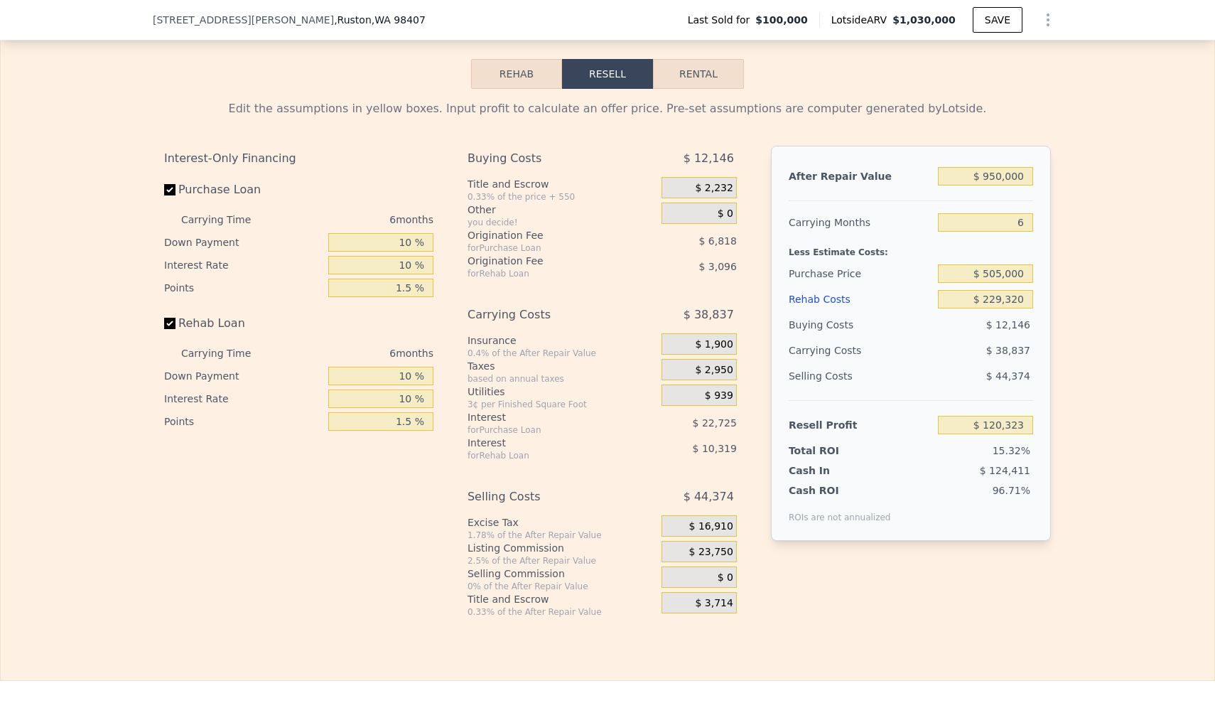
scroll to position [1989, 0]
